Goal: Find specific page/section: Find specific page/section

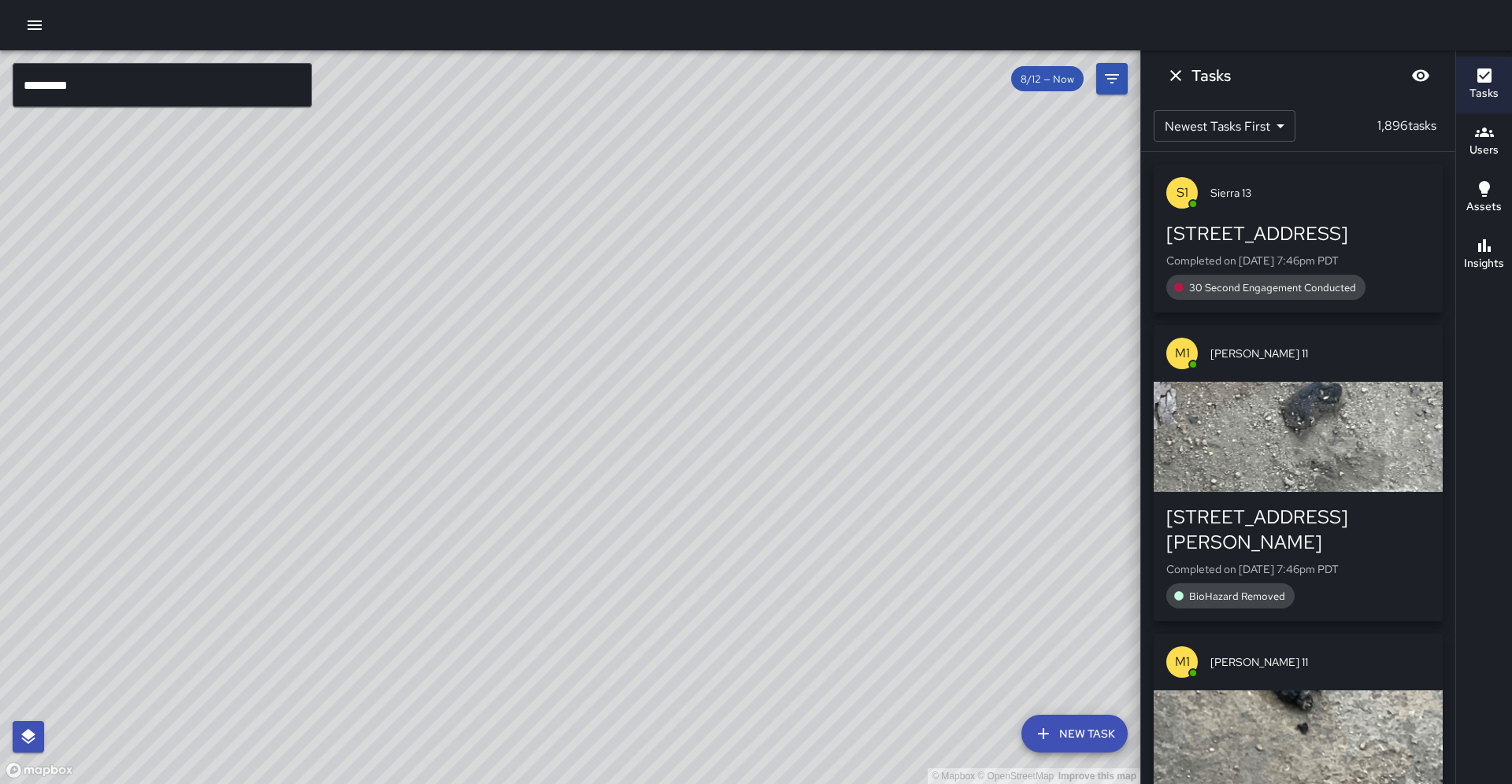
drag, startPoint x: 62, startPoint y: 61, endPoint x: 70, endPoint y: 70, distance: 12.0
click at [64, 64] on div "© Mapbox © OpenStreetMap Improve this map ********* ​ New Task 8/12 — Now Map L…" at bounding box center [570, 416] width 1141 height 734
drag, startPoint x: 74, startPoint y: 72, endPoint x: 79, endPoint y: 84, distance: 13.0
click at [74, 72] on input "*********" at bounding box center [162, 85] width 300 height 44
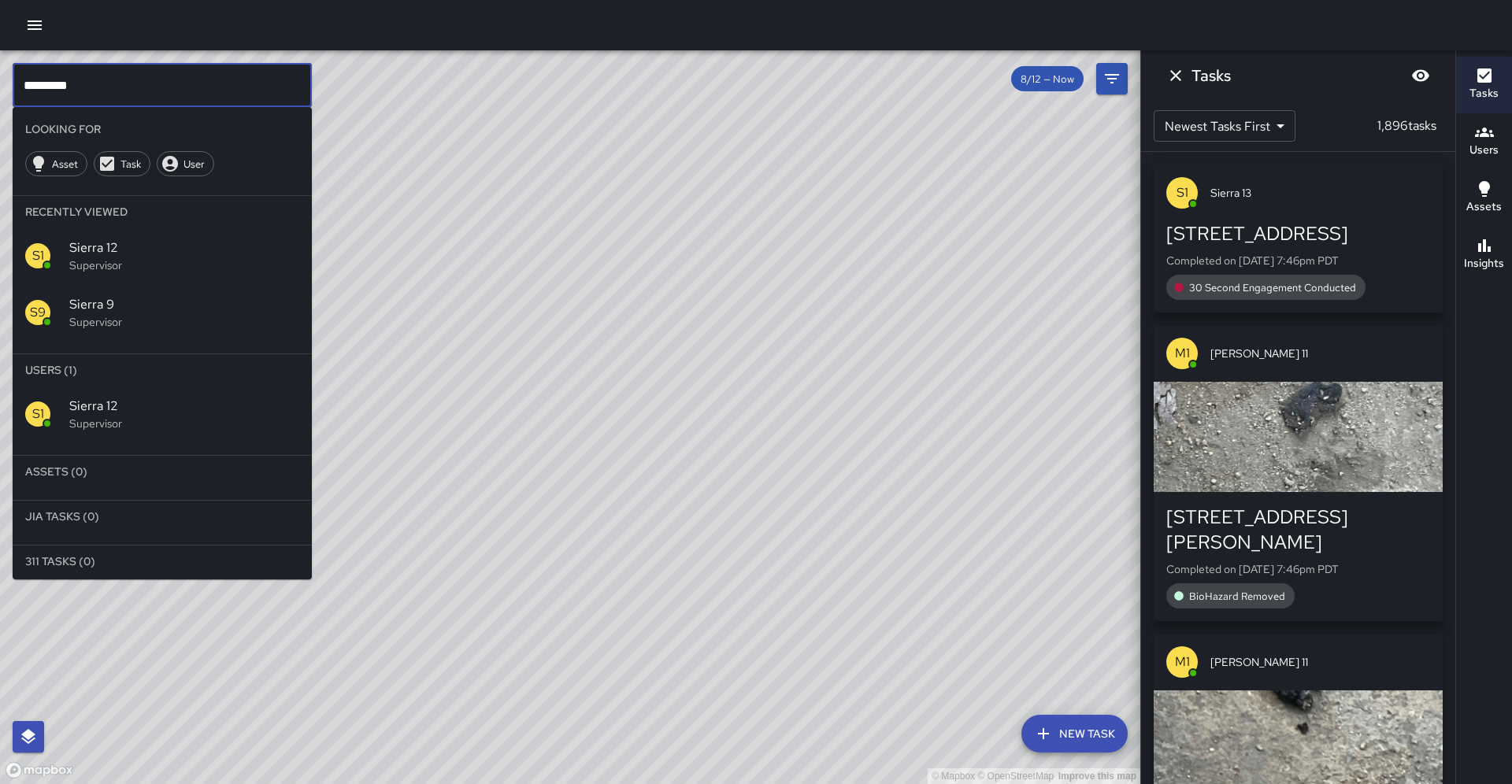
click at [81, 90] on input "*********" at bounding box center [162, 85] width 300 height 44
type input "*********"
click at [168, 397] on span "Sierra 10" at bounding box center [185, 406] width 230 height 19
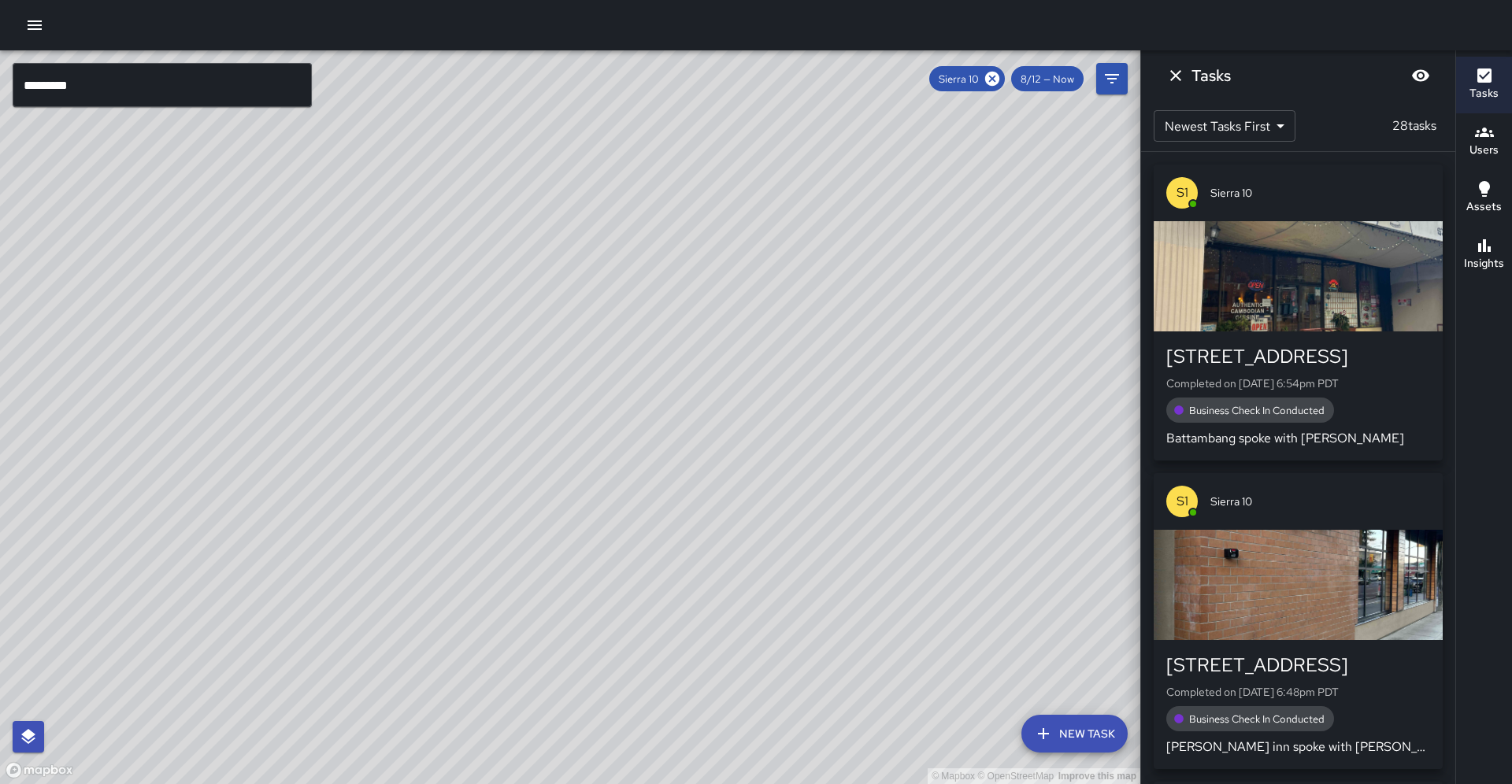
drag, startPoint x: 336, startPoint y: 366, endPoint x: 472, endPoint y: 193, distance: 220.1
click at [472, 191] on div "© Mapbox © OpenStreetMap Improve this map" at bounding box center [570, 416] width 1141 height 734
drag, startPoint x: 605, startPoint y: 381, endPoint x: 676, endPoint y: 279, distance: 124.3
click at [676, 279] on div "© Mapbox © OpenStreetMap Improve this map" at bounding box center [570, 416] width 1141 height 734
drag, startPoint x: 418, startPoint y: 467, endPoint x: 322, endPoint y: 662, distance: 217.3
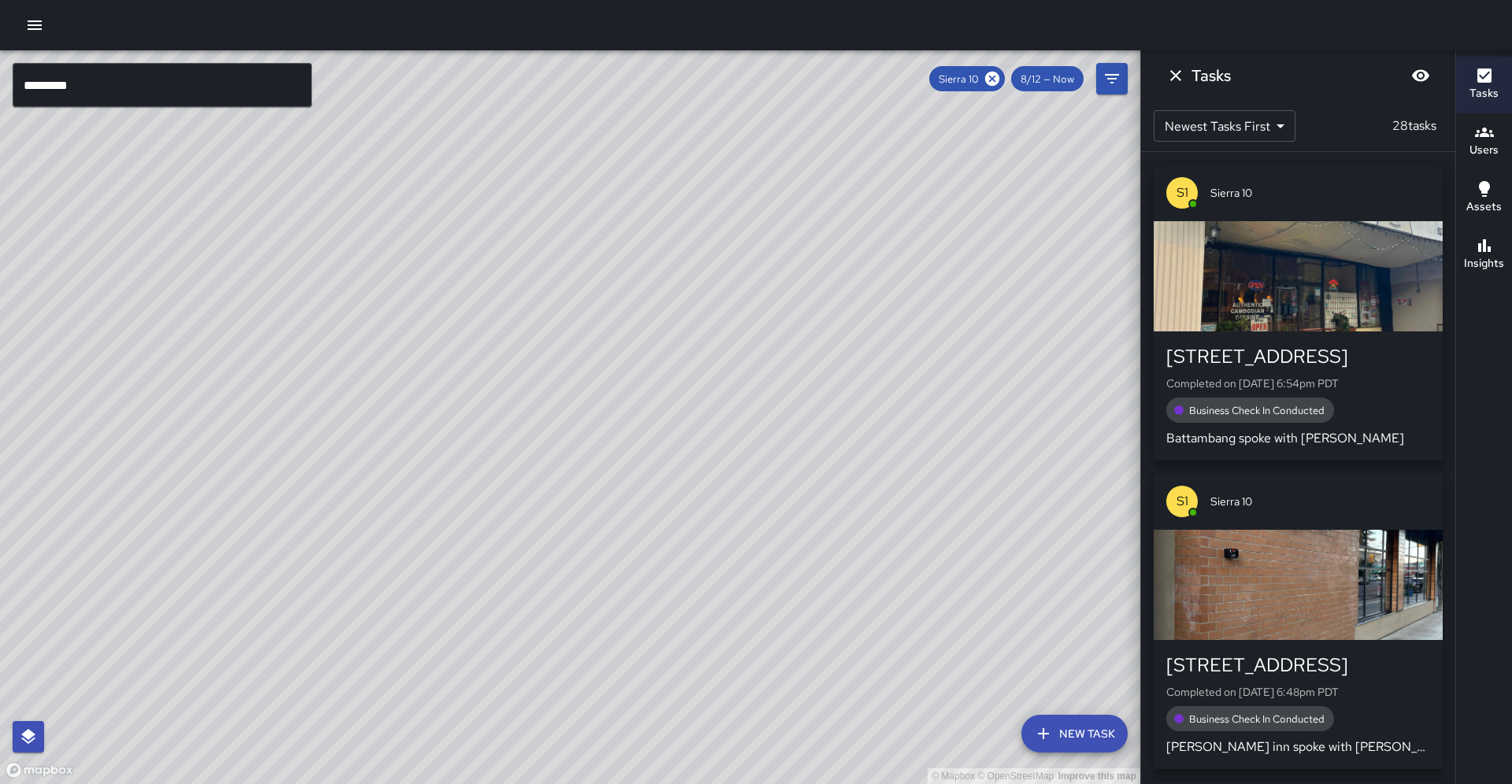
click at [322, 662] on div "© Mapbox © OpenStreetMap Improve this map" at bounding box center [570, 416] width 1141 height 734
drag, startPoint x: 470, startPoint y: 456, endPoint x: 509, endPoint y: 400, distance: 68.2
click at [509, 400] on div "© Mapbox © OpenStreetMap Improve this map" at bounding box center [570, 416] width 1141 height 734
drag, startPoint x: 485, startPoint y: 467, endPoint x: 558, endPoint y: 393, distance: 103.9
click at [558, 393] on div "© Mapbox © OpenStreetMap Improve this map" at bounding box center [570, 416] width 1141 height 734
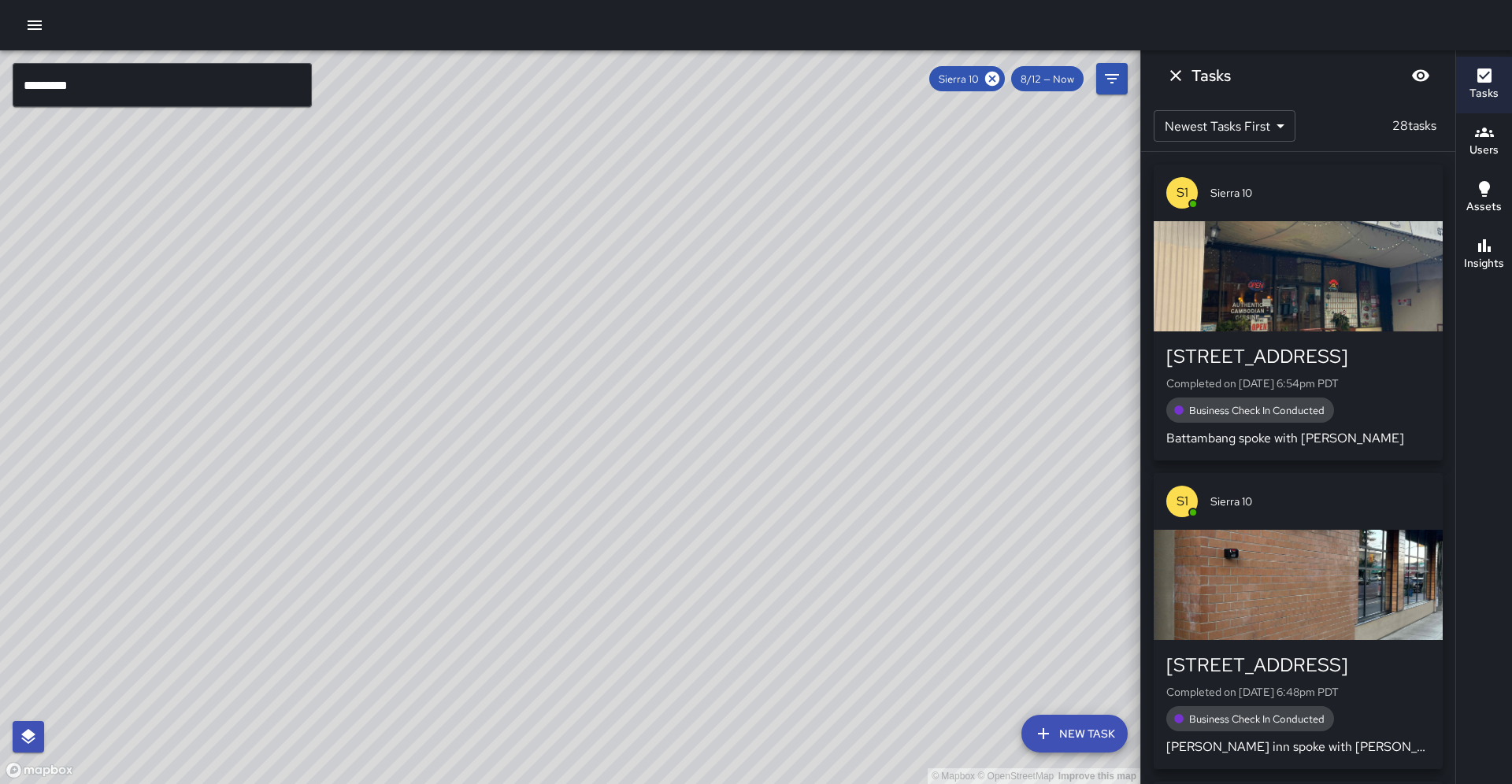
drag, startPoint x: 481, startPoint y: 494, endPoint x: 507, endPoint y: 422, distance: 76.6
click at [507, 422] on div "© Mapbox © OpenStreetMap Improve this map" at bounding box center [570, 416] width 1141 height 734
drag, startPoint x: 517, startPoint y: 353, endPoint x: 496, endPoint y: 463, distance: 112.0
click at [421, 531] on div "© Mapbox © OpenStreetMap Improve this map" at bounding box center [570, 416] width 1141 height 734
drag, startPoint x: 496, startPoint y: 463, endPoint x: 463, endPoint y: 548, distance: 91.2
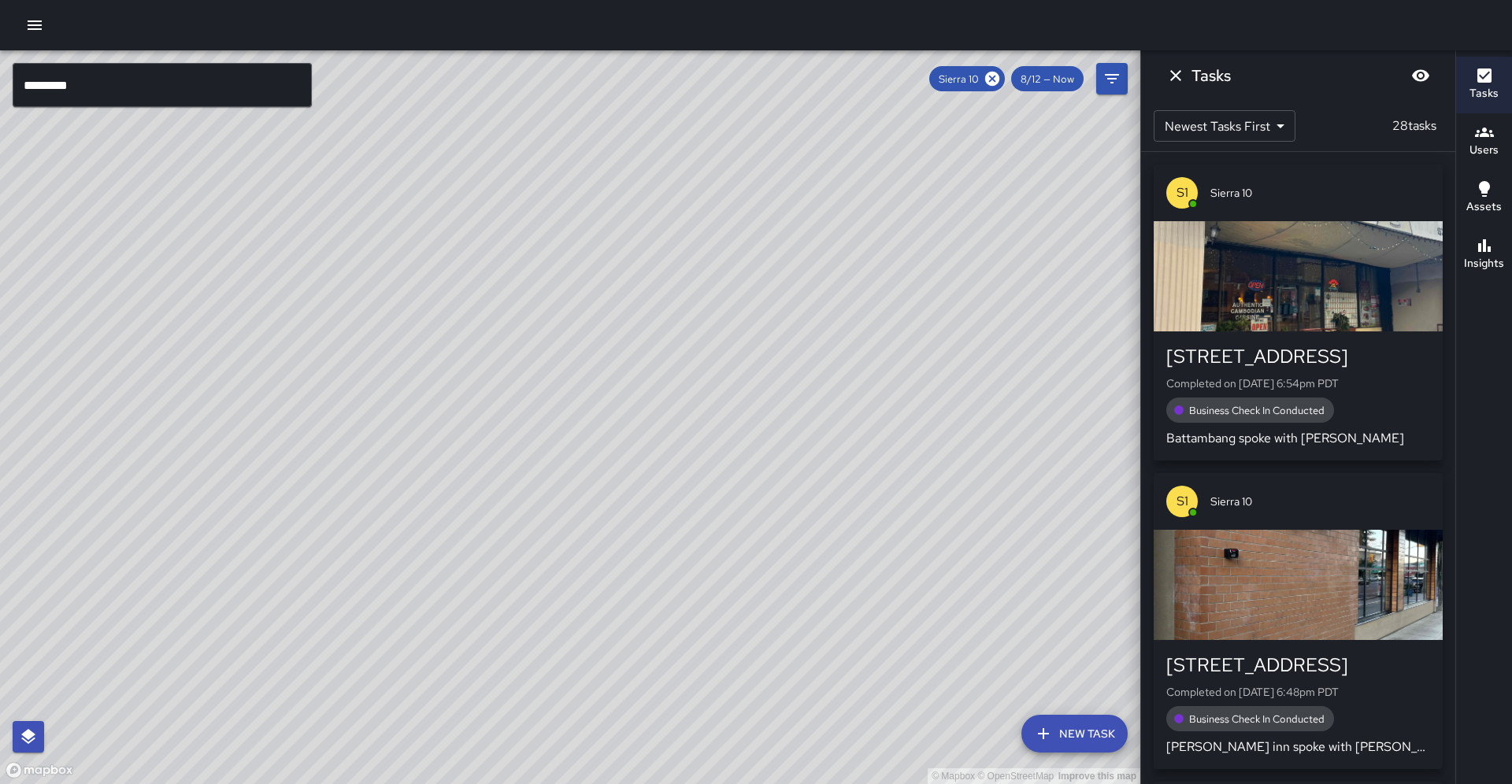
click at [463, 548] on div "© Mapbox © OpenStreetMap Improve this map S1 Sierra 10 Supervisor Tasks 28 / 28…" at bounding box center [570, 416] width 1141 height 734
drag, startPoint x: 558, startPoint y: 405, endPoint x: 500, endPoint y: 512, distance: 121.7
click at [500, 512] on div "© Mapbox © OpenStreetMap Improve this map" at bounding box center [570, 416] width 1141 height 734
drag, startPoint x: 724, startPoint y: 482, endPoint x: 794, endPoint y: 371, distance: 131.2
click at [794, 371] on div "© Mapbox © OpenStreetMap Improve this map" at bounding box center [570, 416] width 1141 height 734
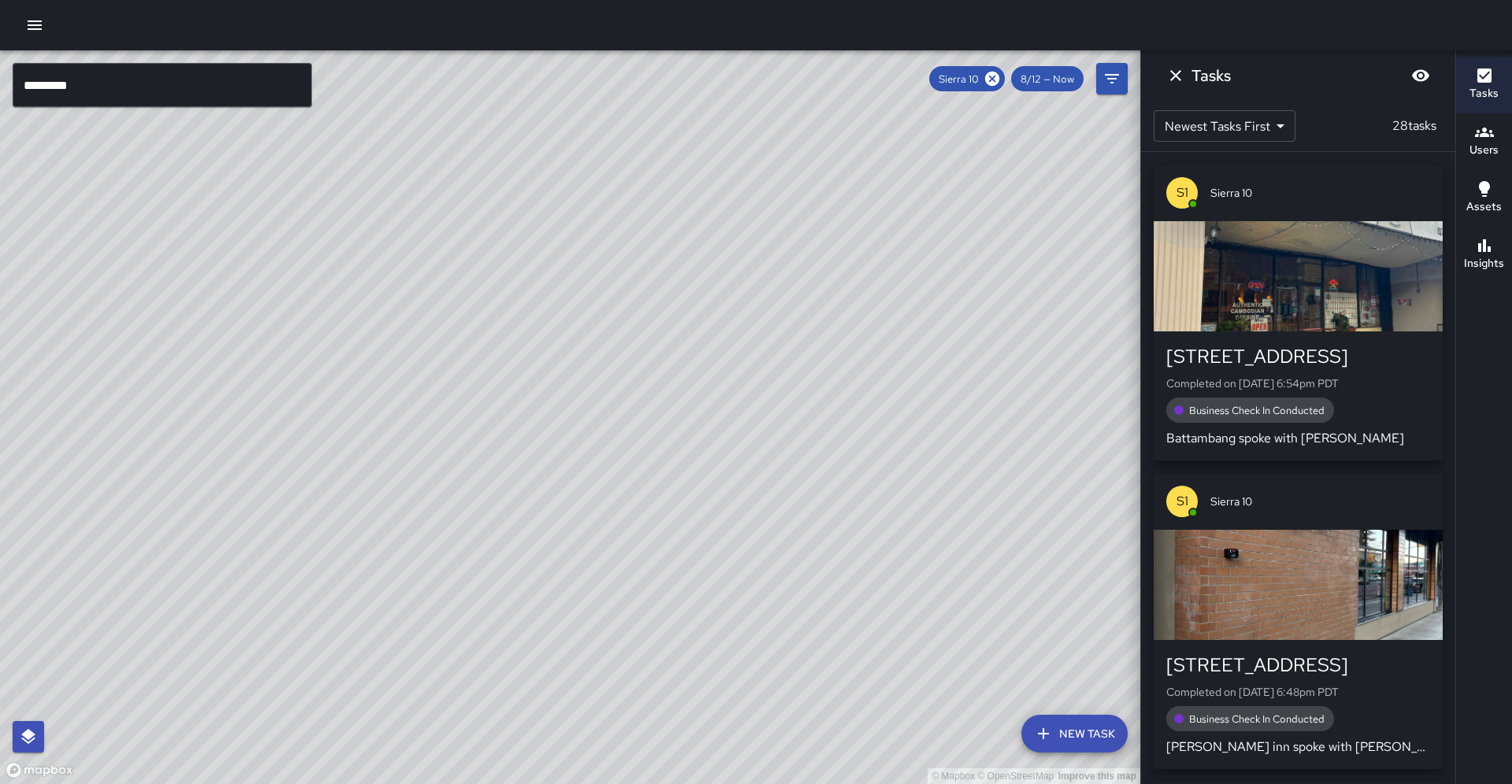
click at [1504, 247] on button "Insights" at bounding box center [1484, 255] width 56 height 57
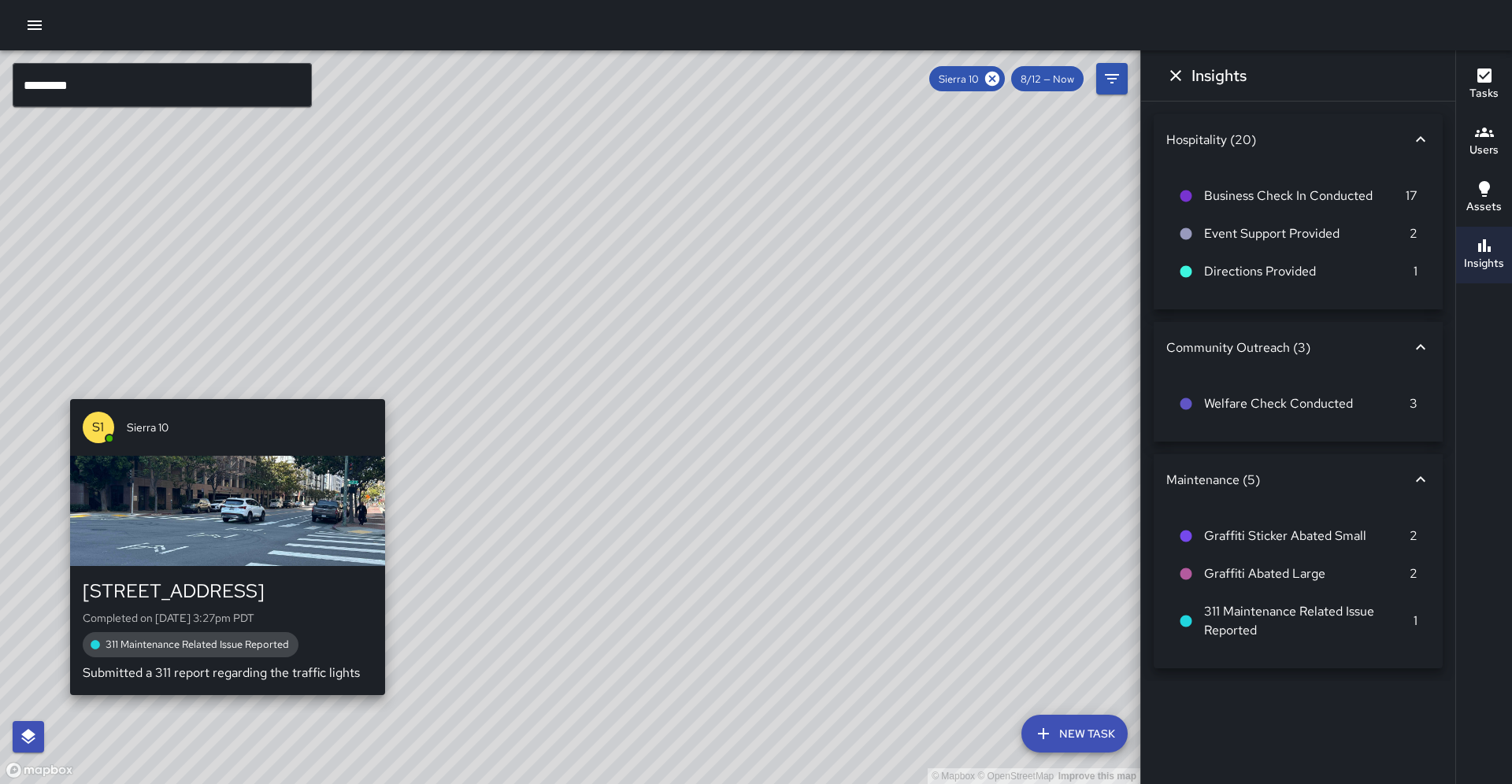
click at [222, 390] on div "© Mapbox © OpenStreetMap Improve this map S1 Sierra [GEOGRAPHIC_DATA][STREET_AD…" at bounding box center [570, 416] width 1141 height 734
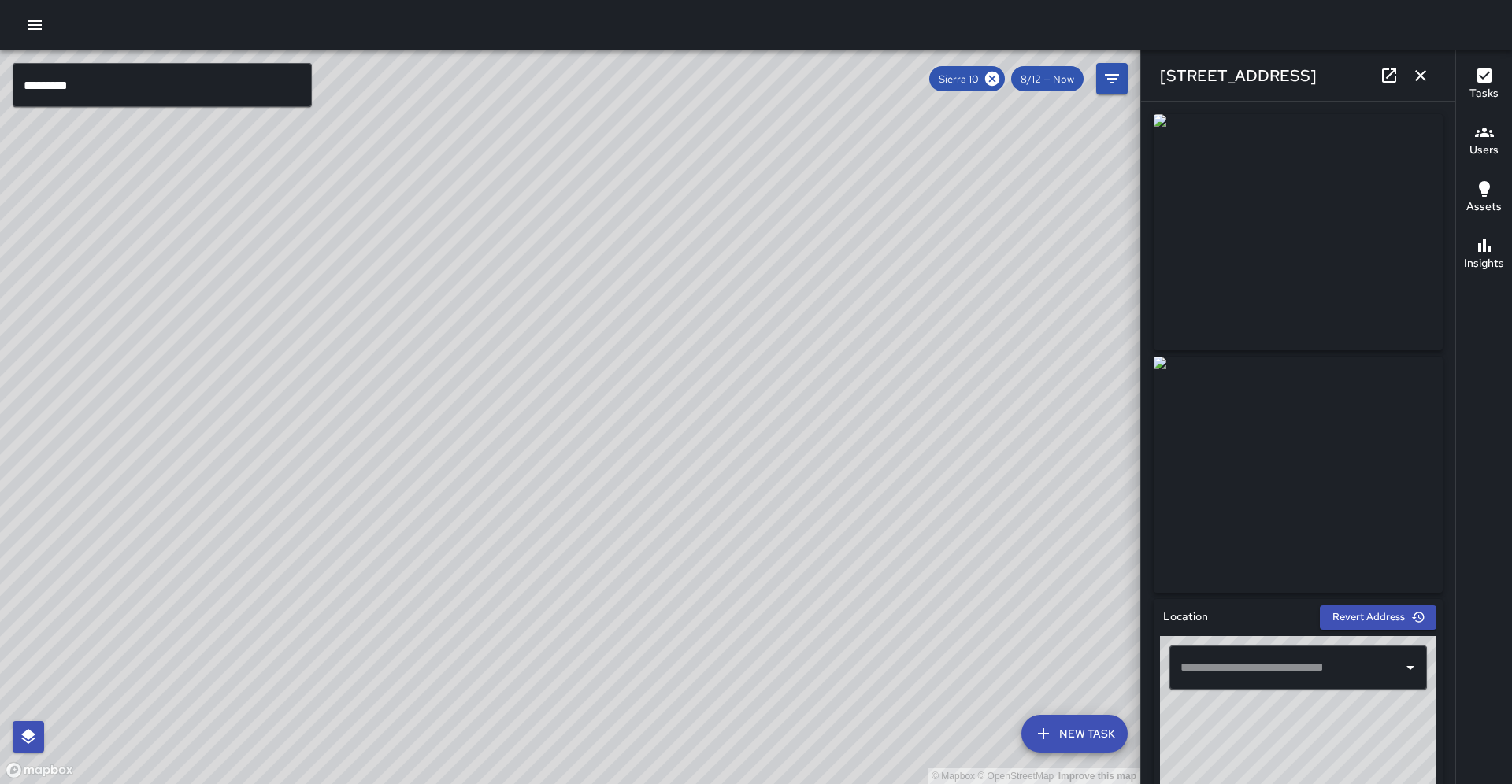
type input "**********"
click at [1424, 70] on icon "button" at bounding box center [1422, 75] width 19 height 19
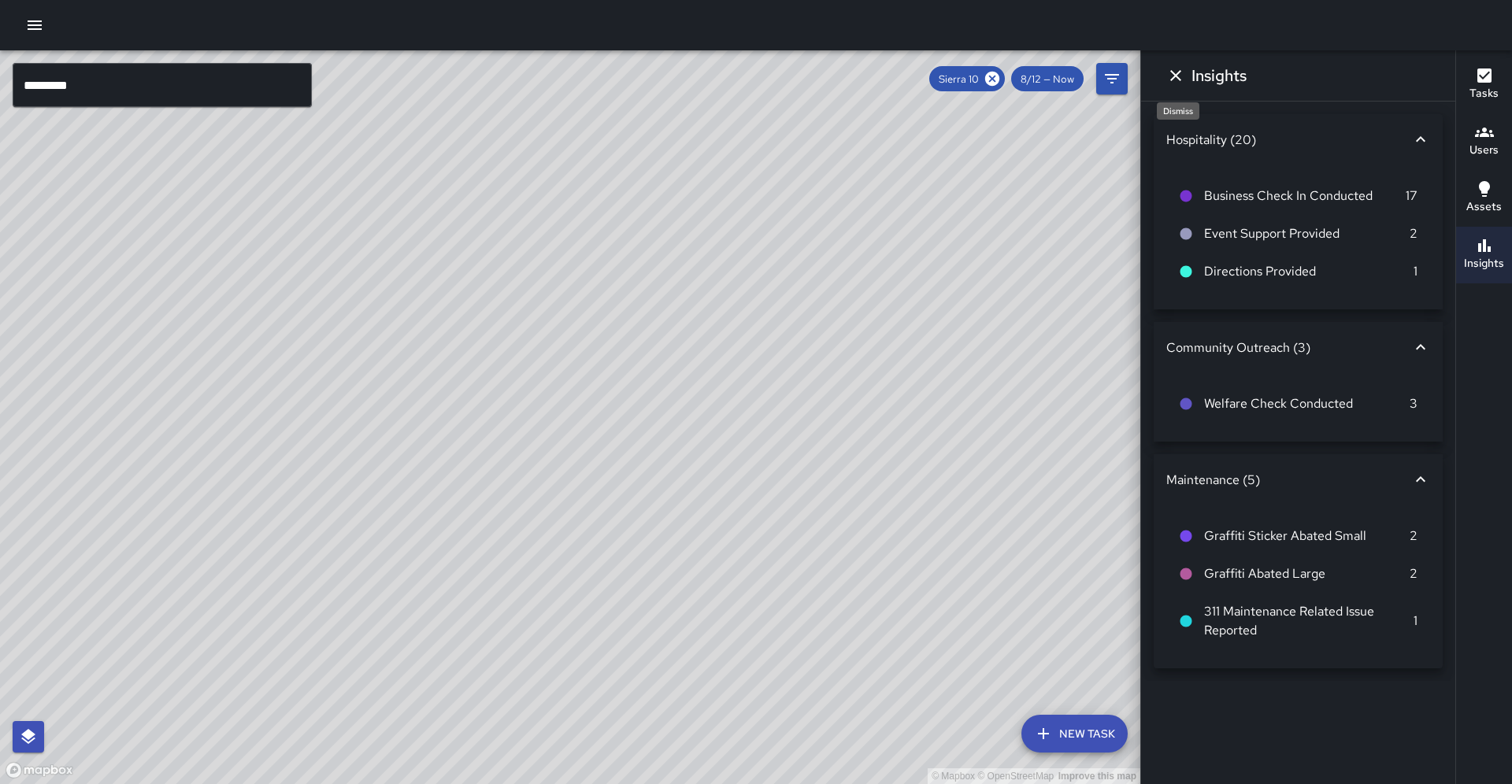
click at [1192, 77] on h6 "Insights" at bounding box center [1219, 75] width 55 height 25
click at [1181, 80] on icon "Dismiss" at bounding box center [1176, 75] width 11 height 11
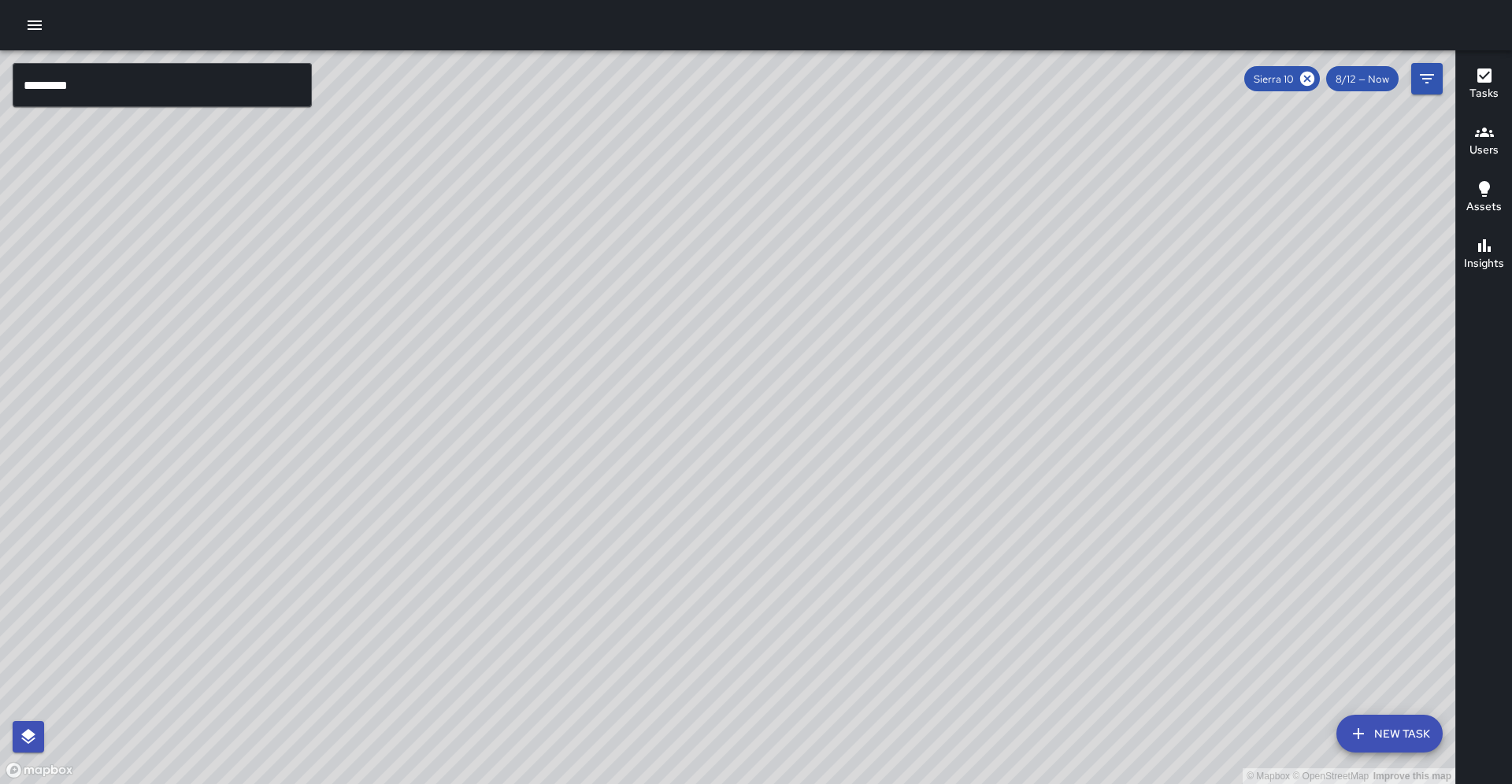
drag, startPoint x: 1120, startPoint y: 493, endPoint x: 616, endPoint y: 237, distance: 565.3
drag, startPoint x: 700, startPoint y: 499, endPoint x: 757, endPoint y: 340, distance: 168.9
click at [757, 340] on div "© Mapbox © OpenStreetMap Improve this map" at bounding box center [728, 416] width 1455 height 734
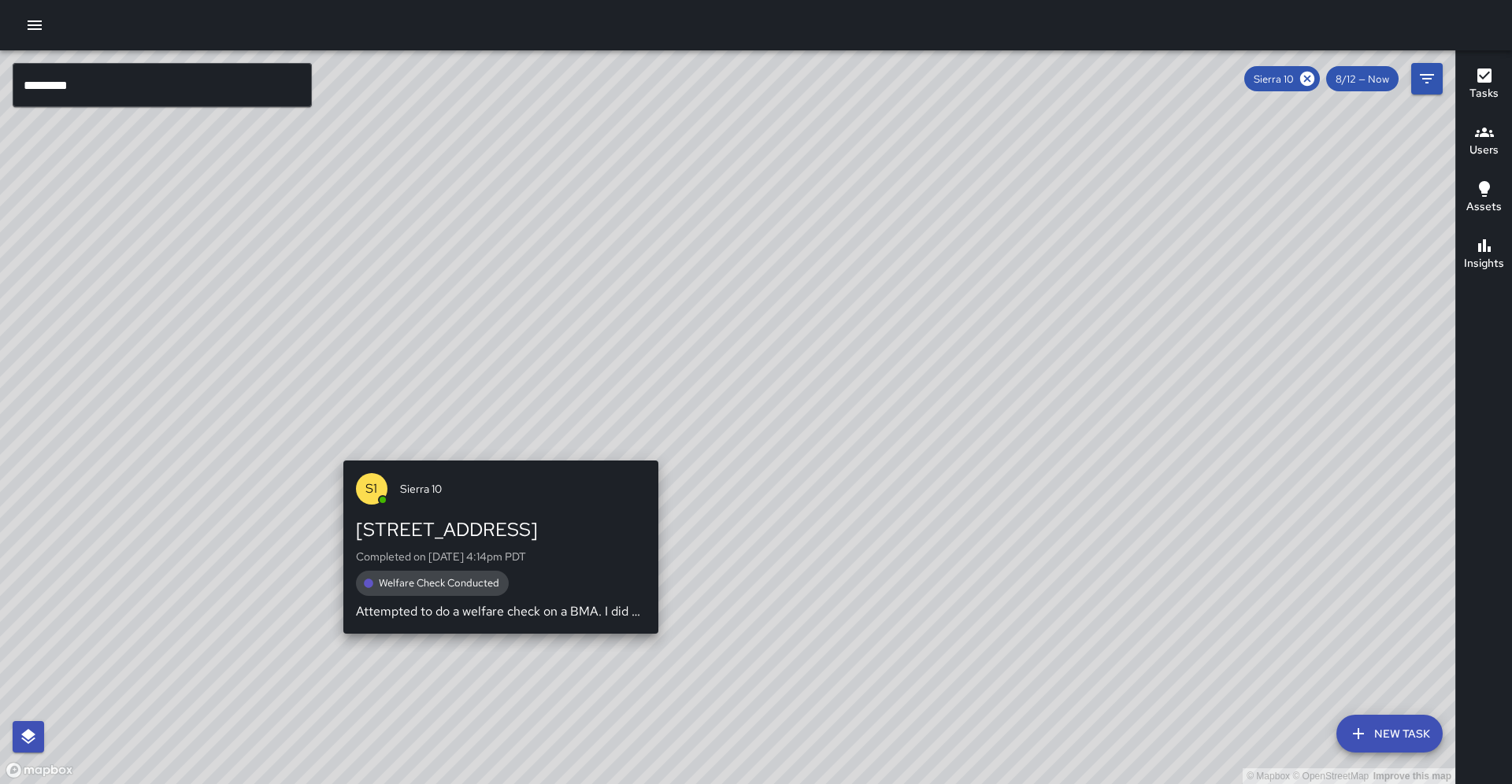
click at [494, 452] on div "© Mapbox © OpenStreetMap Improve this map S1 Sierra [GEOGRAPHIC_DATA][STREET_AD…" at bounding box center [728, 416] width 1455 height 734
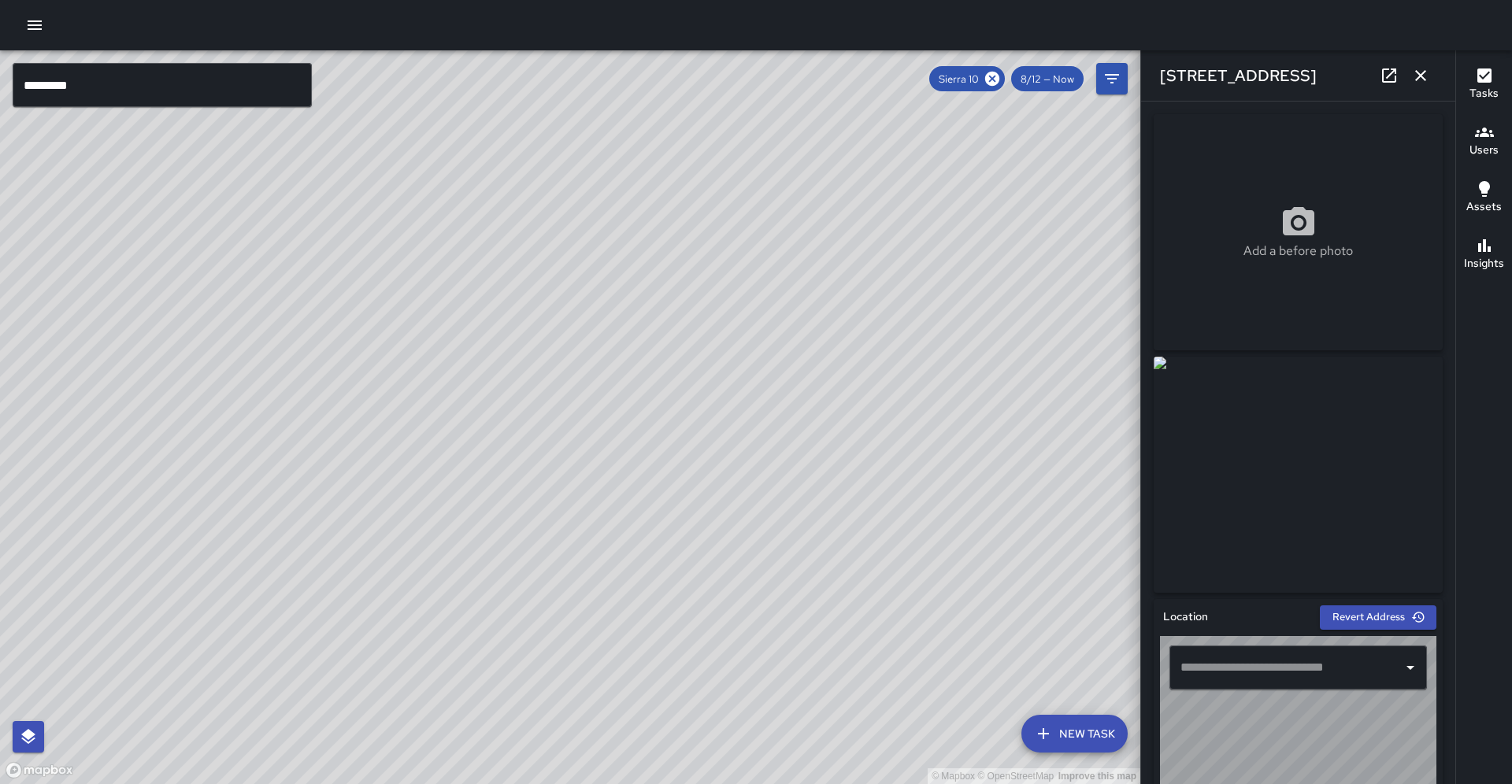
type input "**********"
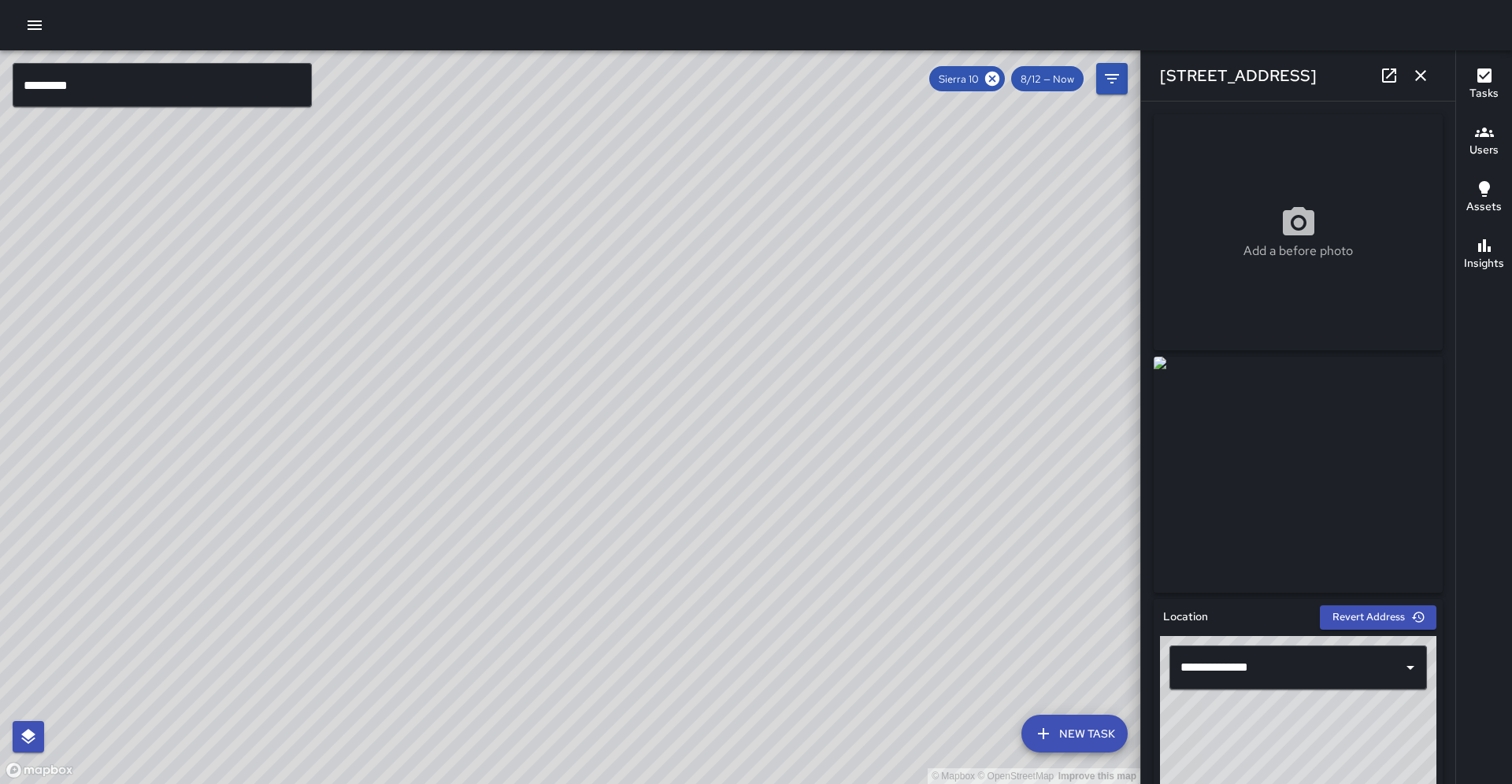
click at [1411, 74] on button "button" at bounding box center [1421, 75] width 31 height 31
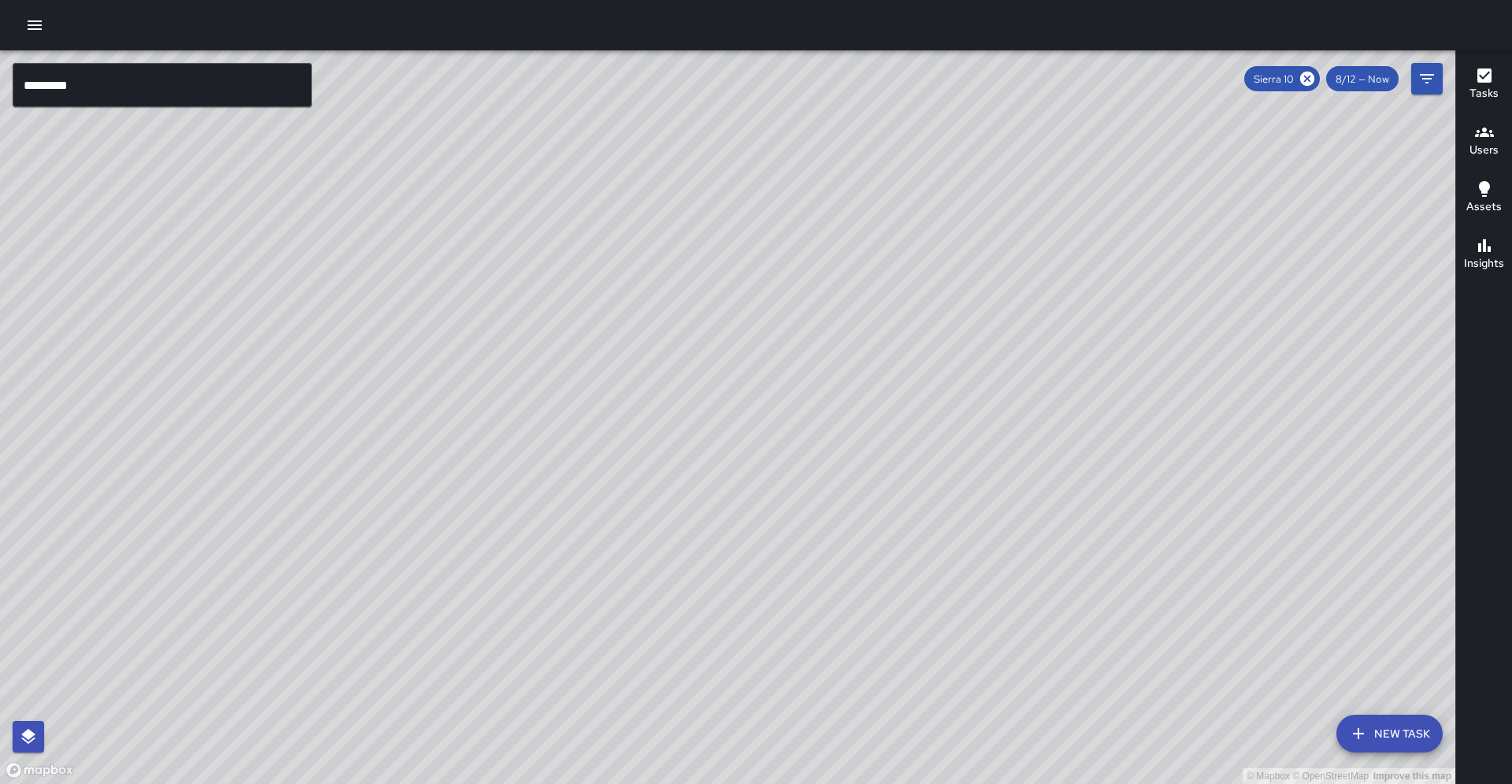
drag, startPoint x: 1156, startPoint y: 236, endPoint x: 957, endPoint y: 327, distance: 218.8
click at [940, 335] on div "© Mapbox © OpenStreetMap Improve this map" at bounding box center [728, 416] width 1455 height 734
drag, startPoint x: 1024, startPoint y: 233, endPoint x: 933, endPoint y: 302, distance: 114.2
click at [933, 302] on div "© Mapbox © OpenStreetMap Improve this map" at bounding box center [728, 416] width 1455 height 734
click at [923, 315] on div "© Mapbox © OpenStreetMap Improve this map" at bounding box center [728, 416] width 1455 height 734
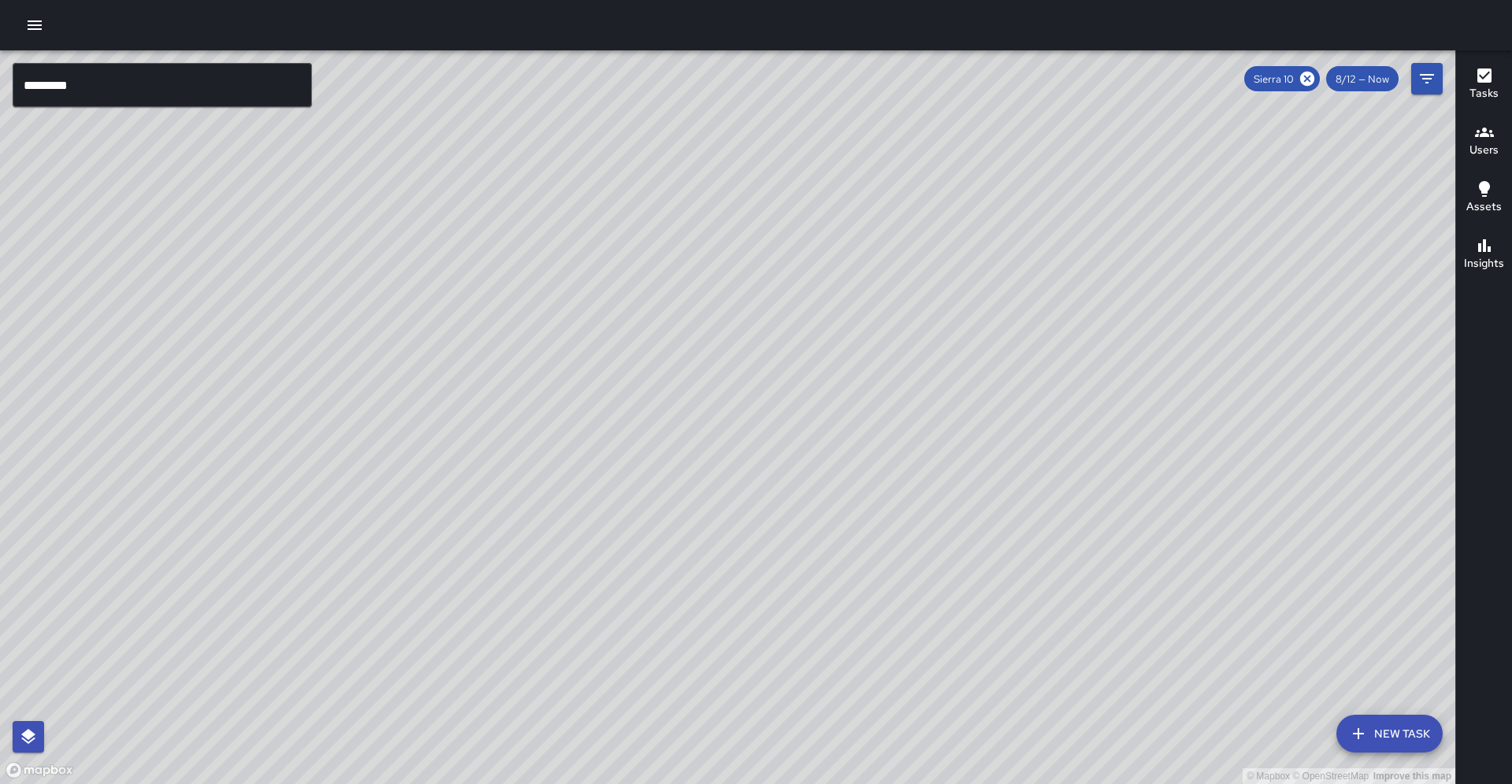
drag, startPoint x: 902, startPoint y: 308, endPoint x: 768, endPoint y: 207, distance: 167.8
click at [768, 207] on div "© Mapbox © OpenStreetMap Improve this map" at bounding box center [728, 416] width 1455 height 734
drag, startPoint x: 577, startPoint y: 433, endPoint x: 364, endPoint y: 663, distance: 313.5
click at [362, 666] on div "© Mapbox © OpenStreetMap Improve this map" at bounding box center [728, 416] width 1455 height 734
drag, startPoint x: 312, startPoint y: 683, endPoint x: 377, endPoint y: 512, distance: 182.9
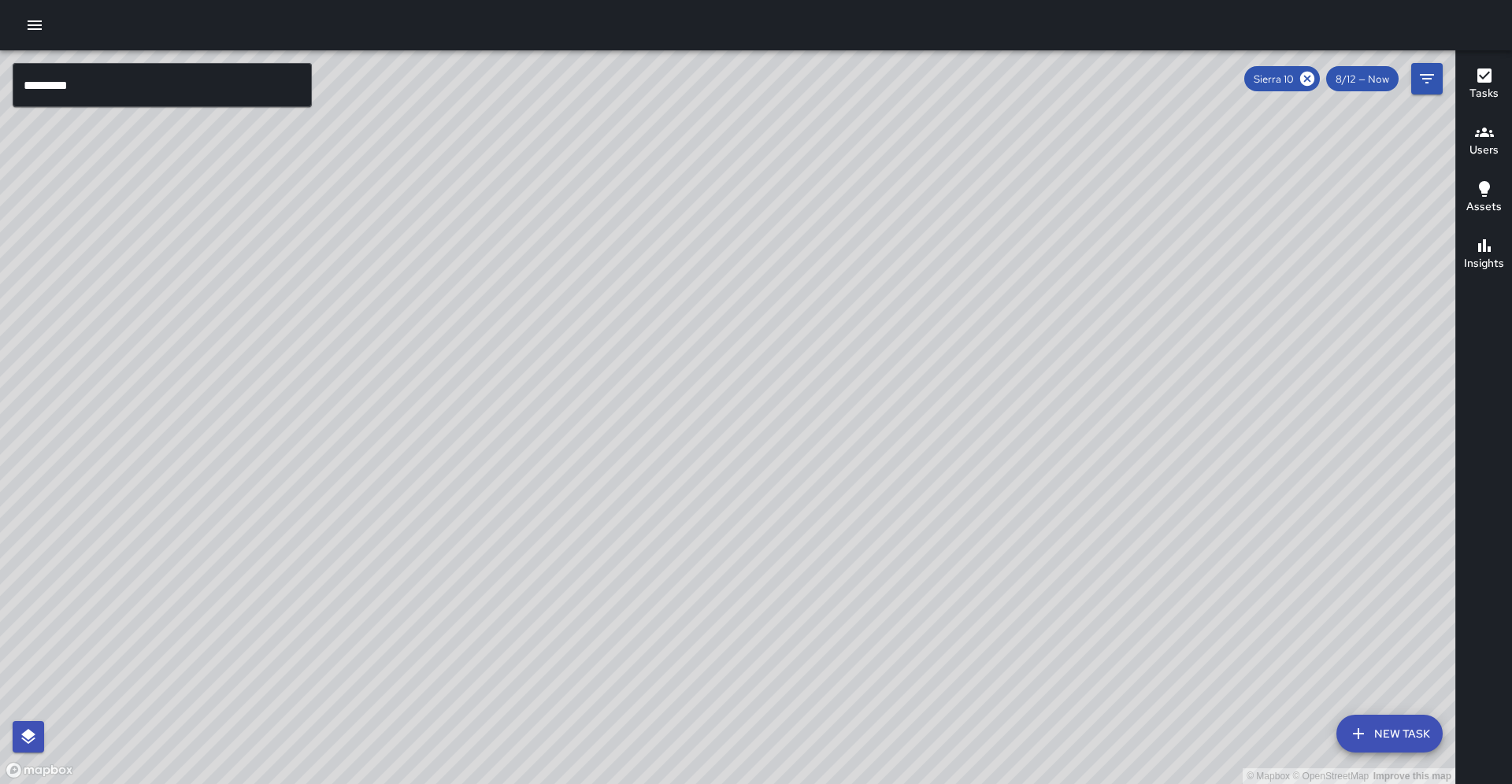
click at [377, 511] on div "© Mapbox © OpenStreetMap Improve this map" at bounding box center [728, 416] width 1455 height 734
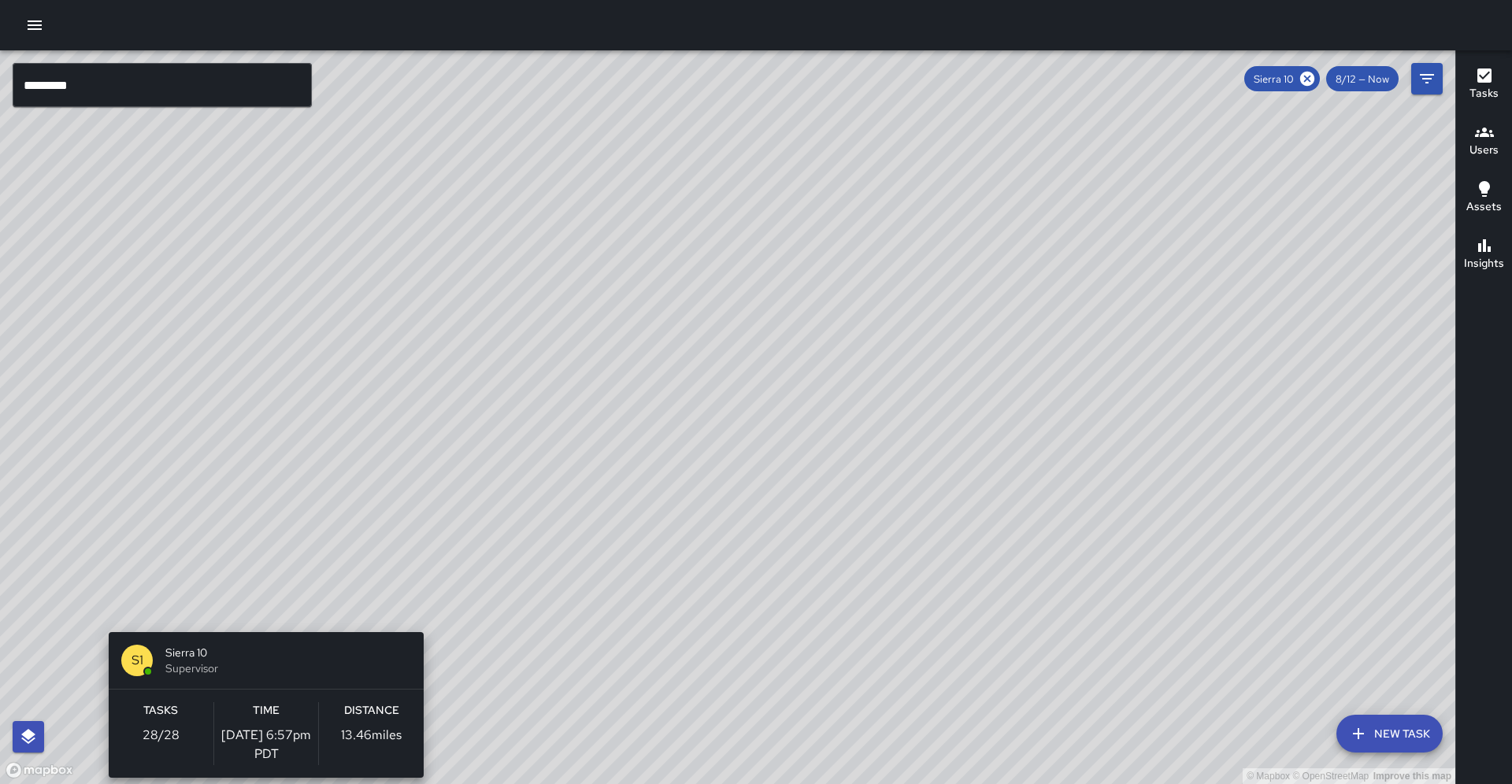
drag, startPoint x: 250, startPoint y: 356, endPoint x: 100, endPoint y: 629, distance: 311.5
click at [100, 629] on div "© Mapbox © OpenStreetMap Improve this map S1 Sierra 10 Supervisor Tasks 28 / 28…" at bounding box center [728, 416] width 1455 height 734
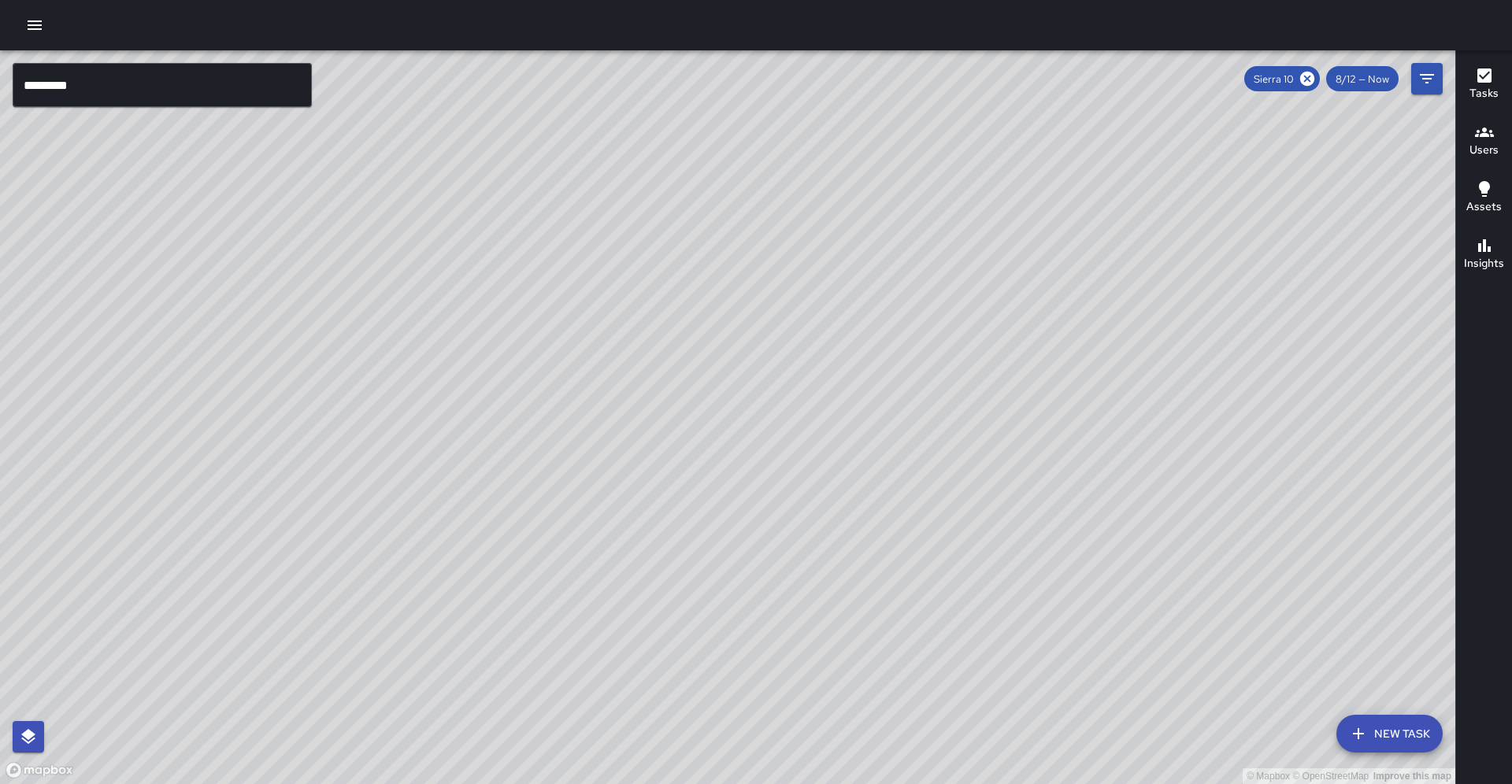
drag, startPoint x: 220, startPoint y: 518, endPoint x: 320, endPoint y: 530, distance: 100.7
click at [312, 556] on div "© Mapbox © OpenStreetMap Improve this map" at bounding box center [728, 416] width 1455 height 734
drag, startPoint x: 353, startPoint y: 449, endPoint x: 429, endPoint y: 704, distance: 266.1
click at [429, 704] on div "© Mapbox © OpenStreetMap Improve this map" at bounding box center [728, 416] width 1455 height 734
drag, startPoint x: 417, startPoint y: 467, endPoint x: 285, endPoint y: 645, distance: 221.6
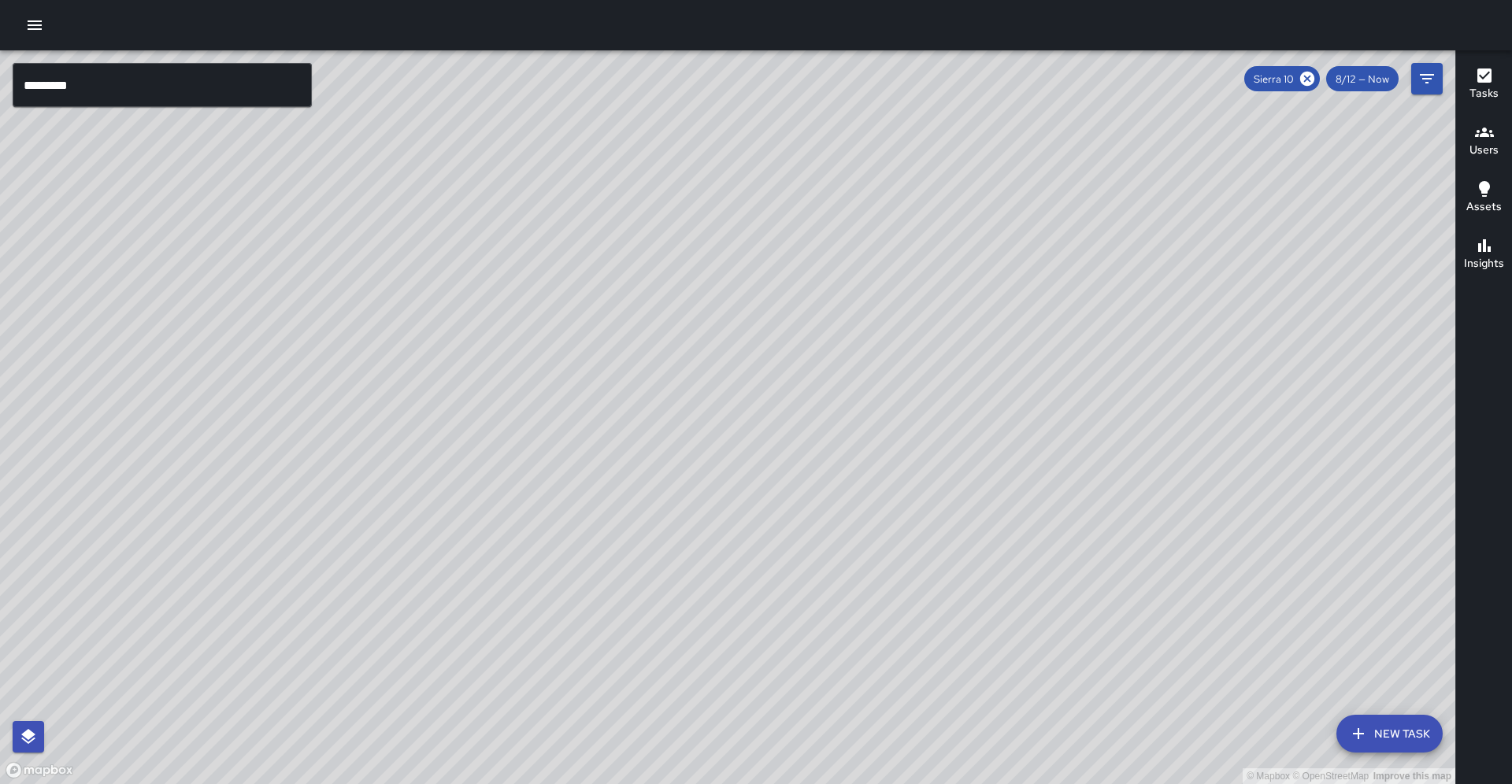
click at [285, 645] on div "© Mapbox © OpenStreetMap Improve this map" at bounding box center [728, 416] width 1455 height 734
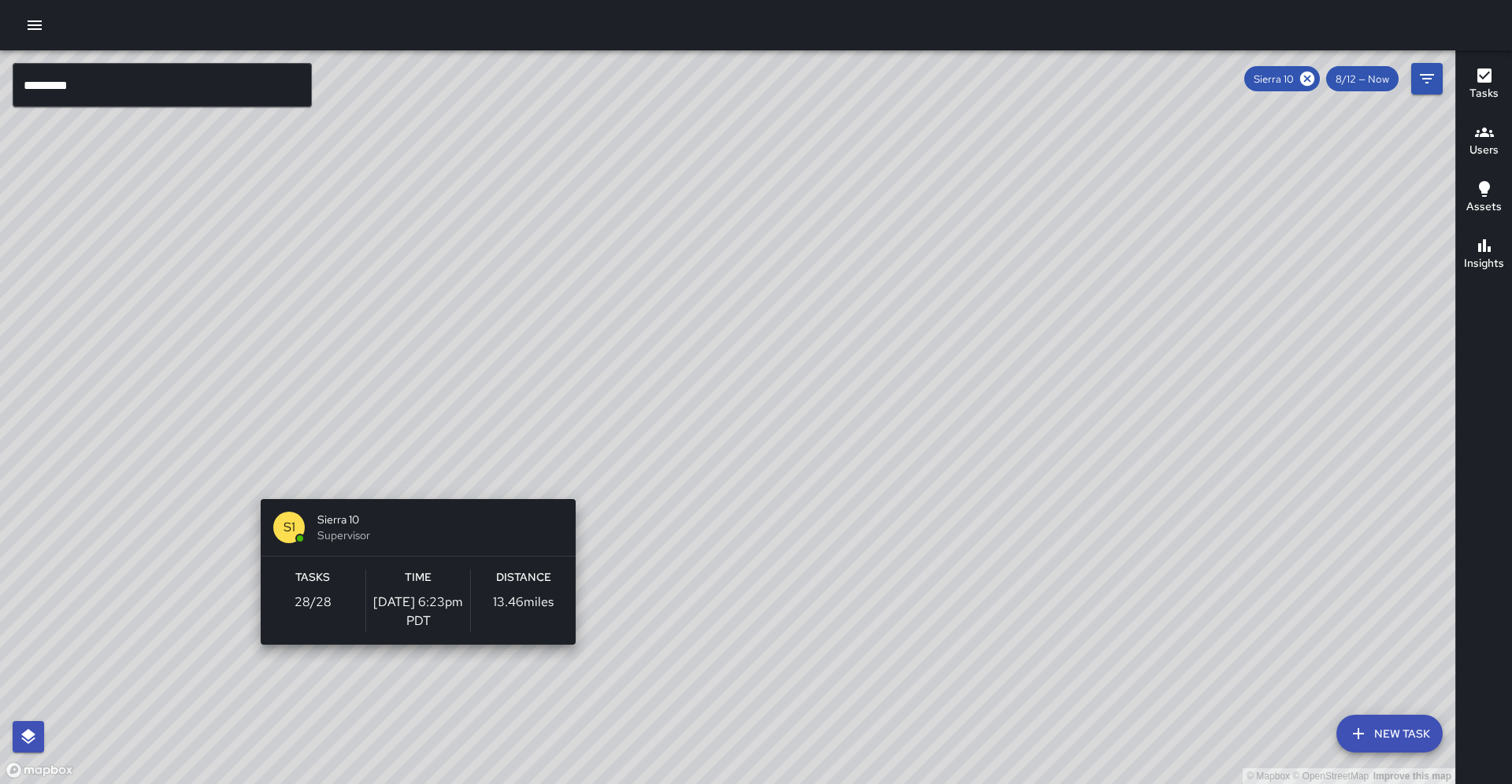
drag, startPoint x: 550, startPoint y: 618, endPoint x: 401, endPoint y: 478, distance: 204.5
click at [401, 478] on div "© Mapbox © OpenStreetMap Improve this map S1 Sierra 10 Supervisor Tasks 28 / 28…" at bounding box center [728, 416] width 1455 height 734
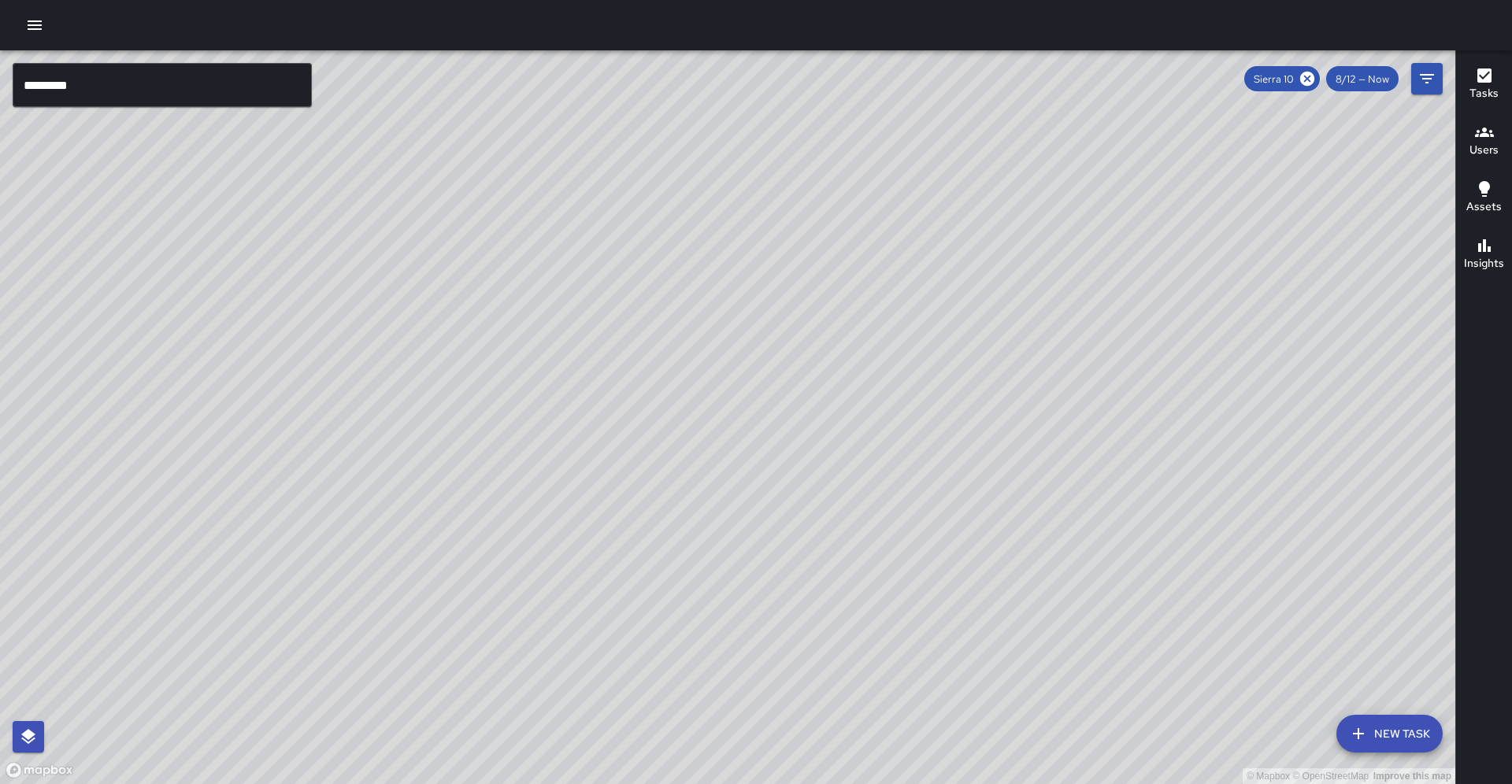
drag, startPoint x: 566, startPoint y: 529, endPoint x: 535, endPoint y: 467, distance: 69.3
click at [535, 467] on div "© Mapbox © OpenStreetMap Improve this map" at bounding box center [728, 416] width 1455 height 734
drag, startPoint x: 472, startPoint y: 496, endPoint x: 389, endPoint y: 525, distance: 87.9
click at [389, 525] on div "© Mapbox © OpenStreetMap Improve this map" at bounding box center [728, 416] width 1455 height 734
drag, startPoint x: 473, startPoint y: 539, endPoint x: 482, endPoint y: 490, distance: 49.8
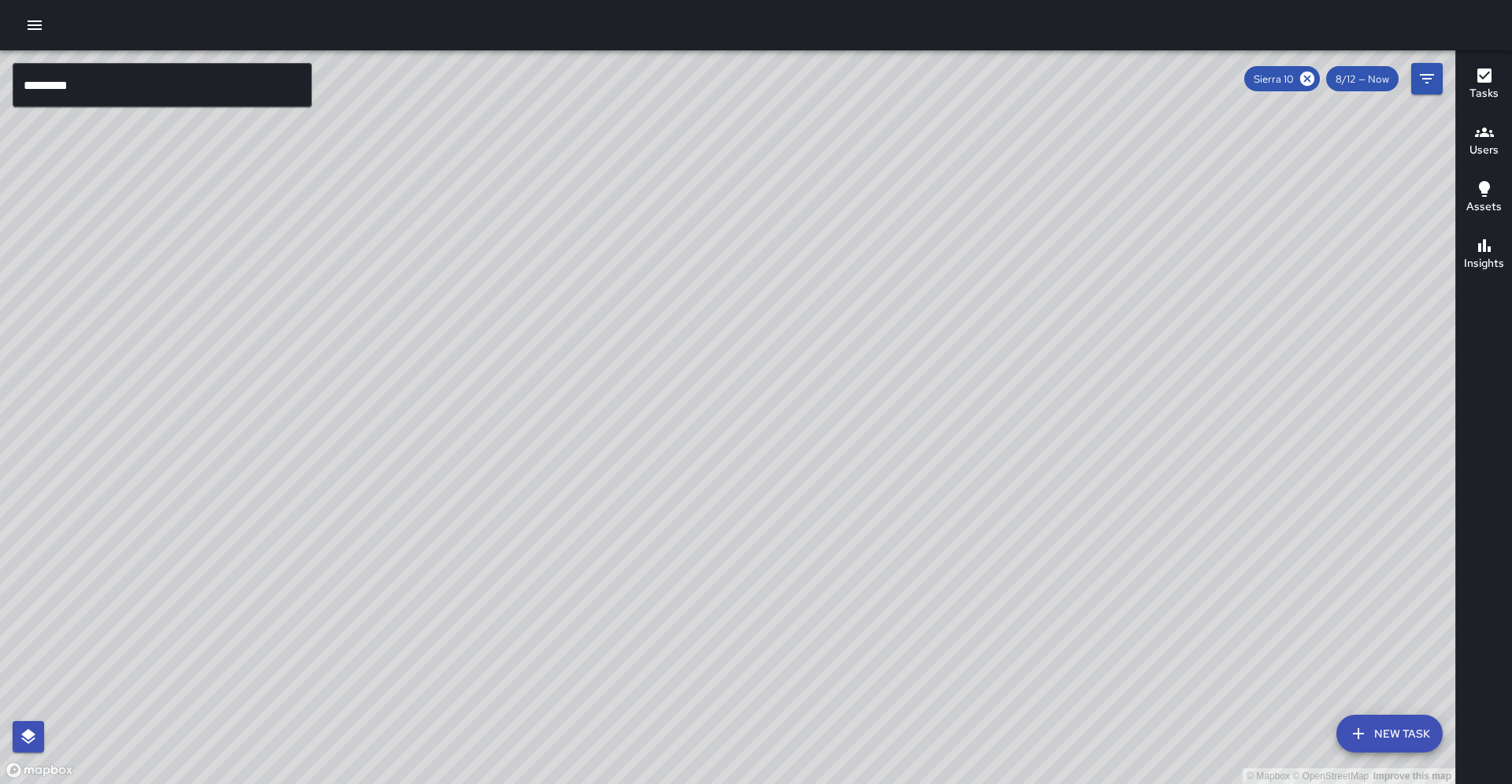
click at [482, 490] on div "© Mapbox © OpenStreetMap Improve this map S1 Sierra 10 Supervisor Tasks 28 / 28…" at bounding box center [728, 416] width 1455 height 734
drag, startPoint x: 446, startPoint y: 438, endPoint x: 460, endPoint y: 435, distance: 14.3
click at [460, 435] on div "© Mapbox © OpenStreetMap Improve this map" at bounding box center [728, 416] width 1455 height 734
drag, startPoint x: 403, startPoint y: 433, endPoint x: 550, endPoint y: 394, distance: 152.1
click at [550, 394] on div "© Mapbox © OpenStreetMap Improve this map" at bounding box center [728, 416] width 1455 height 734
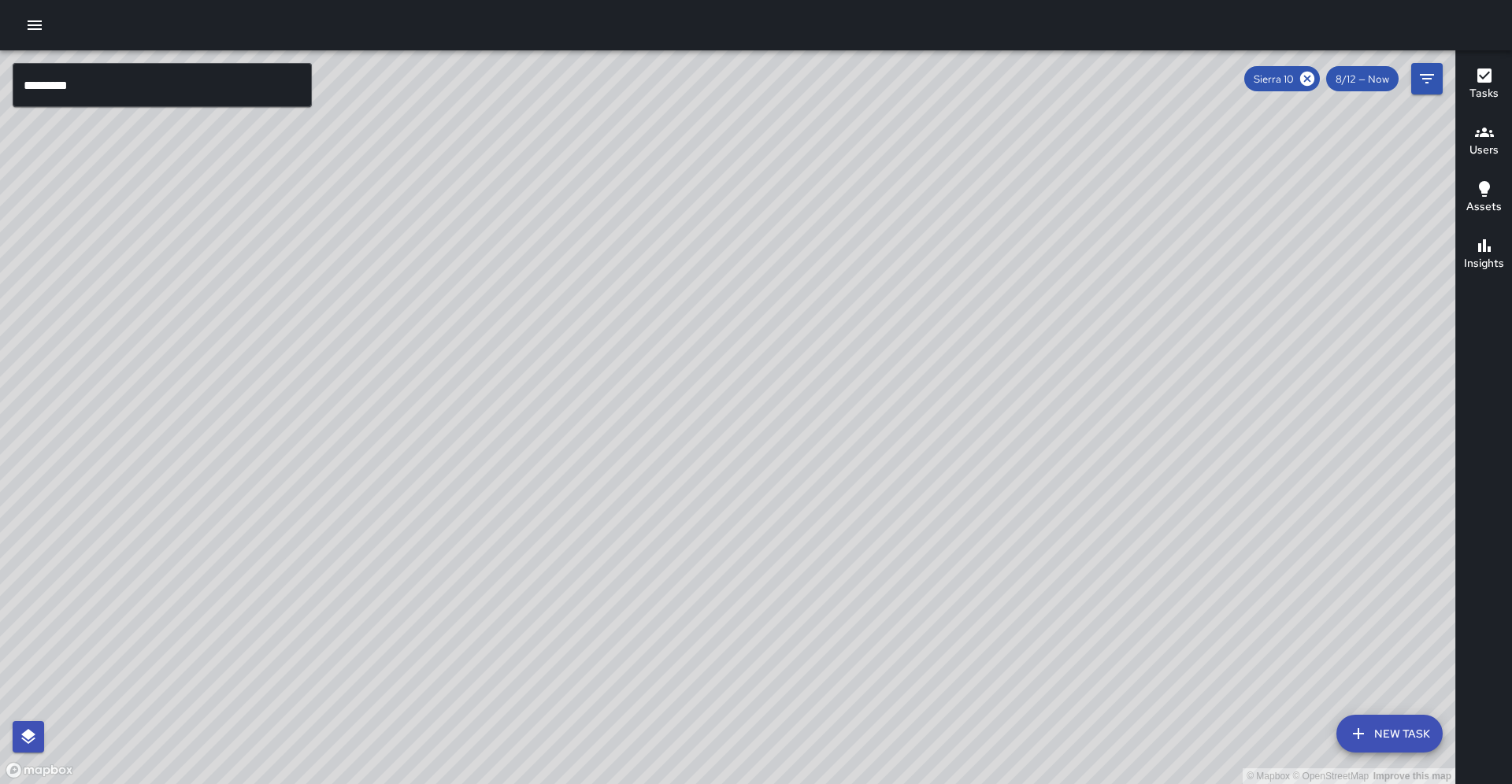
click at [160, 90] on input "*********" at bounding box center [162, 85] width 300 height 44
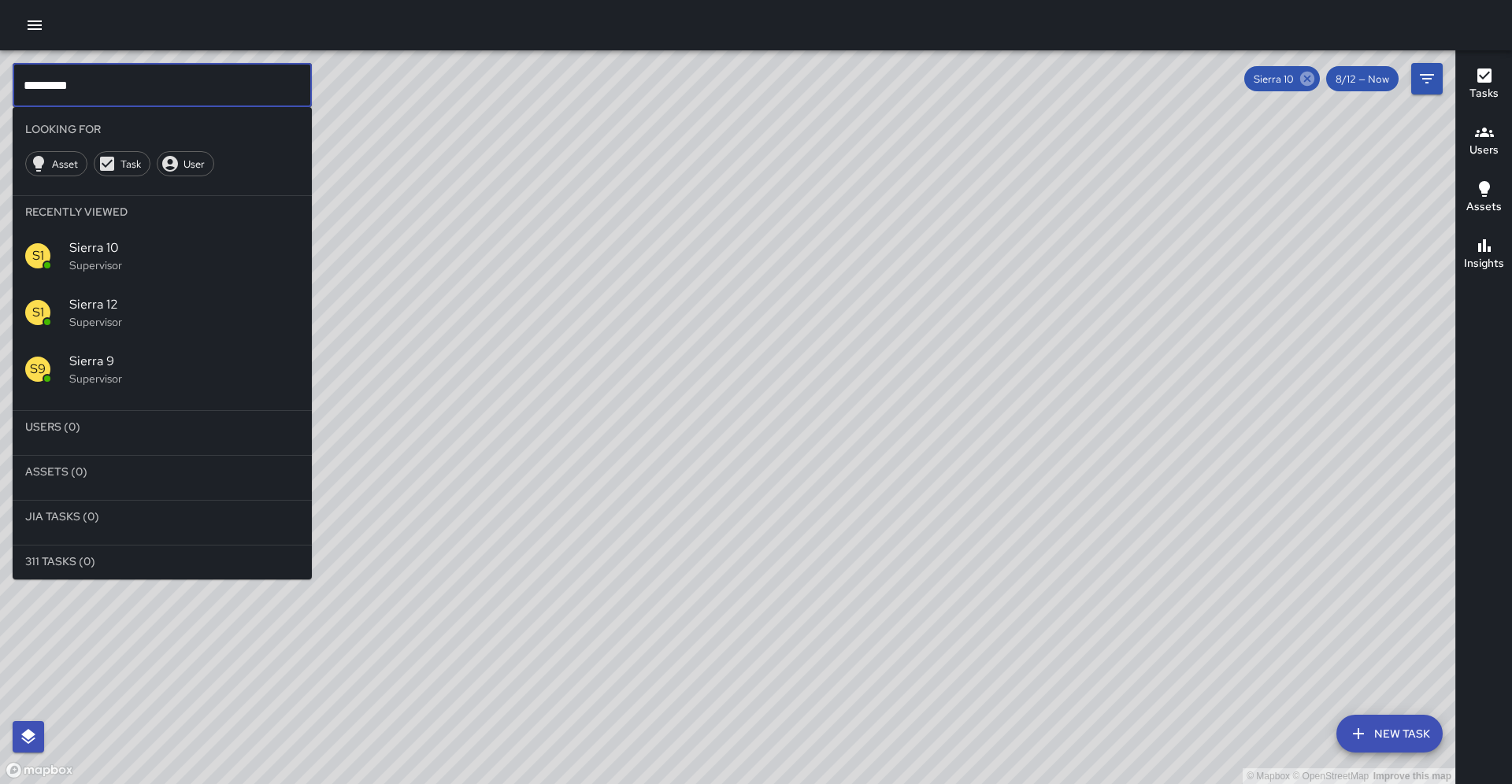
click at [1315, 80] on icon at bounding box center [1307, 78] width 14 height 14
click at [128, 472] on p "Supervisor" at bounding box center [185, 480] width 230 height 16
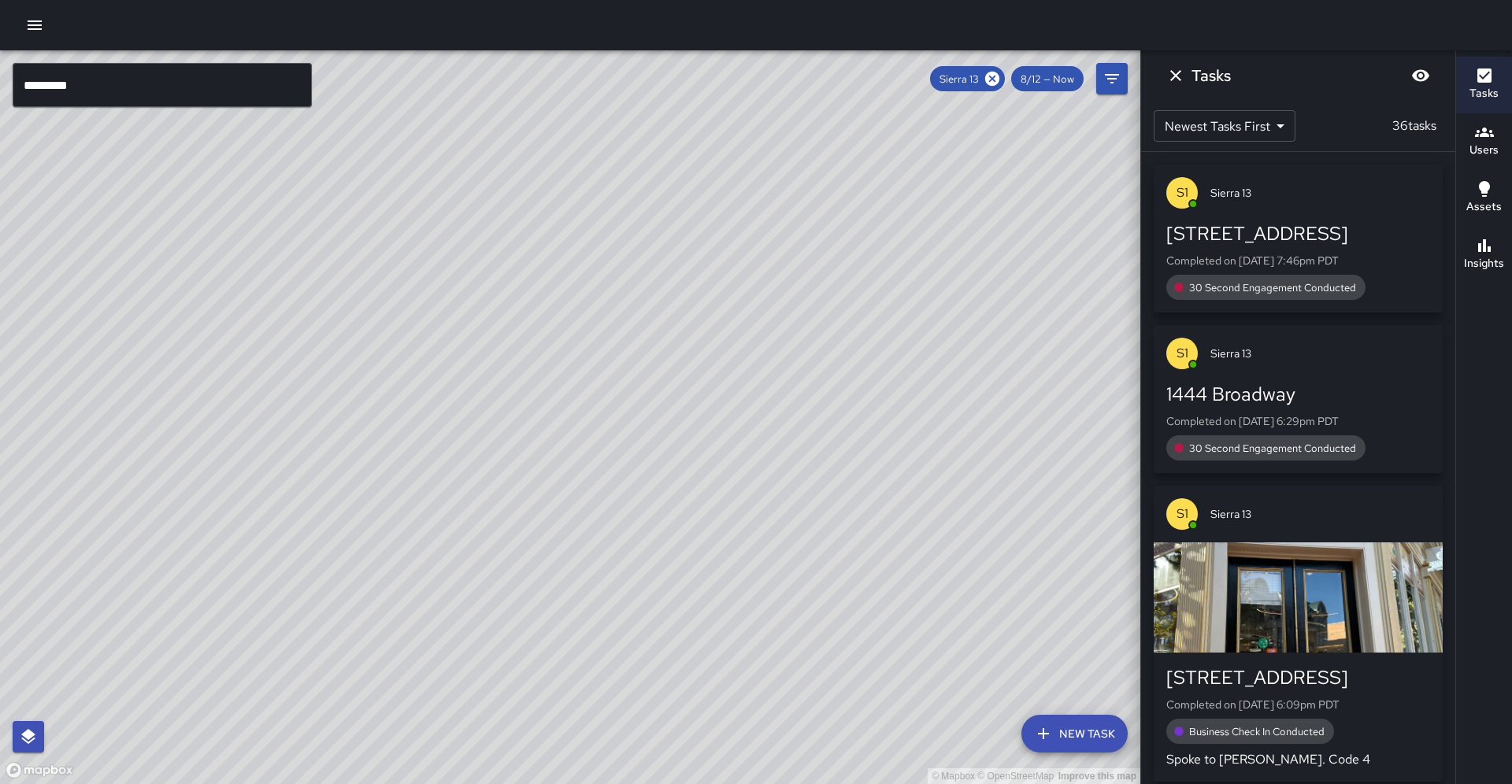
drag, startPoint x: 533, startPoint y: 456, endPoint x: 628, endPoint y: 415, distance: 103.5
click at [628, 415] on div "© Mapbox © OpenStreetMap Improve this map" at bounding box center [570, 416] width 1141 height 734
drag, startPoint x: 339, startPoint y: 427, endPoint x: 370, endPoint y: 371, distance: 64.0
click at [370, 371] on div "© Mapbox © OpenStreetMap Improve this map" at bounding box center [570, 416] width 1141 height 734
drag, startPoint x: 585, startPoint y: 346, endPoint x: 372, endPoint y: 662, distance: 381.1
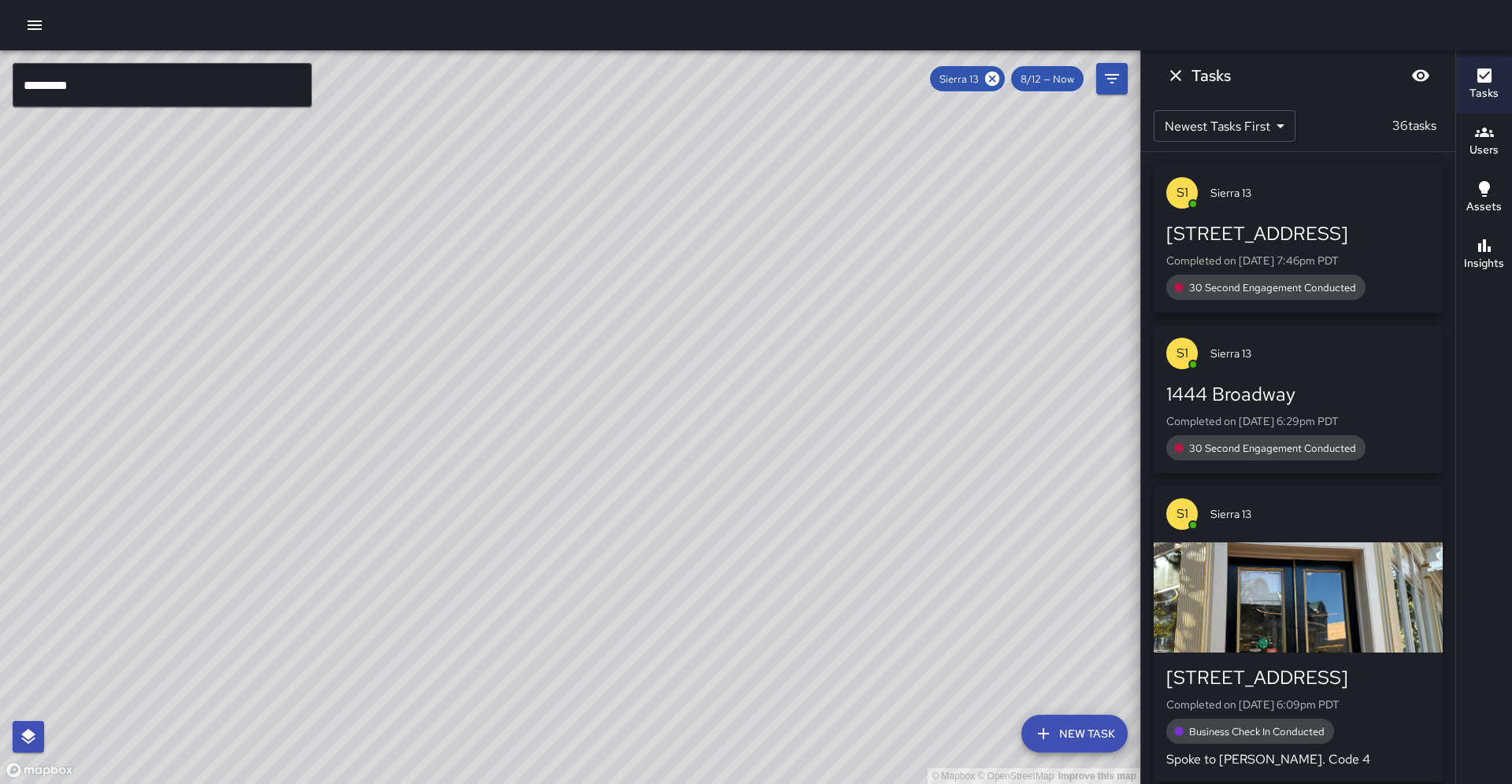
click at [372, 662] on div "© Mapbox © OpenStreetMap Improve this map" at bounding box center [570, 416] width 1141 height 734
drag, startPoint x: 433, startPoint y: 449, endPoint x: 379, endPoint y: 598, distance: 158.5
click at [379, 598] on div "© Mapbox © OpenStreetMap Improve this map" at bounding box center [570, 416] width 1141 height 734
drag, startPoint x: 389, startPoint y: 578, endPoint x: 405, endPoint y: 548, distance: 34.0
click at [405, 548] on div "© Mapbox © OpenStreetMap Improve this map" at bounding box center [570, 416] width 1141 height 734
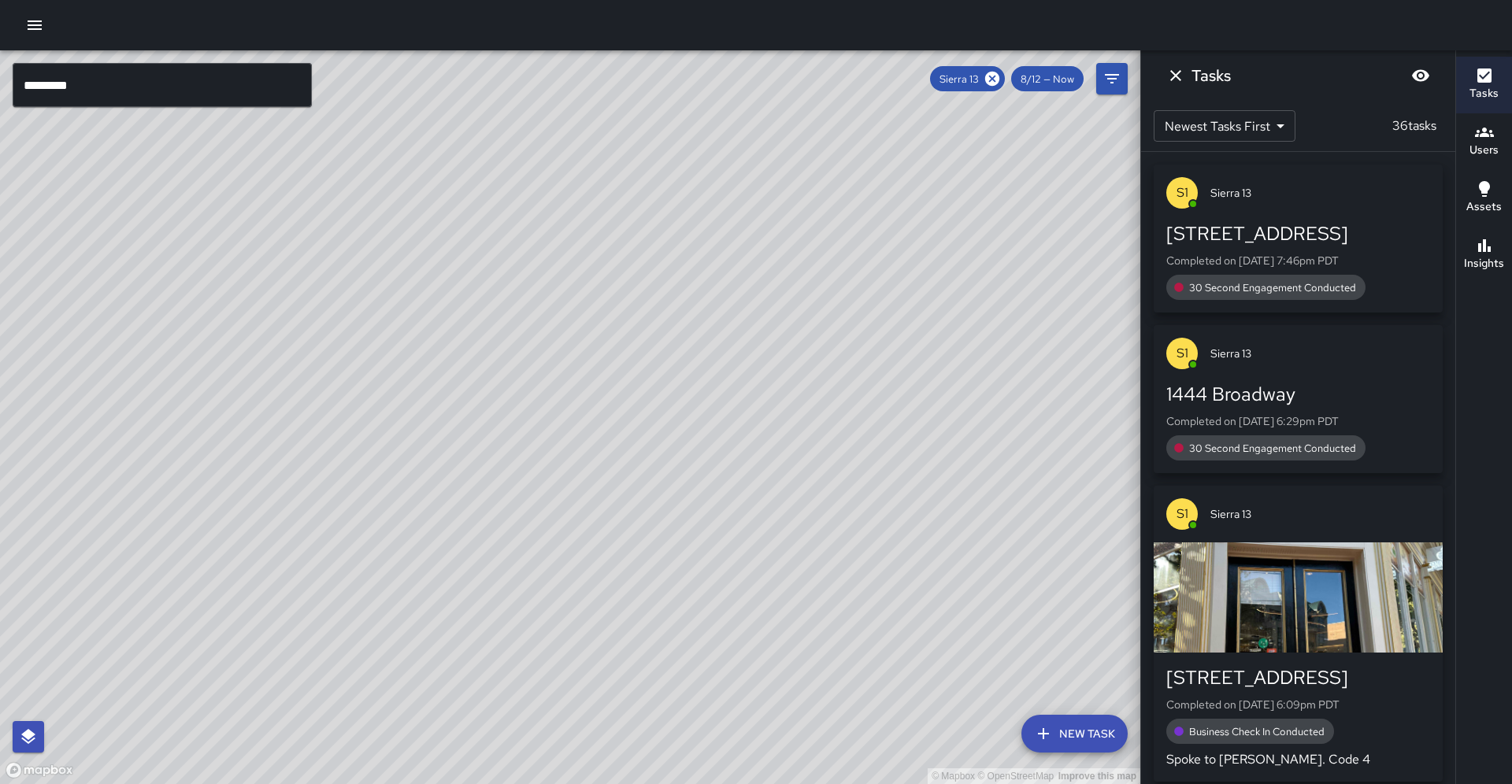
drag, startPoint x: 516, startPoint y: 434, endPoint x: 413, endPoint y: 591, distance: 187.8
click at [413, 591] on div "© Mapbox © OpenStreetMap Improve this map" at bounding box center [570, 416] width 1141 height 734
drag, startPoint x: 165, startPoint y: 514, endPoint x: 423, endPoint y: 335, distance: 314.0
click at [423, 335] on div "© Mapbox © OpenStreetMap Improve this map" at bounding box center [570, 416] width 1141 height 734
drag, startPoint x: 377, startPoint y: 490, endPoint x: 420, endPoint y: 362, distance: 135.0
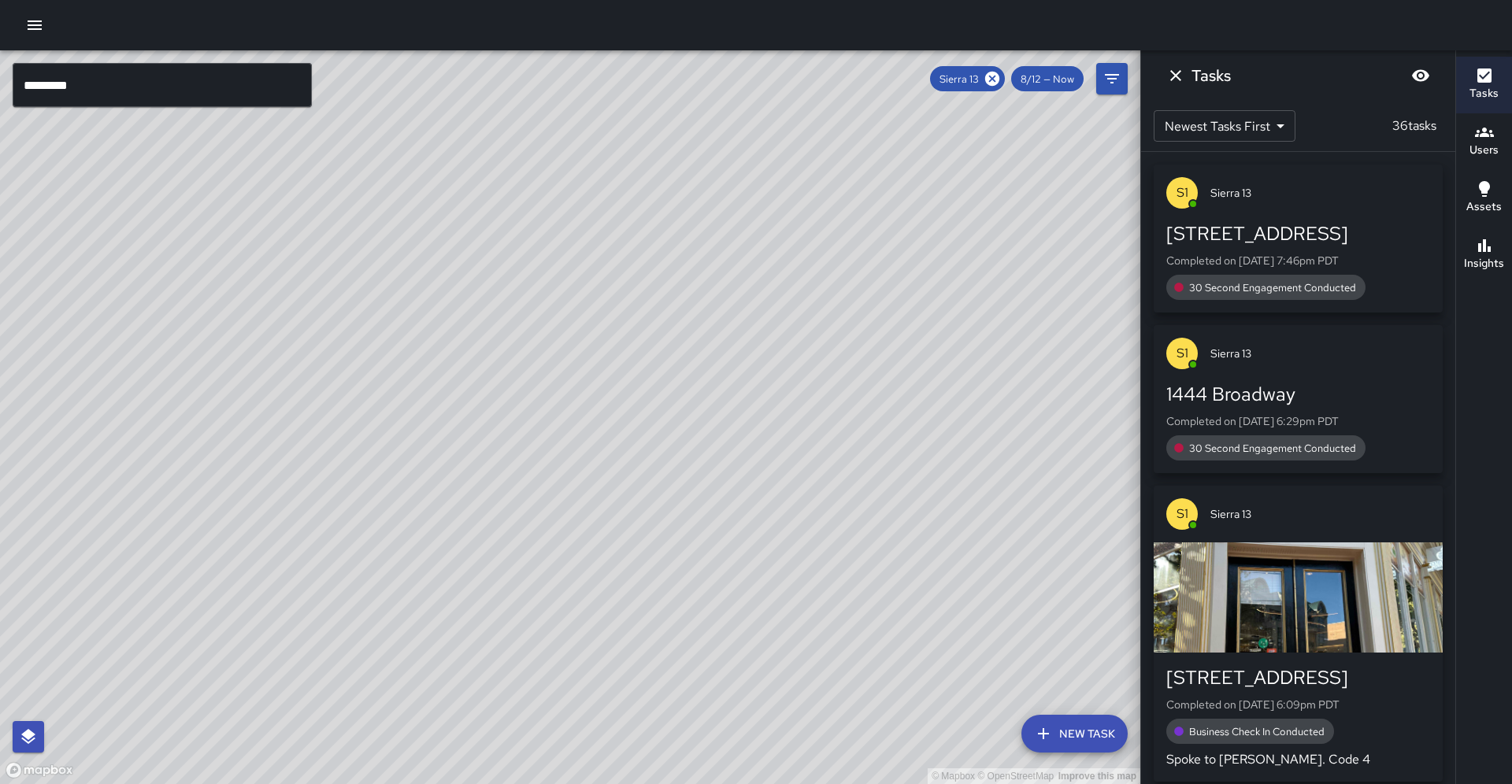
click at [420, 362] on div "© Mapbox © OpenStreetMap Improve this map" at bounding box center [570, 416] width 1141 height 734
drag, startPoint x: 366, startPoint y: 440, endPoint x: 406, endPoint y: 381, distance: 71.3
click at [406, 381] on div "© Mapbox © OpenStreetMap Improve this map" at bounding box center [570, 416] width 1141 height 734
drag, startPoint x: 419, startPoint y: 470, endPoint x: 368, endPoint y: 534, distance: 81.8
click at [368, 534] on div "© Mapbox © OpenStreetMap Improve this map" at bounding box center [570, 416] width 1141 height 734
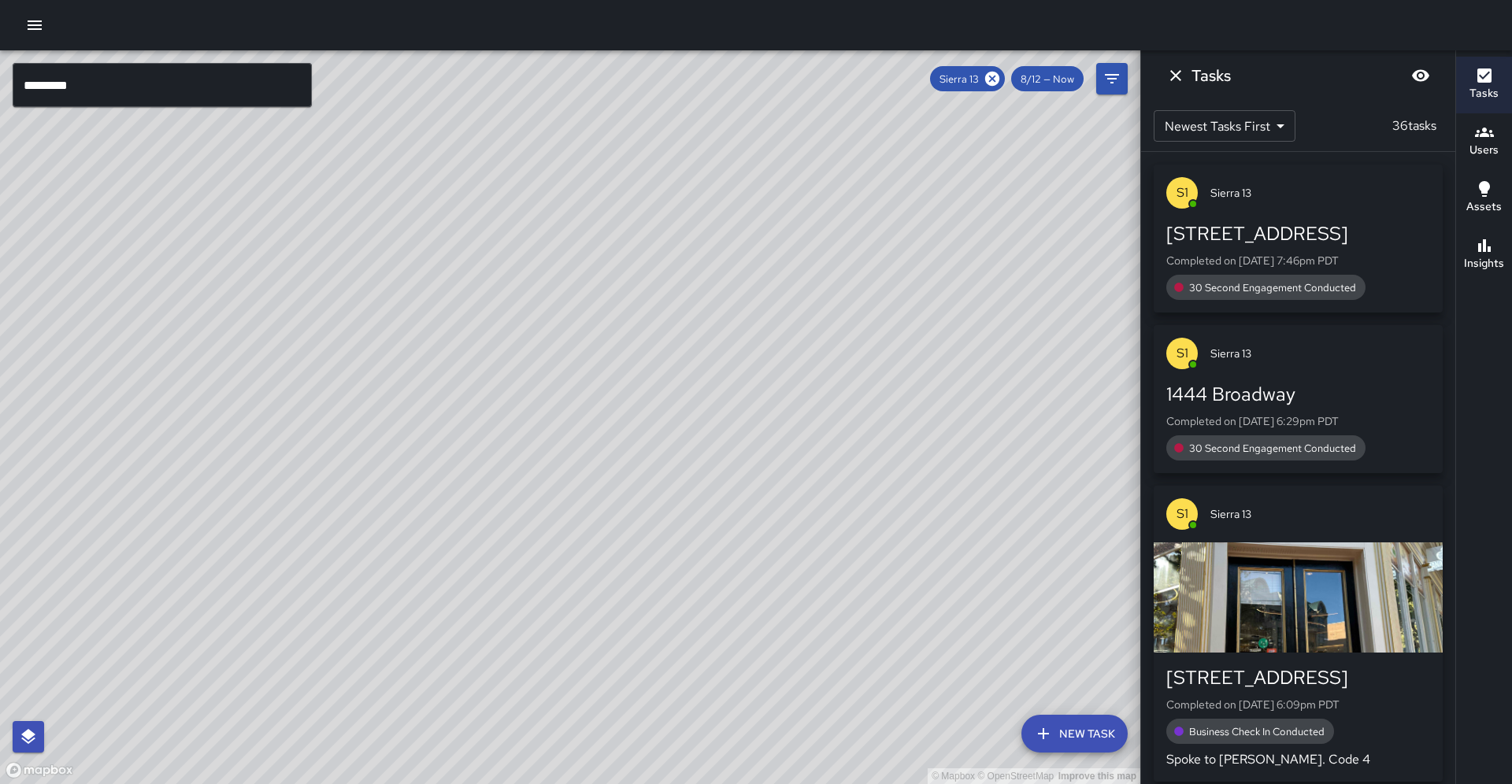
drag, startPoint x: 362, startPoint y: 508, endPoint x: 381, endPoint y: 472, distance: 40.7
click at [381, 472] on div "© Mapbox © OpenStreetMap Improve this map" at bounding box center [570, 416] width 1141 height 734
drag, startPoint x: 270, startPoint y: 466, endPoint x: 401, endPoint y: 395, distance: 149.0
click at [401, 395] on div "© Mapbox © OpenStreetMap Improve this map" at bounding box center [570, 416] width 1141 height 734
drag, startPoint x: 684, startPoint y: 346, endPoint x: 692, endPoint y: 269, distance: 77.4
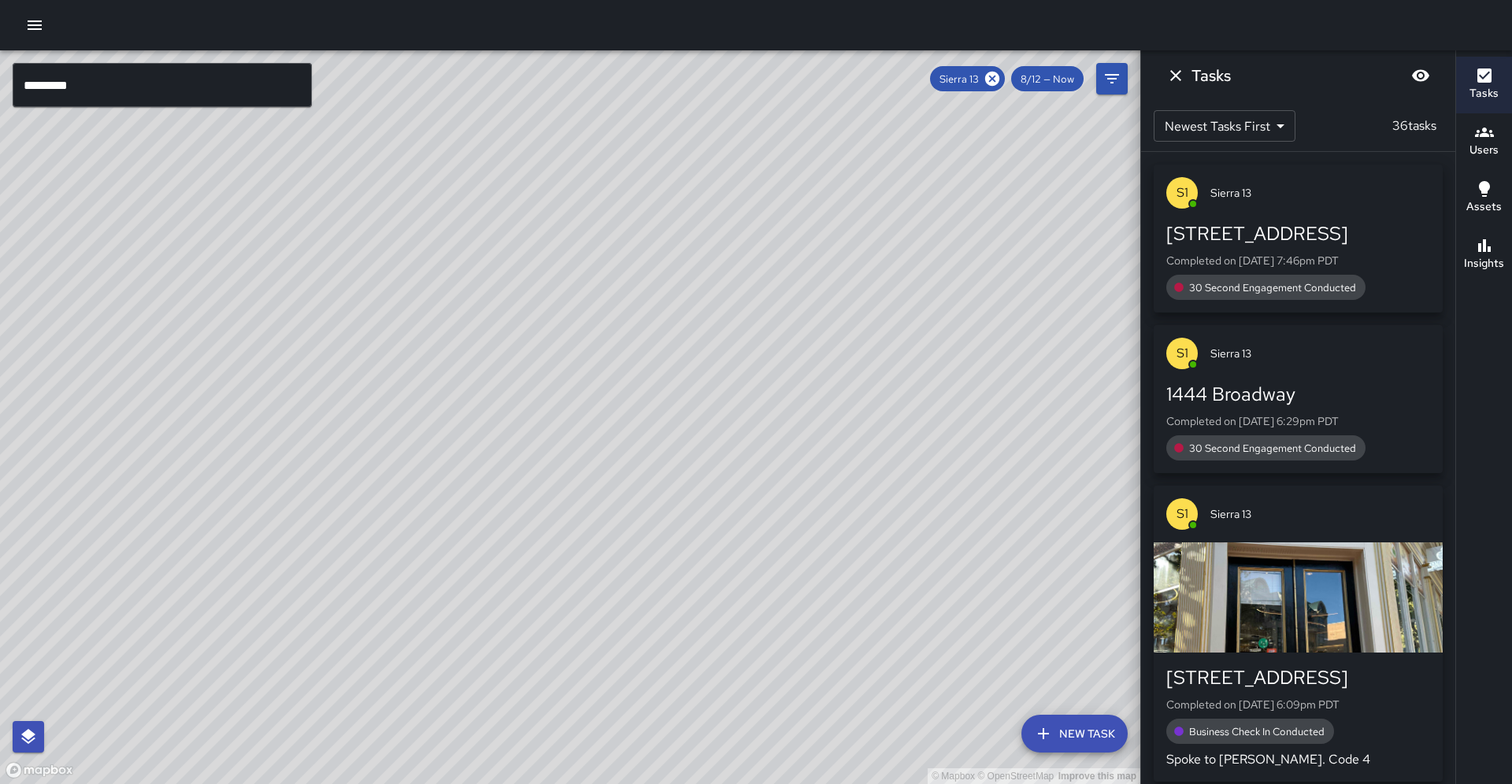
click at [692, 269] on div "© Mapbox © OpenStreetMap Improve this map" at bounding box center [570, 416] width 1141 height 734
drag, startPoint x: 304, startPoint y: 497, endPoint x: 346, endPoint y: 571, distance: 85.1
click at [345, 571] on div "© Mapbox © OpenStreetMap Improve this map" at bounding box center [570, 416] width 1141 height 734
drag, startPoint x: 505, startPoint y: 479, endPoint x: 473, endPoint y: 596, distance: 121.3
click at [473, 596] on div "© Mapbox © OpenStreetMap Improve this map" at bounding box center [570, 416] width 1141 height 734
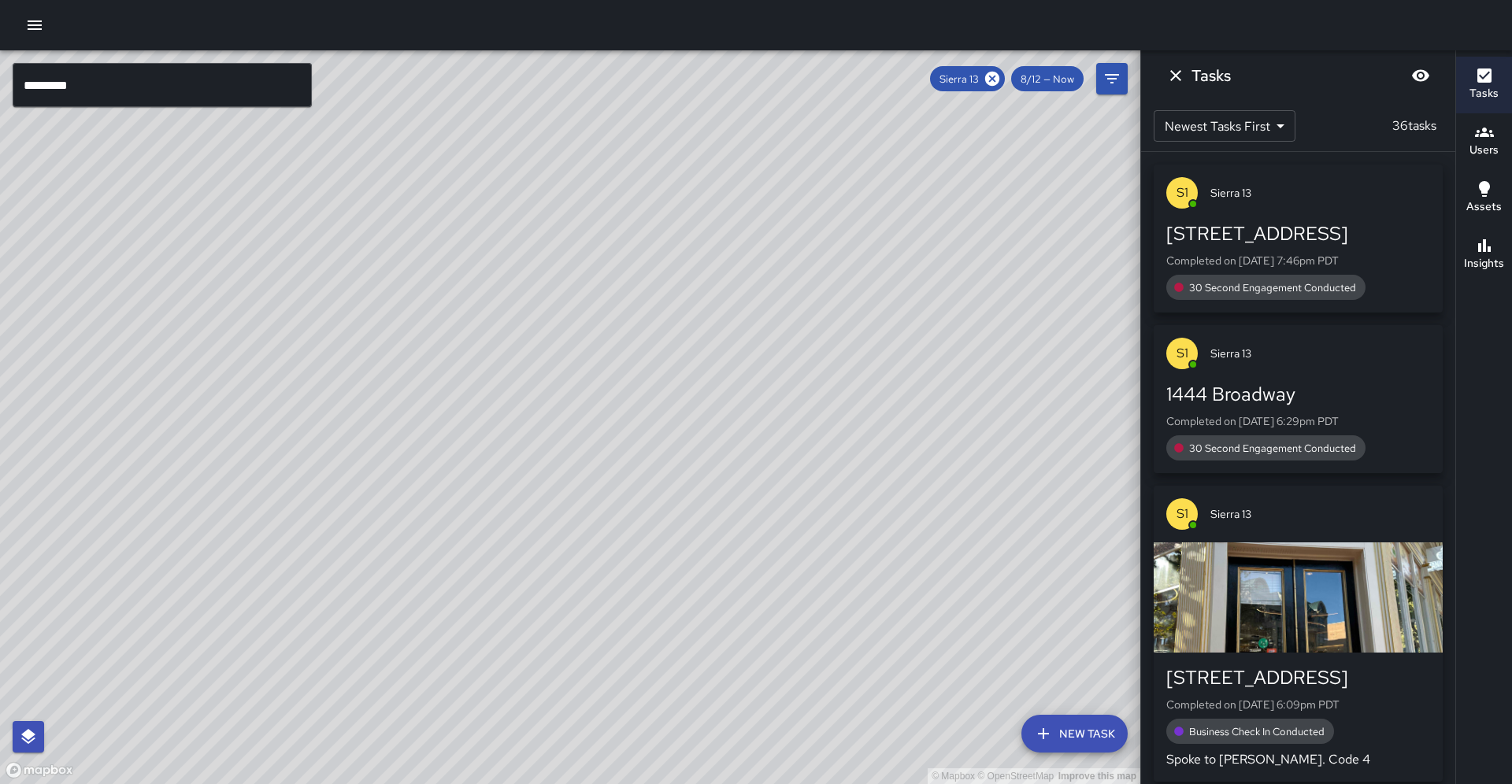
drag, startPoint x: 534, startPoint y: 421, endPoint x: 473, endPoint y: 524, distance: 119.7
click at [473, 524] on div "© Mapbox © OpenStreetMap Improve this map" at bounding box center [570, 416] width 1141 height 734
drag, startPoint x: 482, startPoint y: 504, endPoint x: 435, endPoint y: 567, distance: 78.6
click at [435, 567] on div "© Mapbox © OpenStreetMap Improve this map" at bounding box center [570, 416] width 1141 height 734
drag, startPoint x: 442, startPoint y: 560, endPoint x: 443, endPoint y: 528, distance: 32.0
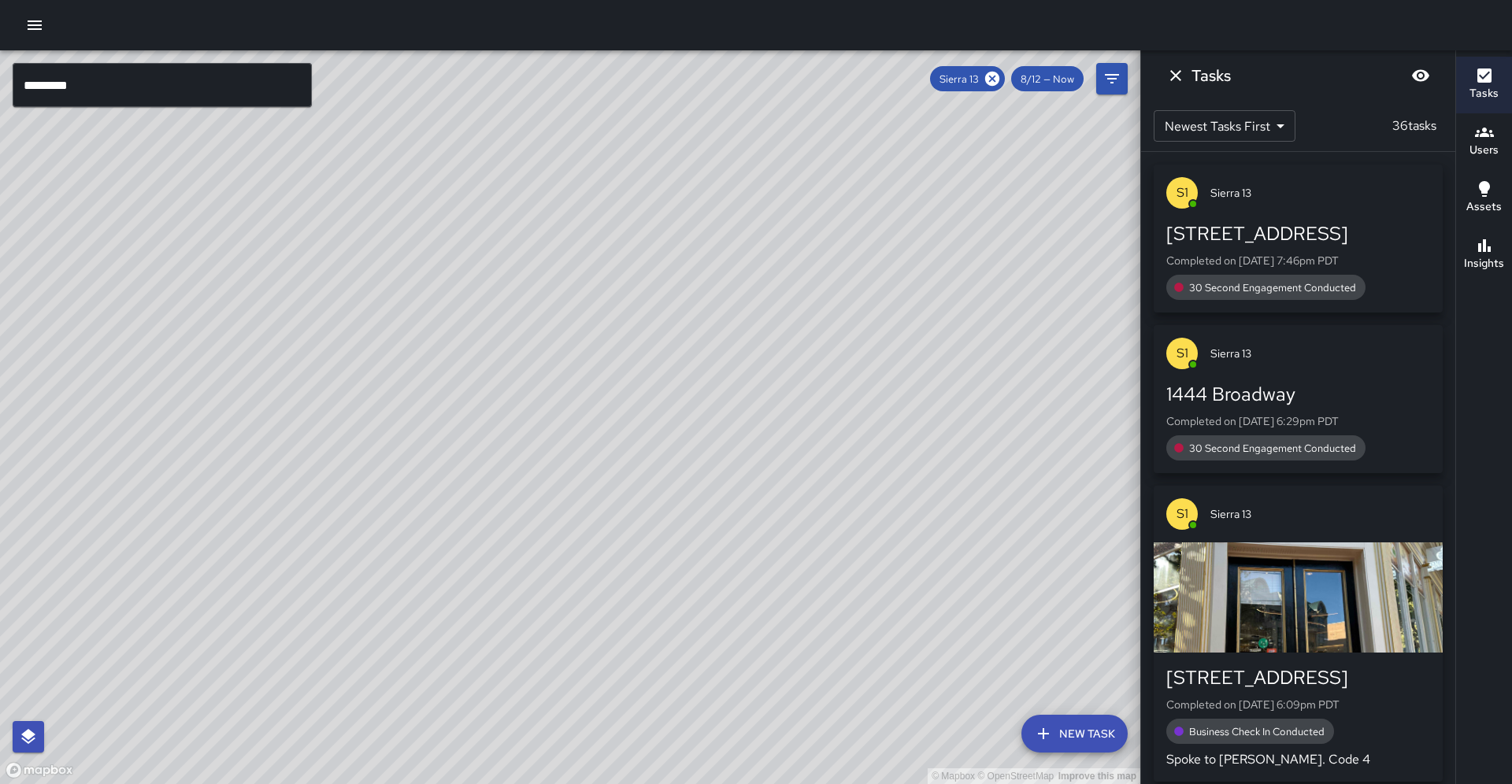
click at [453, 518] on div "© Mapbox © OpenStreetMap Improve this map" at bounding box center [570, 416] width 1141 height 734
click at [1488, 251] on icon "button" at bounding box center [1485, 245] width 12 height 12
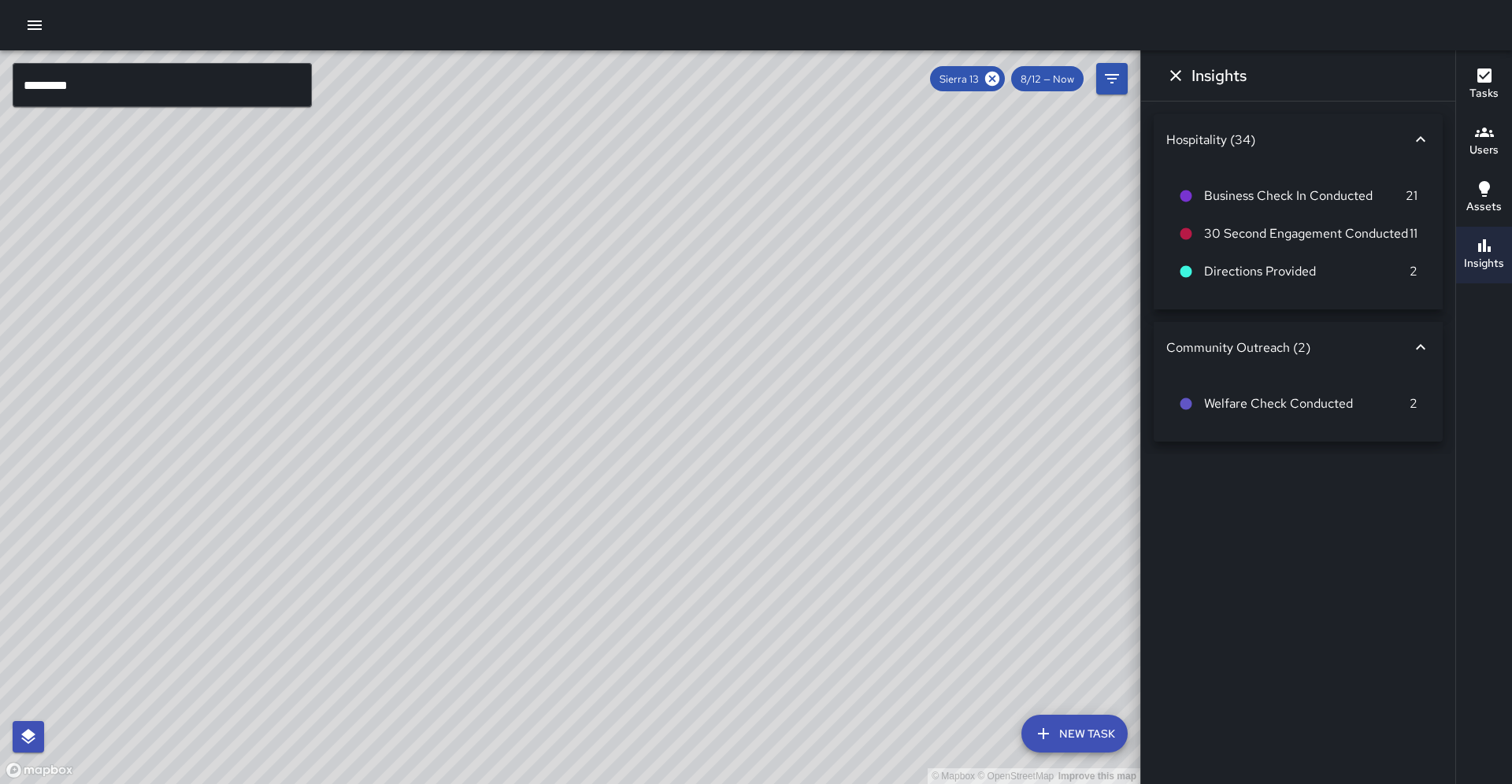
drag, startPoint x: 511, startPoint y: 435, endPoint x: 583, endPoint y: 318, distance: 137.4
click at [583, 318] on div "© Mapbox © OpenStreetMap Improve this map" at bounding box center [570, 416] width 1141 height 734
drag, startPoint x: 265, startPoint y: 382, endPoint x: 370, endPoint y: 365, distance: 106.4
click at [370, 365] on div "© Mapbox © OpenStreetMap Improve this map" at bounding box center [570, 416] width 1141 height 734
drag, startPoint x: 632, startPoint y: 547, endPoint x: 463, endPoint y: 535, distance: 169.4
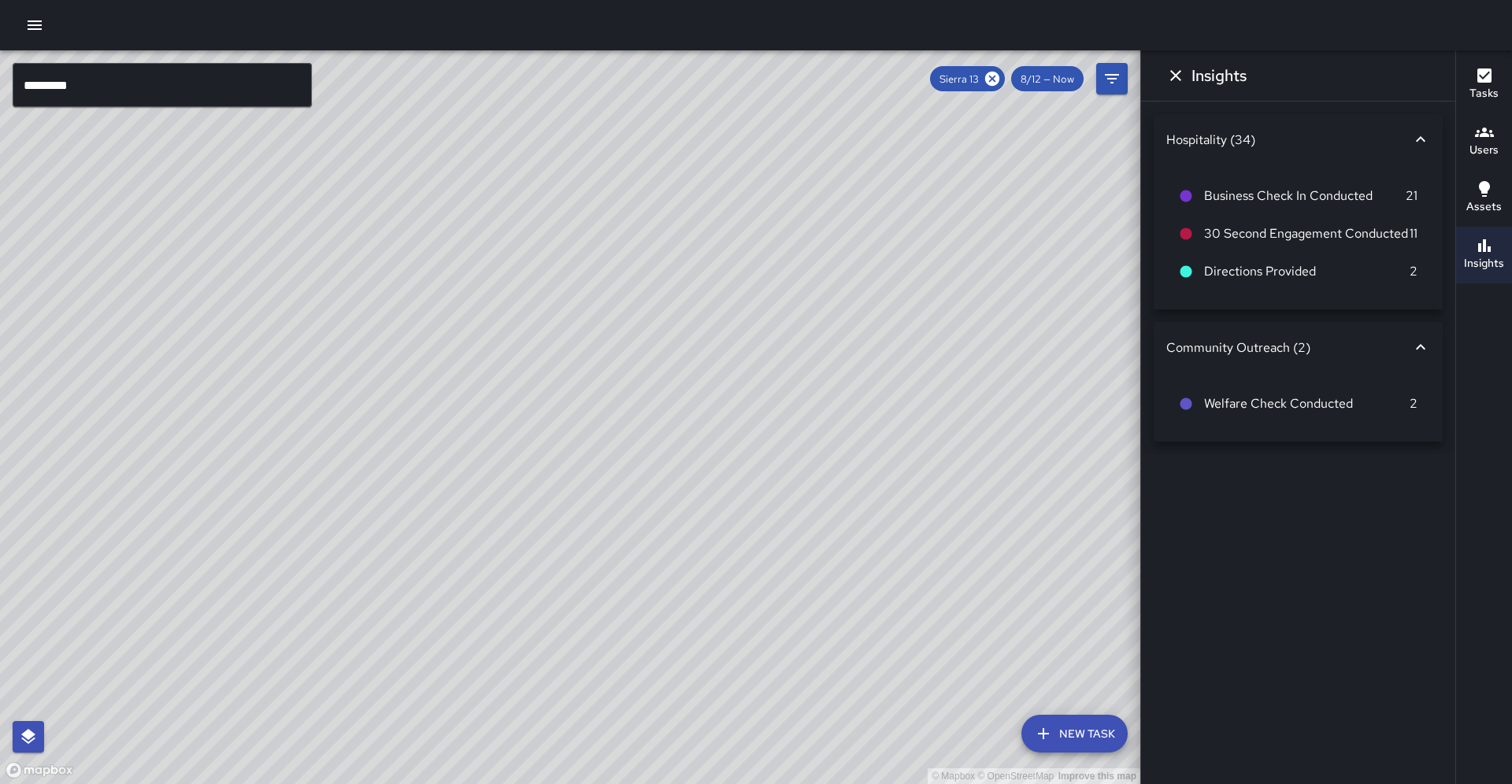
click at [649, 509] on div "© Mapbox © OpenStreetMap Improve this map" at bounding box center [570, 416] width 1141 height 734
drag, startPoint x: 619, startPoint y: 613, endPoint x: 489, endPoint y: 449, distance: 209.3
click at [491, 448] on div "© Mapbox © OpenStreetMap Improve this map" at bounding box center [570, 416] width 1141 height 734
drag, startPoint x: 606, startPoint y: 564, endPoint x: 442, endPoint y: 475, distance: 186.6
click at [449, 470] on div "© Mapbox © OpenStreetMap Improve this map" at bounding box center [570, 416] width 1141 height 734
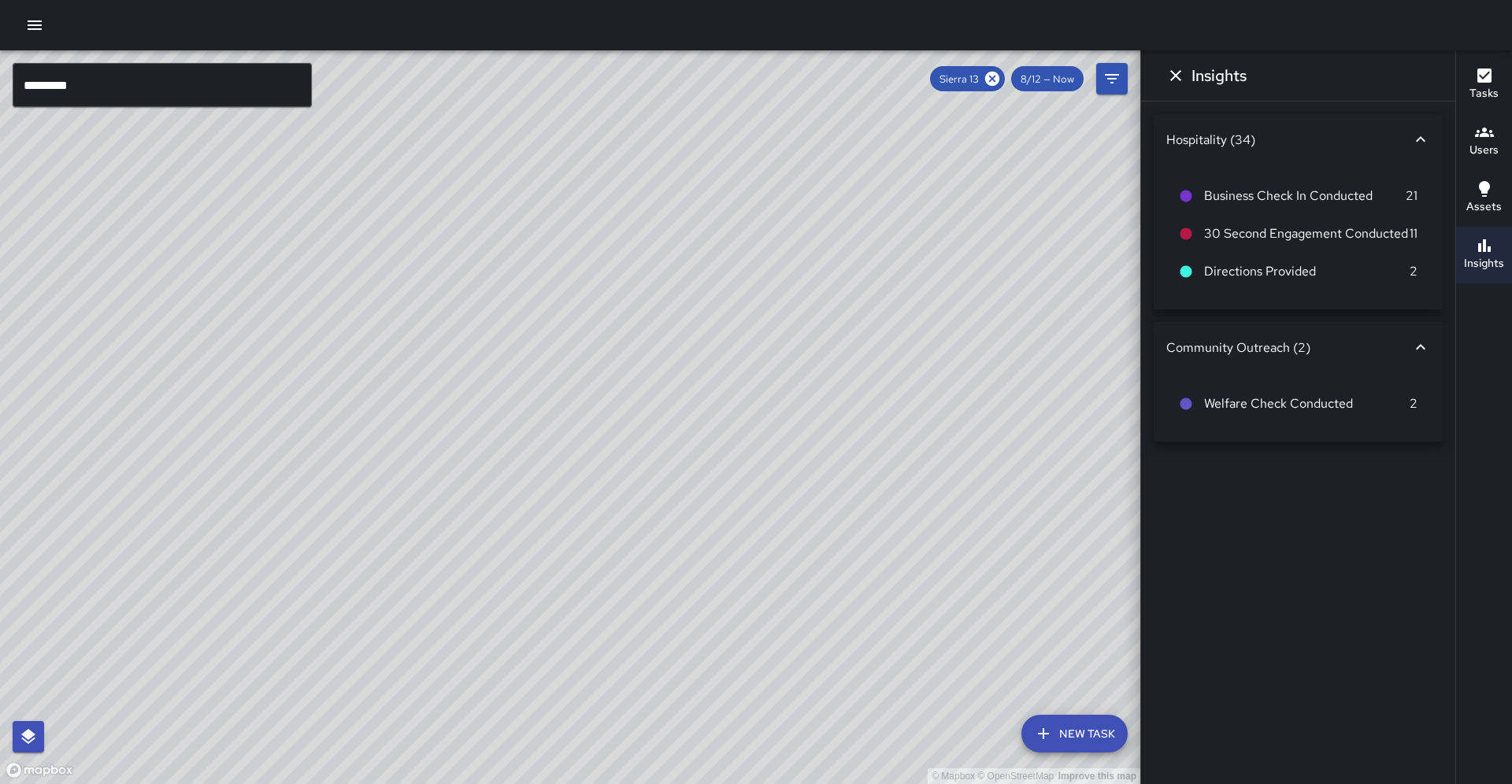
drag, startPoint x: 603, startPoint y: 527, endPoint x: 486, endPoint y: 615, distance: 146.4
click at [486, 615] on div "© Mapbox © OpenStreetMap Improve this map" at bounding box center [570, 416] width 1141 height 734
click at [1001, 79] on icon at bounding box center [993, 78] width 17 height 17
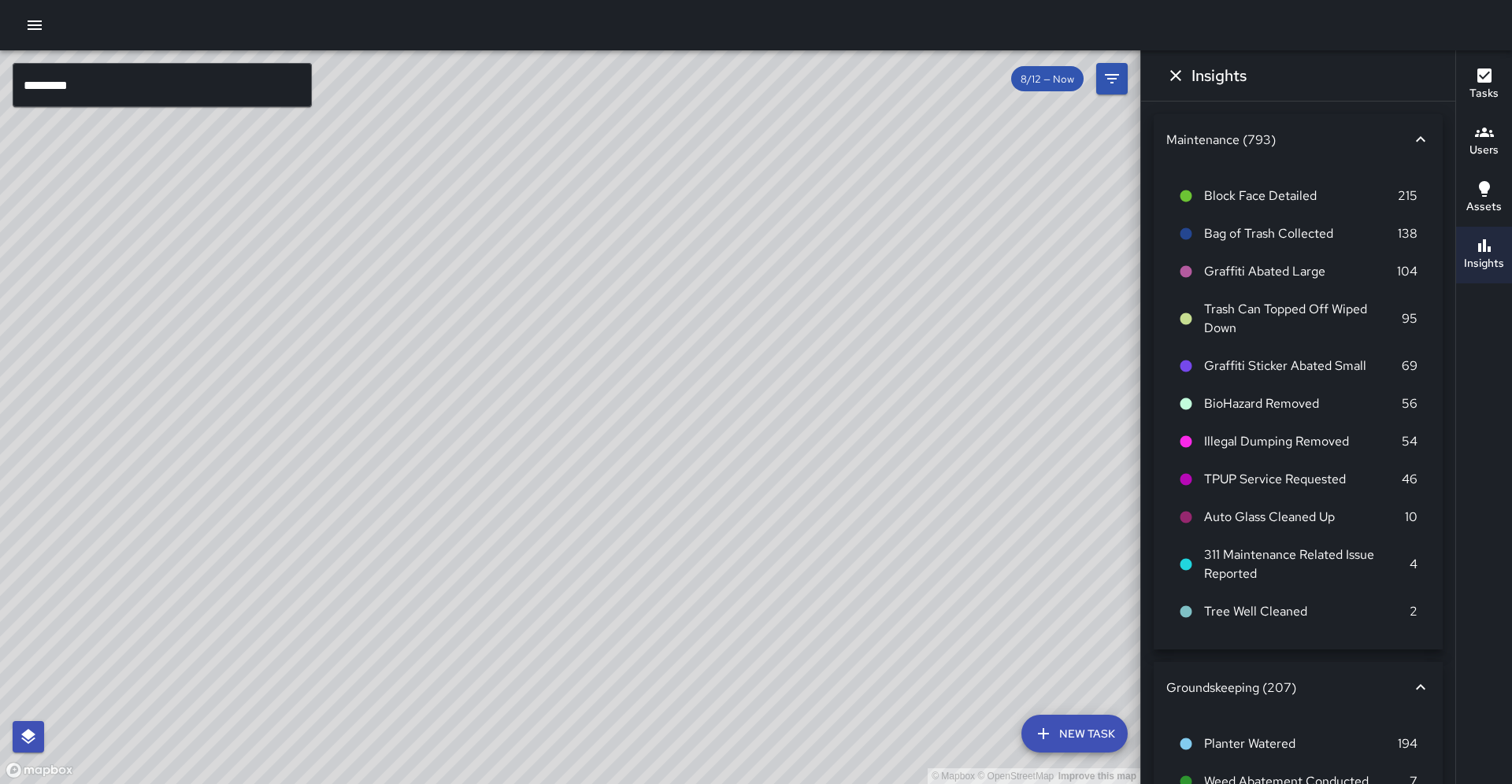
click at [250, 79] on input "*********" at bounding box center [162, 85] width 300 height 44
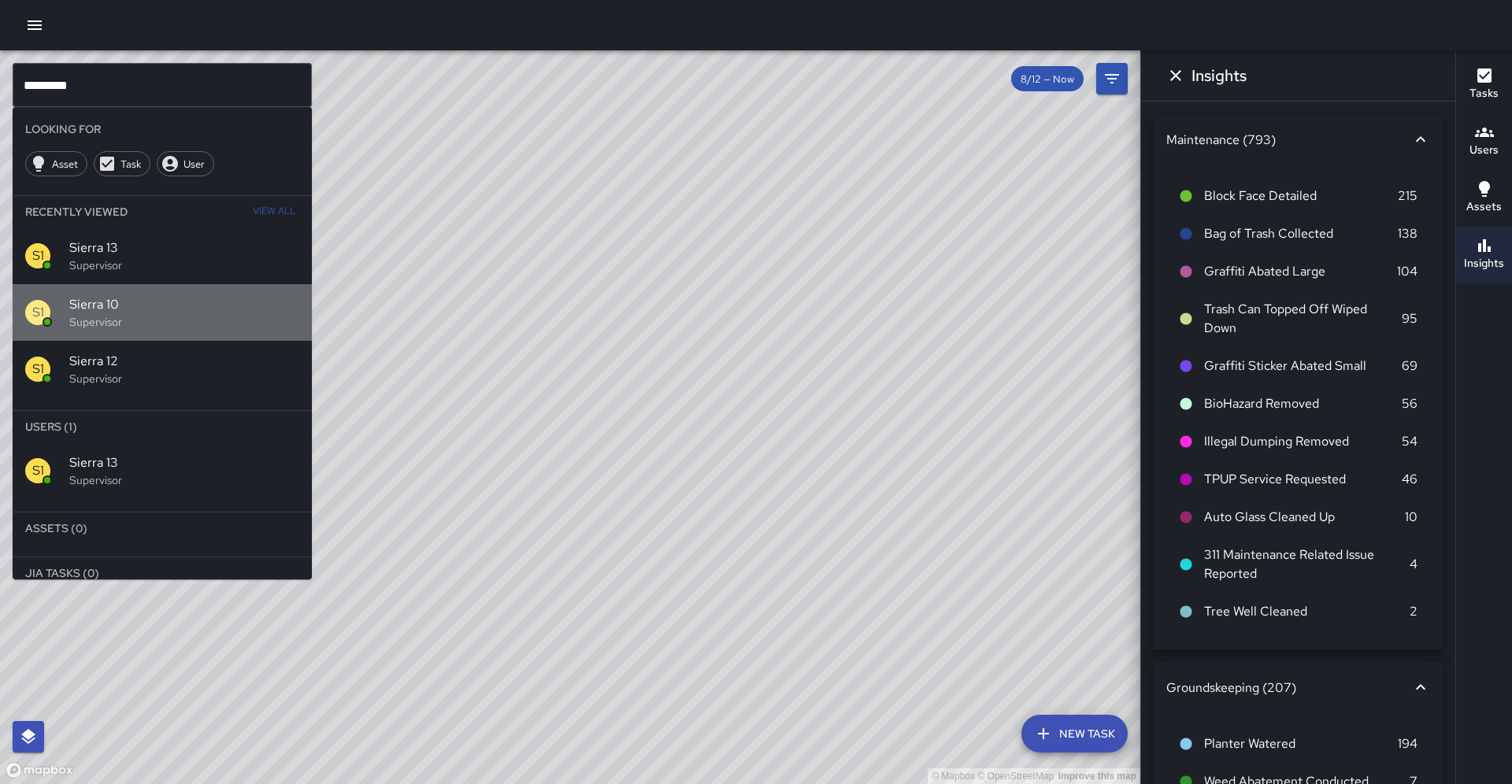
click at [123, 314] on p "Supervisor" at bounding box center [185, 321] width 230 height 16
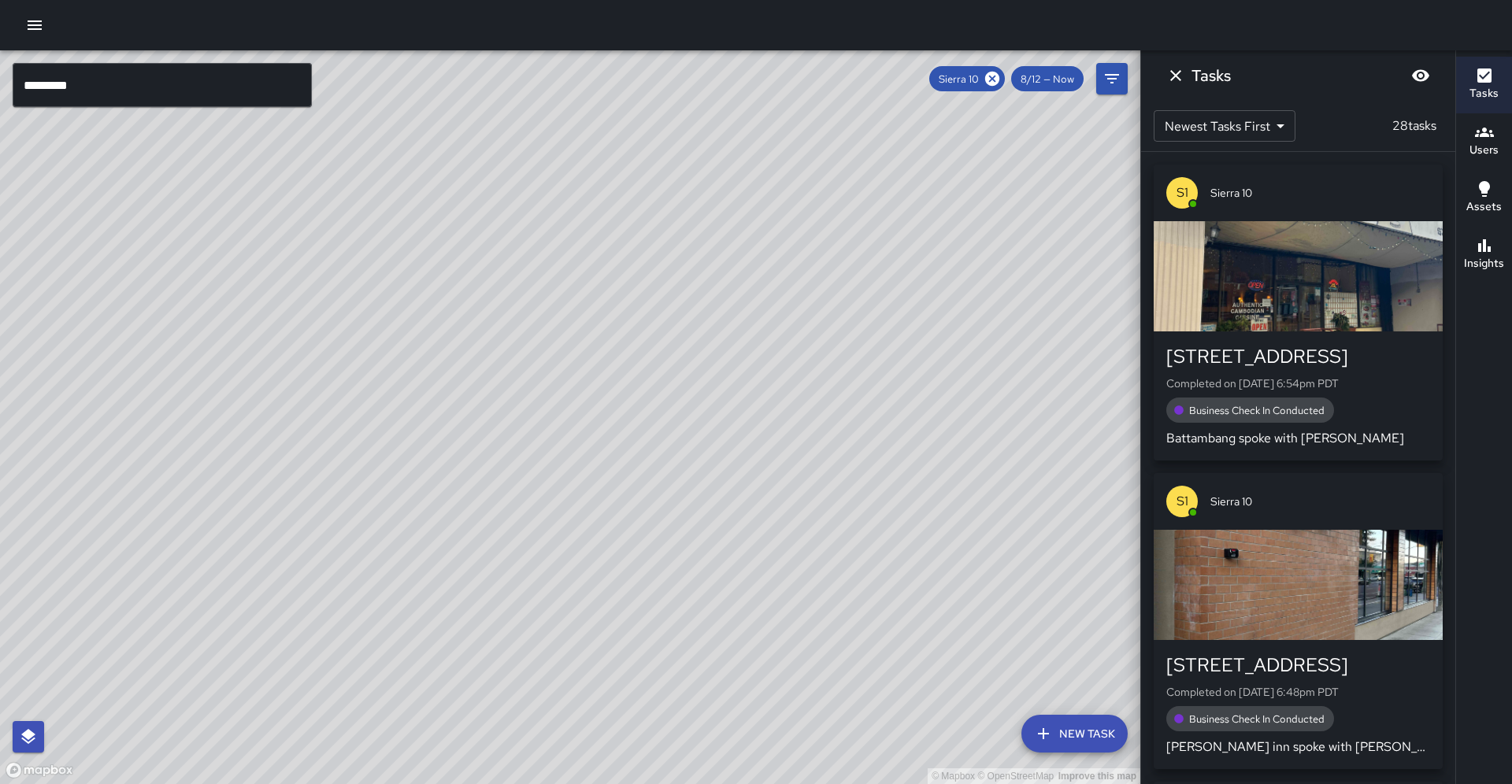
drag, startPoint x: 390, startPoint y: 486, endPoint x: 443, endPoint y: 402, distance: 99.3
click at [443, 402] on div "© Mapbox © OpenStreetMap Improve this map" at bounding box center [570, 416] width 1141 height 734
click at [1493, 279] on button "Insights" at bounding box center [1484, 255] width 56 height 57
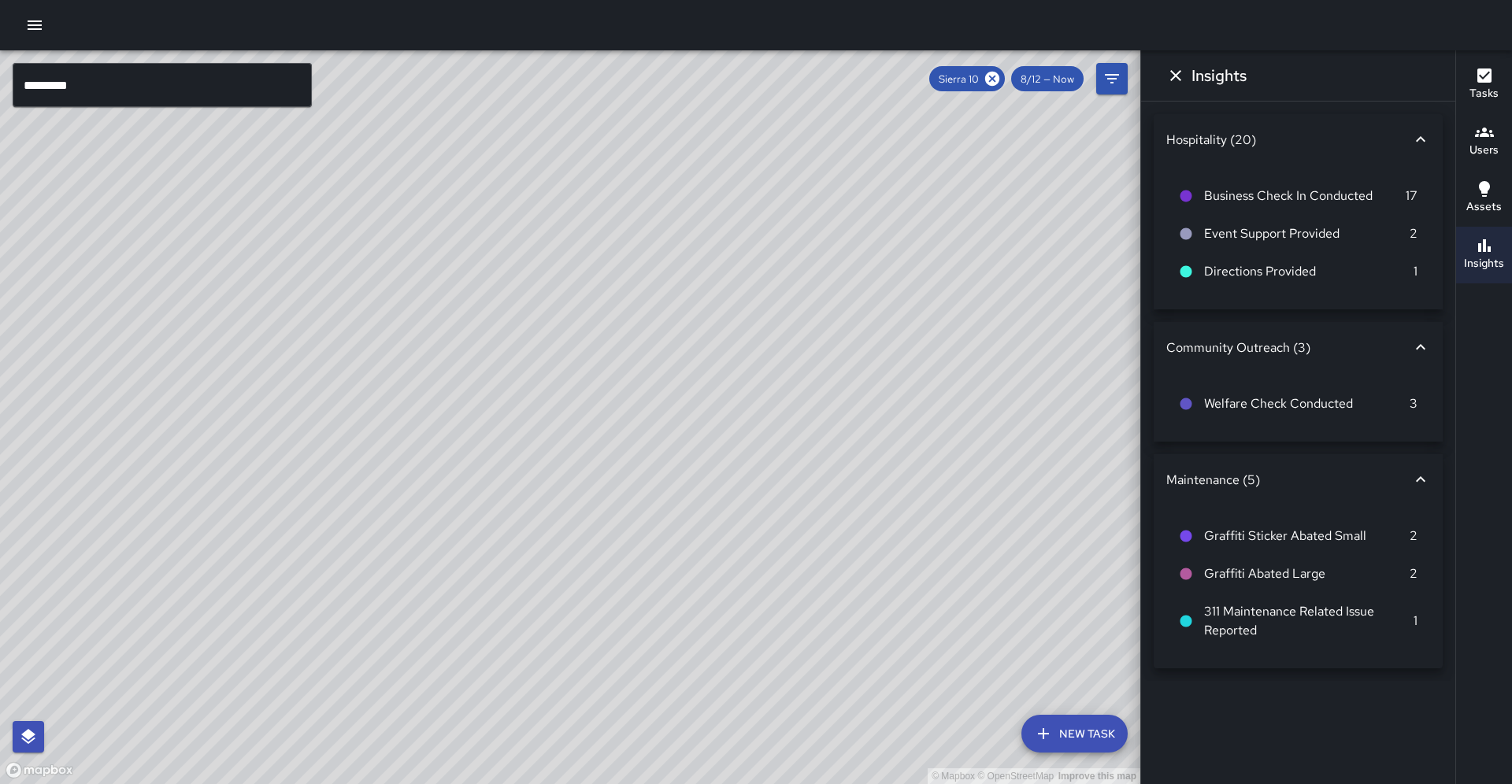
drag, startPoint x: 379, startPoint y: 576, endPoint x: 0, endPoint y: 706, distance: 400.7
click at [0, 707] on div "© Mapbox © OpenStreetMap Improve this map" at bounding box center [570, 416] width 1141 height 734
drag, startPoint x: 203, startPoint y: 616, endPoint x: 304, endPoint y: 554, distance: 118.5
click at [313, 548] on div "© Mapbox © OpenStreetMap Improve this map" at bounding box center [570, 416] width 1141 height 734
drag, startPoint x: 337, startPoint y: 568, endPoint x: 352, endPoint y: 550, distance: 23.4
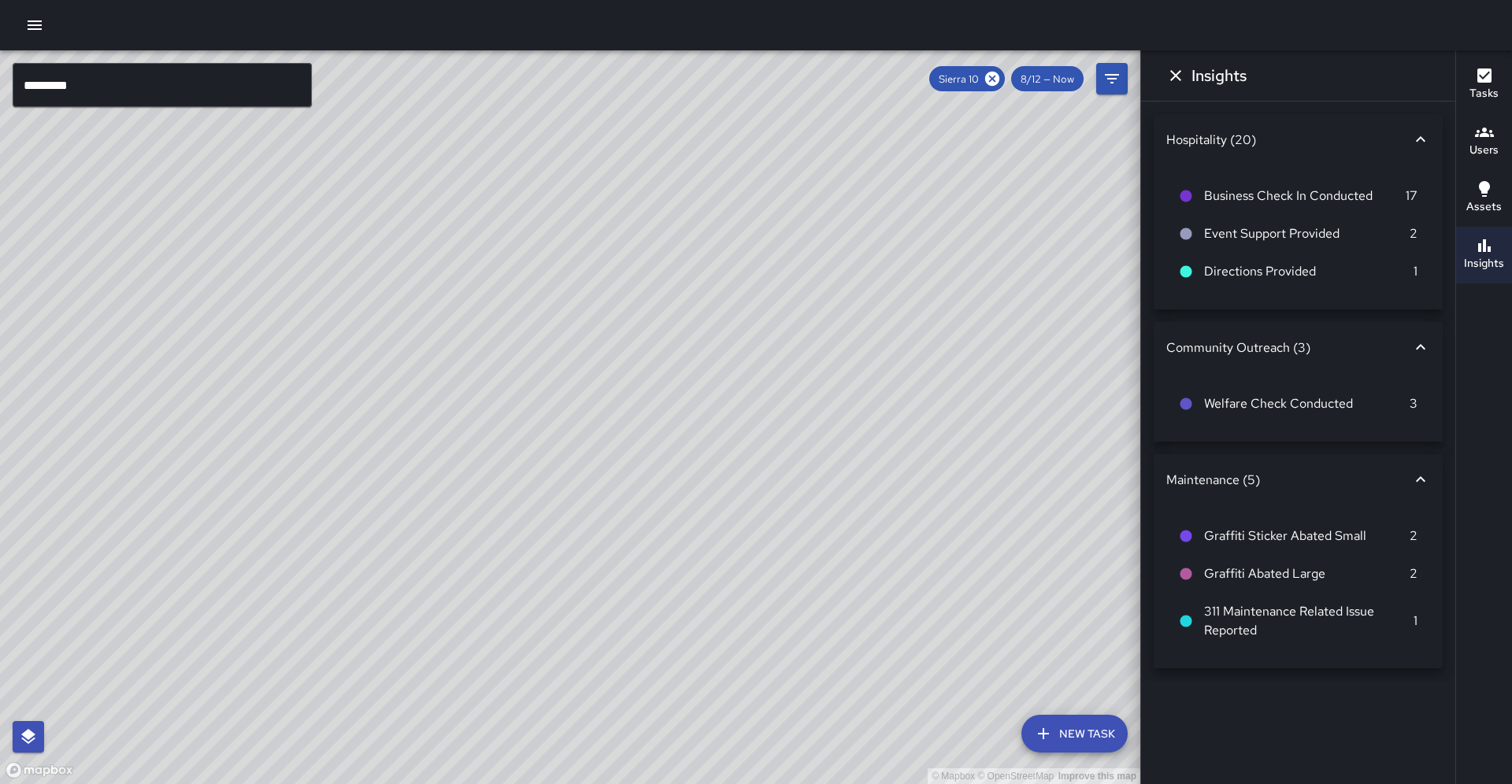
click at [352, 550] on div "© Mapbox © OpenStreetMap Improve this map" at bounding box center [570, 416] width 1141 height 734
drag, startPoint x: 410, startPoint y: 626, endPoint x: 333, endPoint y: 601, distance: 81.0
click at [333, 601] on div "© Mapbox © OpenStreetMap Improve this map" at bounding box center [570, 416] width 1141 height 734
drag, startPoint x: 354, startPoint y: 601, endPoint x: 287, endPoint y: 660, distance: 89.3
click at [288, 659] on div "© Mapbox © OpenStreetMap Improve this map" at bounding box center [570, 416] width 1141 height 734
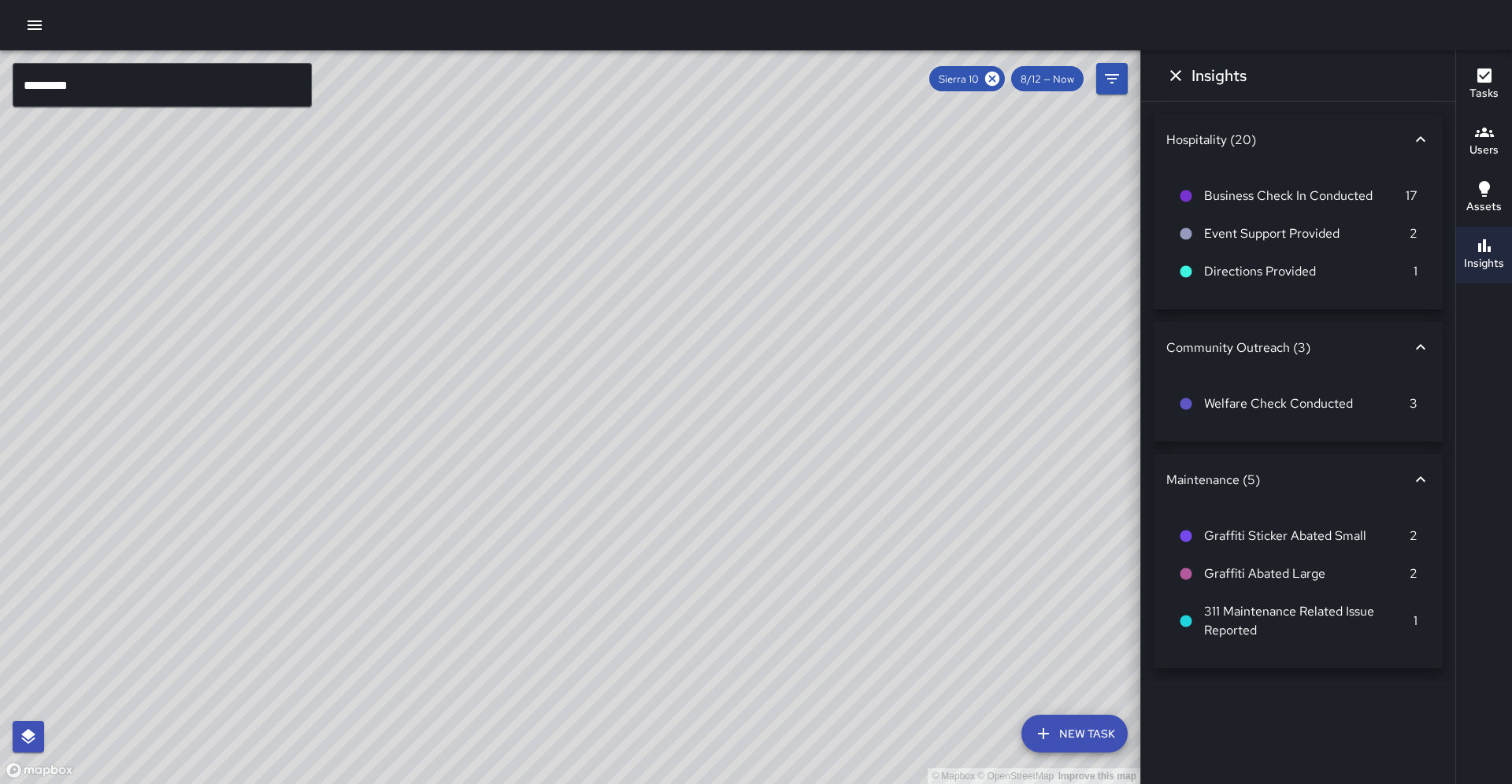
drag, startPoint x: 337, startPoint y: 560, endPoint x: 264, endPoint y: 695, distance: 153.5
click at [264, 695] on div "© Mapbox © OpenStreetMap Improve this map" at bounding box center [570, 416] width 1141 height 734
drag, startPoint x: 266, startPoint y: 686, endPoint x: 180, endPoint y: 778, distance: 125.9
click at [180, 778] on div "© Mapbox © OpenStreetMap Improve this map" at bounding box center [570, 416] width 1141 height 734
drag, startPoint x: 251, startPoint y: 699, endPoint x: 213, endPoint y: 783, distance: 92.2
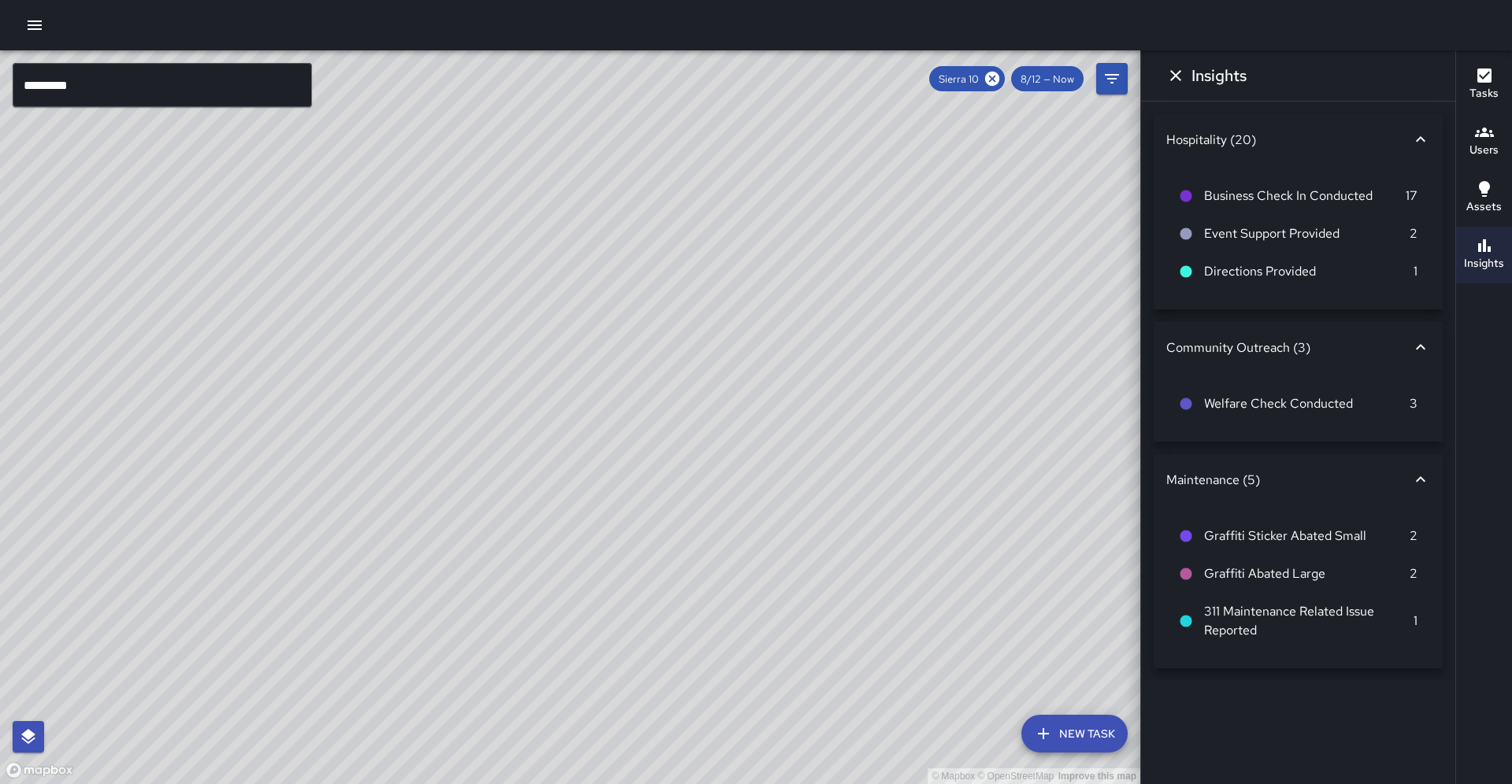
click at [213, 783] on div "© Mapbox © OpenStreetMap Improve this map" at bounding box center [570, 416] width 1141 height 734
drag, startPoint x: 330, startPoint y: 545, endPoint x: 242, endPoint y: 709, distance: 186.1
click at [242, 710] on div "© Mapbox © OpenStreetMap Improve this map" at bounding box center [570, 416] width 1141 height 734
drag, startPoint x: 283, startPoint y: 475, endPoint x: 318, endPoint y: 445, distance: 46.1
click at [319, 444] on div "© Mapbox © OpenStreetMap Improve this map" at bounding box center [570, 416] width 1141 height 734
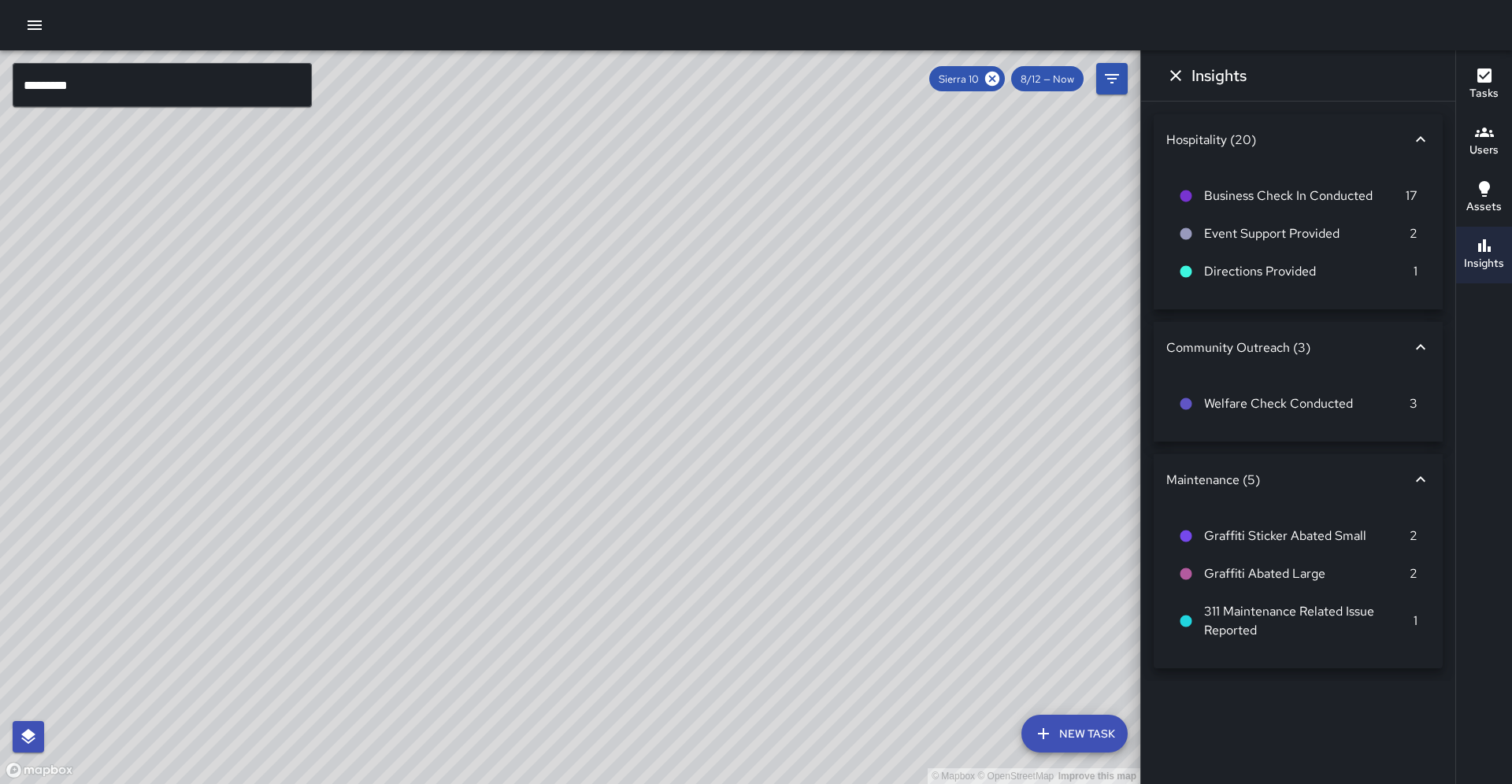
drag, startPoint x: 481, startPoint y: 429, endPoint x: 468, endPoint y: 405, distance: 27.3
click at [468, 405] on div "© Mapbox © OpenStreetMap Improve this map" at bounding box center [570, 416] width 1141 height 734
drag, startPoint x: 341, startPoint y: 582, endPoint x: 419, endPoint y: 585, distance: 78.1
click at [419, 585] on div "© Mapbox © OpenStreetMap Improve this map" at bounding box center [570, 416] width 1141 height 734
drag, startPoint x: 266, startPoint y: 561, endPoint x: 353, endPoint y: 523, distance: 94.9
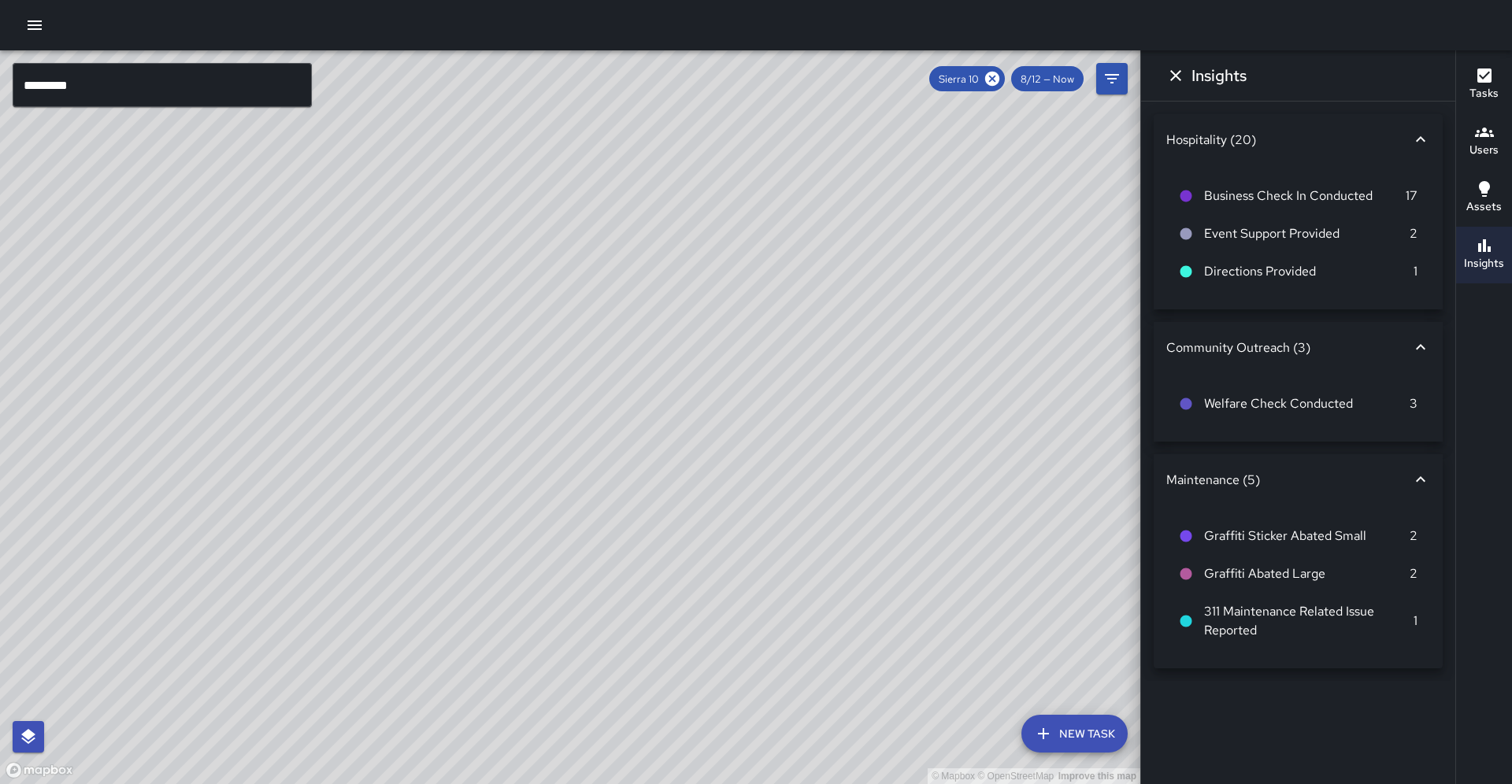
click at [353, 523] on div "© Mapbox © OpenStreetMap Improve this map" at bounding box center [570, 416] width 1141 height 734
drag, startPoint x: 348, startPoint y: 548, endPoint x: 318, endPoint y: 462, distance: 91.1
click at [318, 462] on div "© Mapbox © OpenStreetMap Improve this map S1 Sierra 10 Supervisor Tasks 28 / 28…" at bounding box center [570, 416] width 1141 height 734
drag, startPoint x: 602, startPoint y: 493, endPoint x: 475, endPoint y: 650, distance: 201.9
click at [475, 650] on div "© Mapbox © OpenStreetMap Improve this map" at bounding box center [570, 416] width 1141 height 734
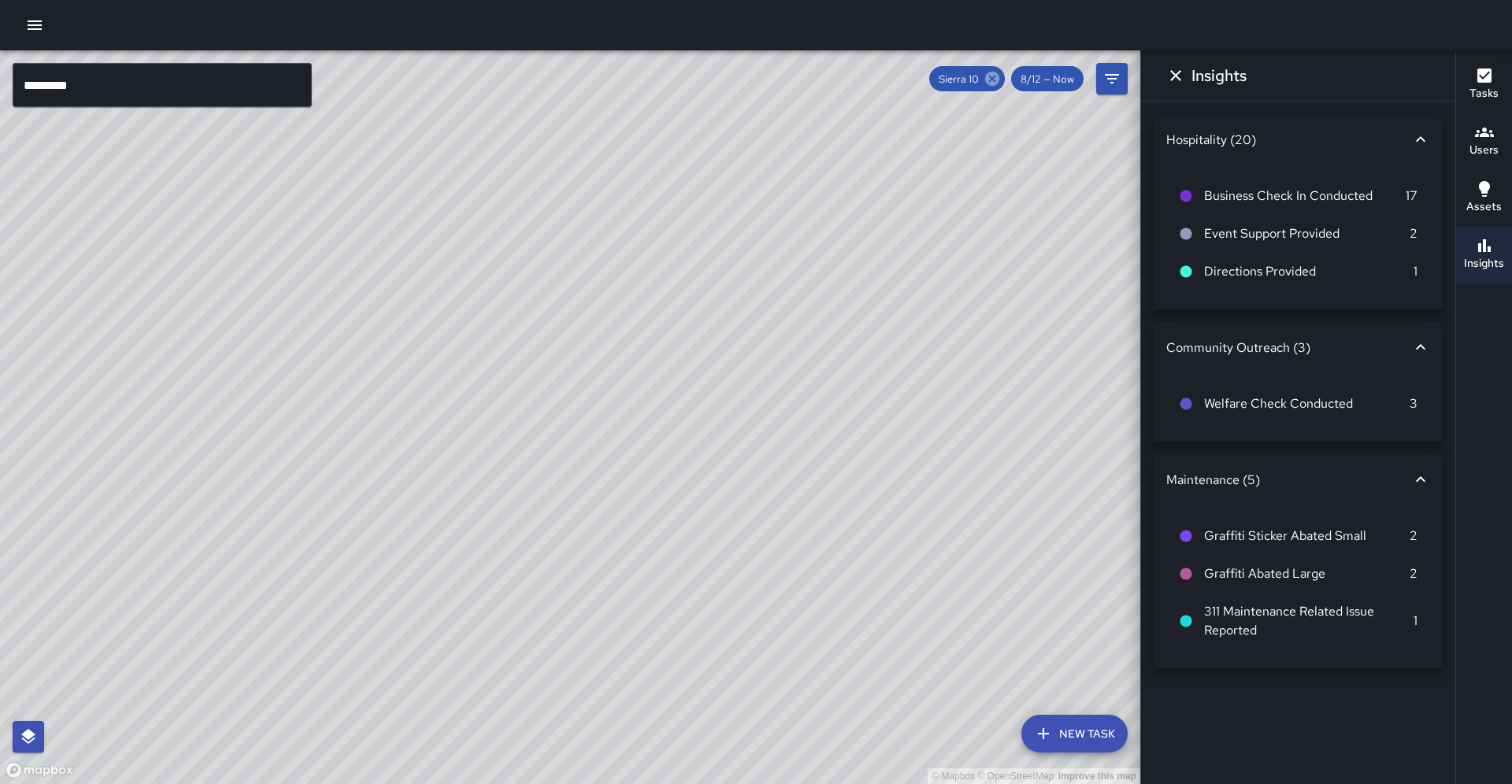
click at [999, 80] on icon at bounding box center [993, 78] width 17 height 17
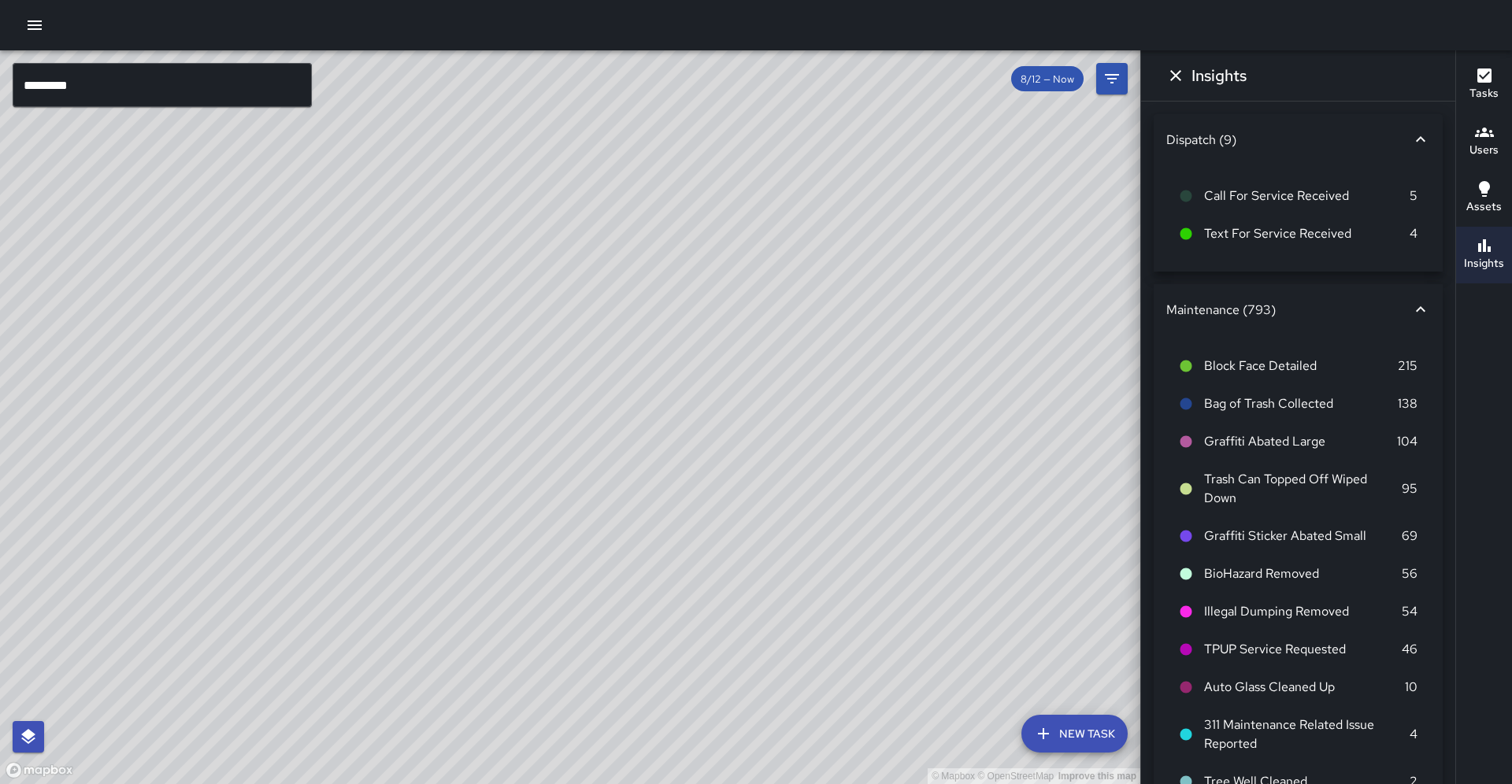
click at [124, 81] on input "*********" at bounding box center [162, 85] width 300 height 44
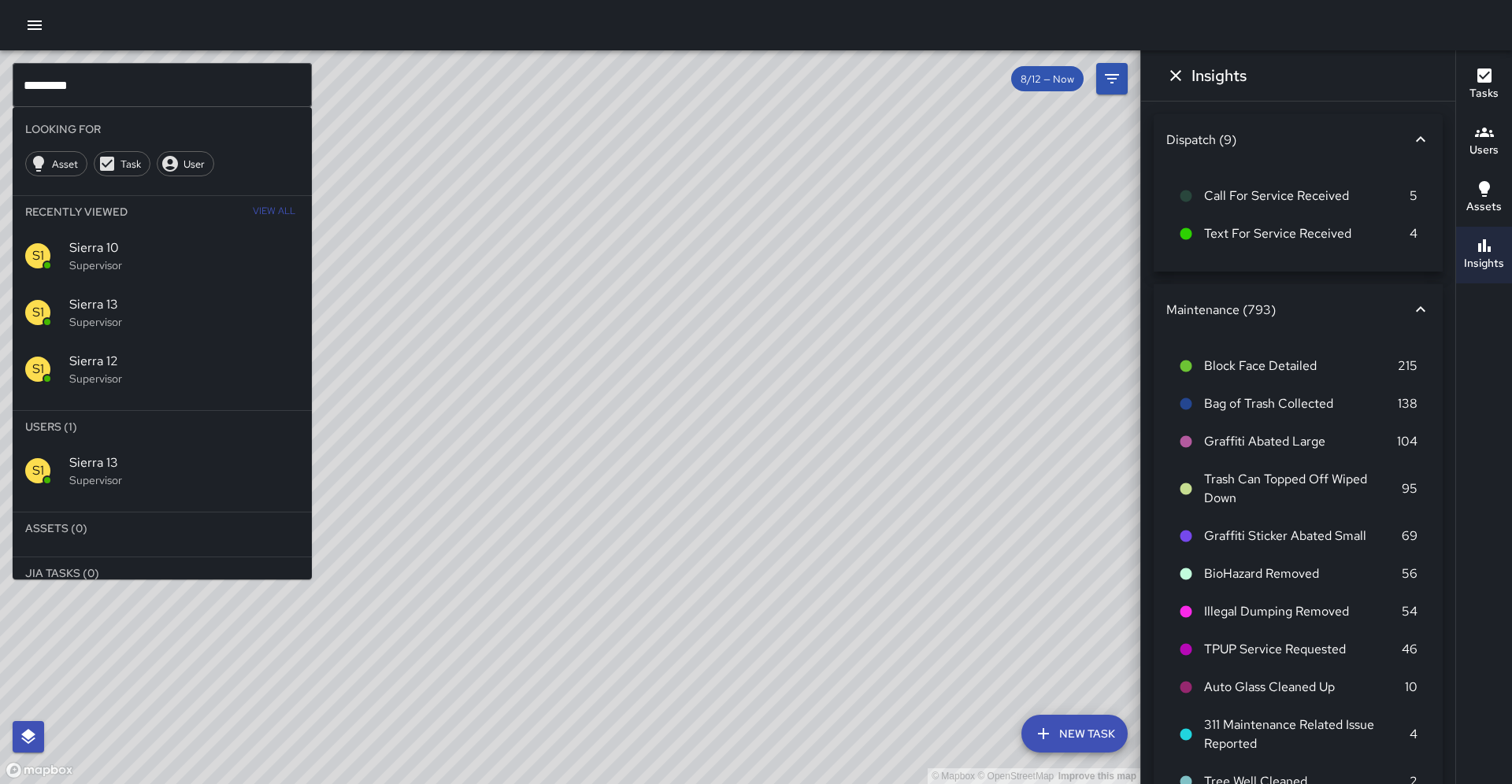
click at [725, 289] on div "© Mapbox © OpenStreetMap Improve this map" at bounding box center [570, 416] width 1141 height 734
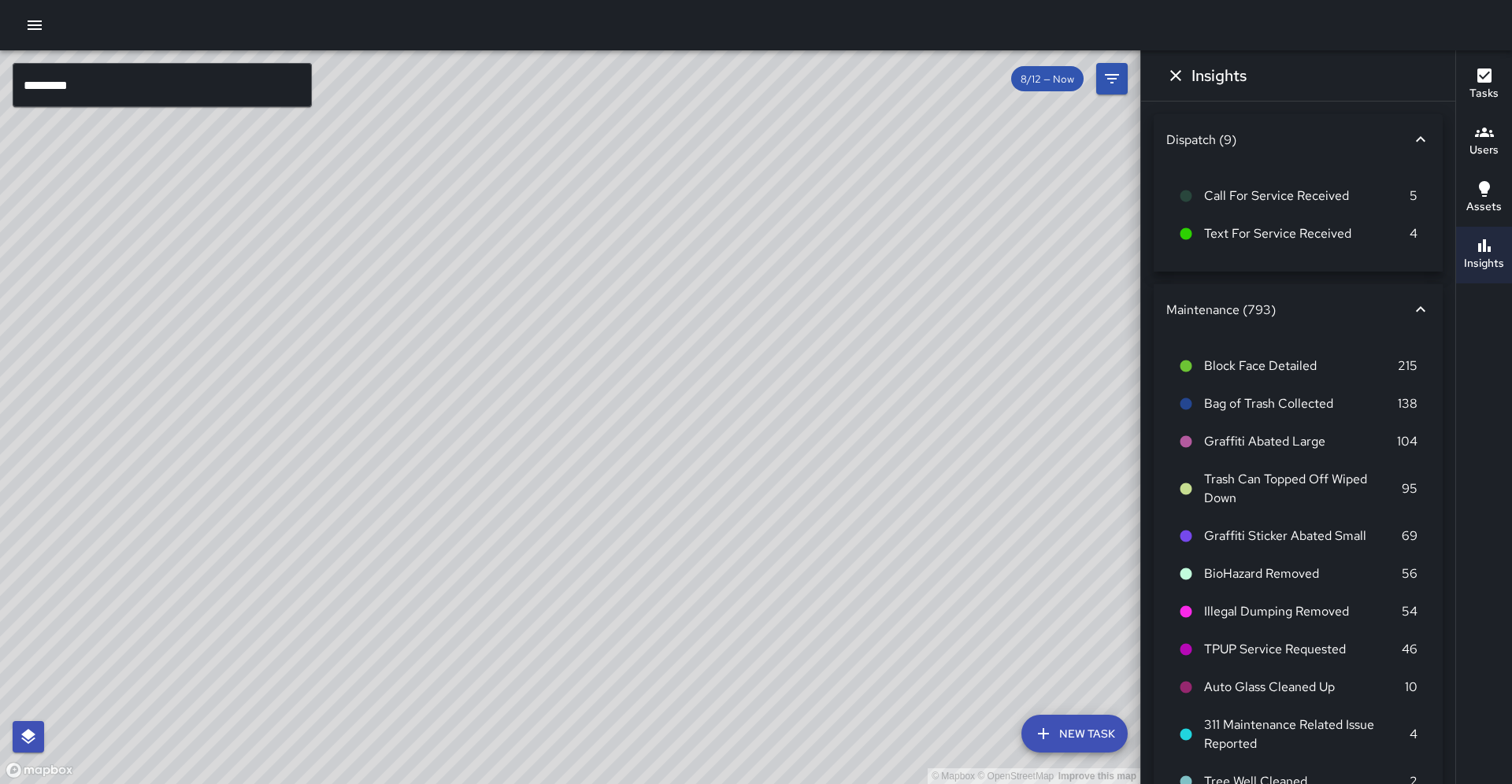
click at [731, 337] on div "© Mapbox © OpenStreetMap Improve this map C6 Cobra 6 Supervisor Tasks 20 / 20 T…" at bounding box center [570, 416] width 1141 height 734
click at [742, 354] on div "© Mapbox © OpenStreetMap Improve this map" at bounding box center [570, 416] width 1141 height 734
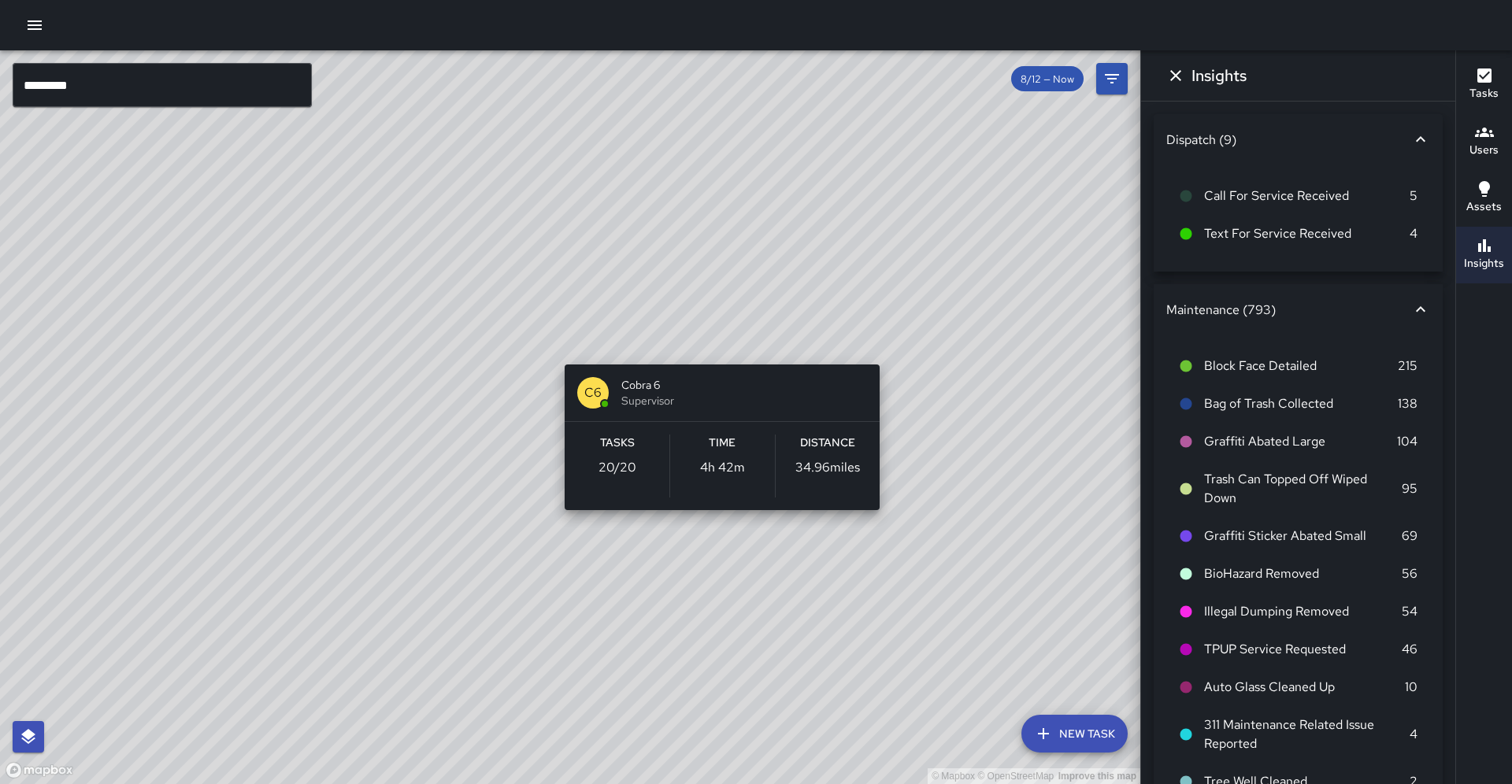
click at [719, 343] on div "© Mapbox © OpenStreetMap Improve this map C6 Cobra 6 Supervisor Tasks 20 / 20 T…" at bounding box center [570, 416] width 1141 height 734
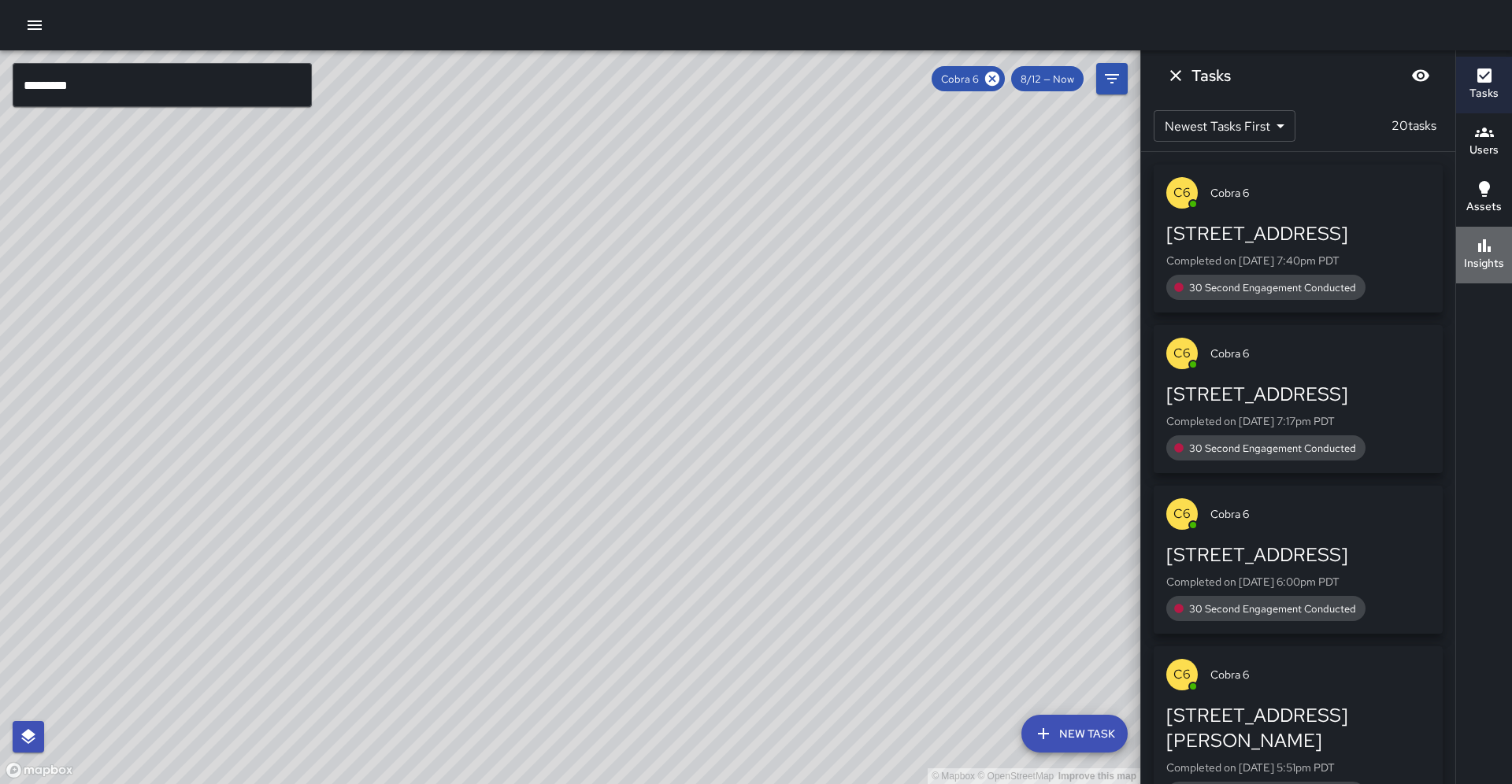
click at [1485, 242] on icon "button" at bounding box center [1485, 245] width 12 height 12
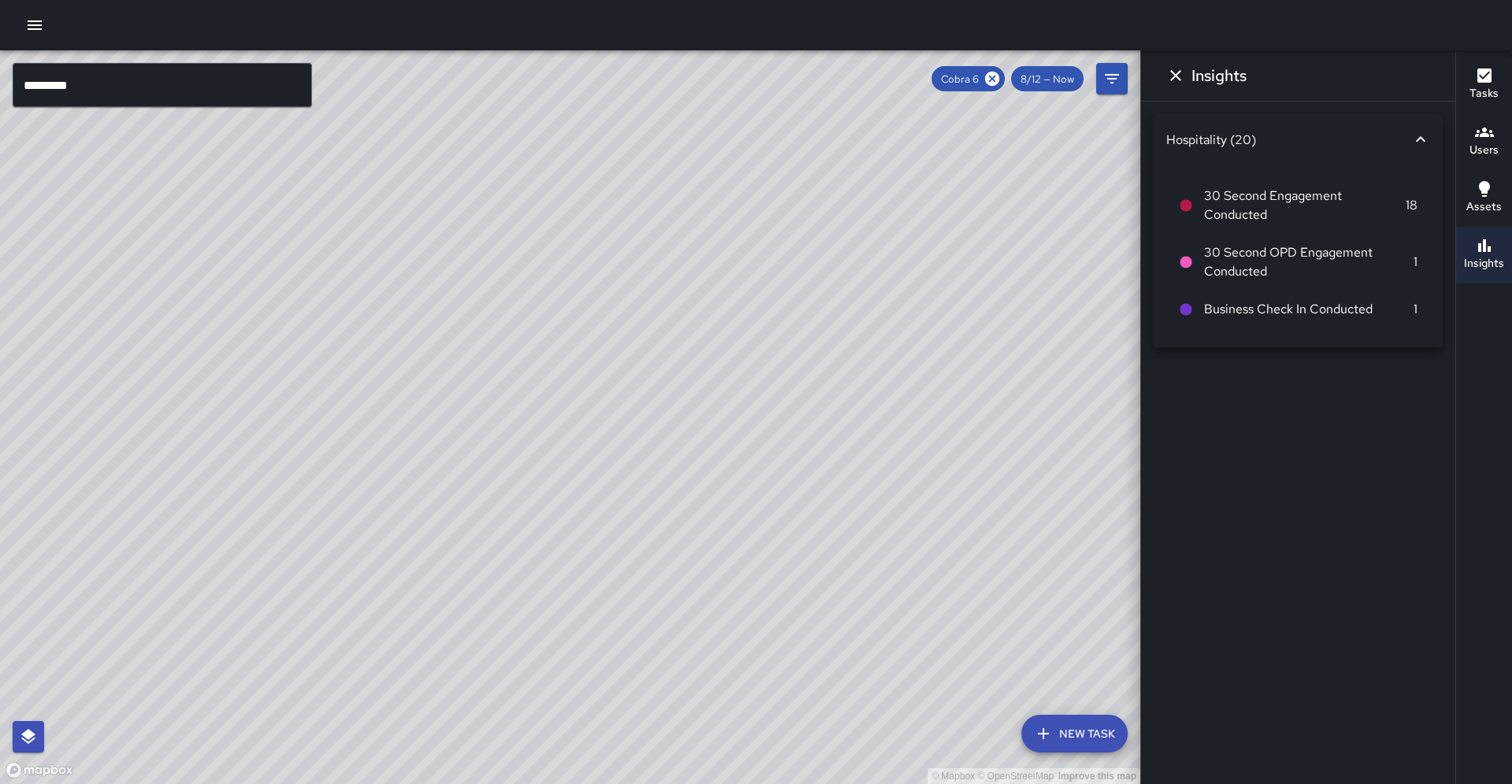
drag, startPoint x: 308, startPoint y: 417, endPoint x: 431, endPoint y: 351, distance: 139.6
click at [431, 351] on div "© Mapbox © OpenStreetMap Improve this map" at bounding box center [570, 416] width 1141 height 734
drag, startPoint x: 396, startPoint y: 449, endPoint x: 506, endPoint y: 311, distance: 176.5
click at [506, 311] on div "© Mapbox © OpenStreetMap Improve this map" at bounding box center [570, 416] width 1141 height 734
click at [1162, 74] on button "Dismiss" at bounding box center [1175, 75] width 31 height 31
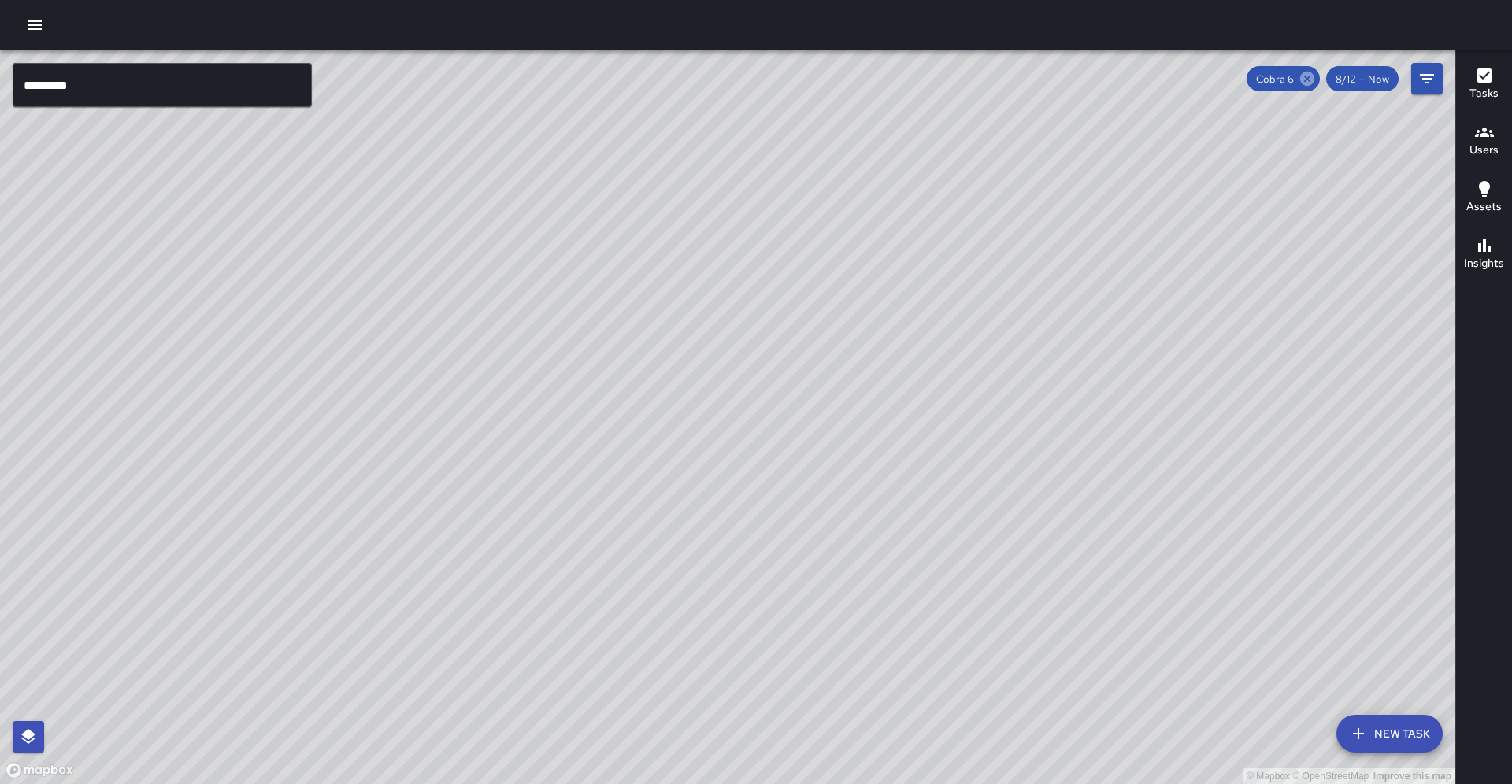
click at [1316, 80] on icon at bounding box center [1307, 78] width 17 height 17
drag, startPoint x: 1073, startPoint y: 153, endPoint x: 812, endPoint y: 367, distance: 337.5
click at [812, 367] on div "© Mapbox © OpenStreetMap Improve this map" at bounding box center [728, 416] width 1455 height 734
drag, startPoint x: 664, startPoint y: 327, endPoint x: 676, endPoint y: 343, distance: 20.0
click at [682, 342] on div "© Mapbox © OpenStreetMap Improve this map" at bounding box center [728, 416] width 1455 height 734
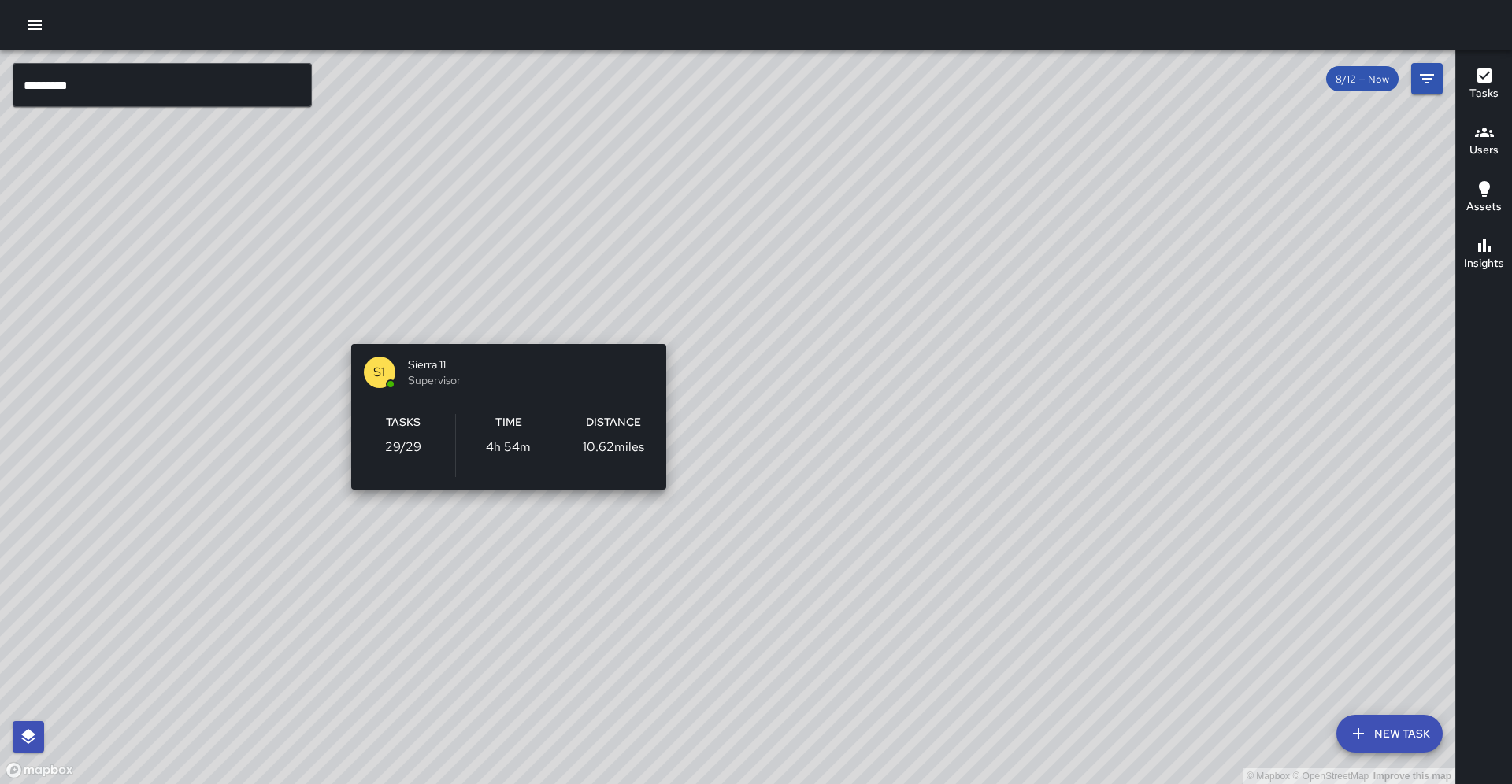
click at [504, 323] on div "© Mapbox © OpenStreetMap Improve this map S1 Sierra 11 Supervisor Tasks 29 / 29…" at bounding box center [728, 416] width 1455 height 734
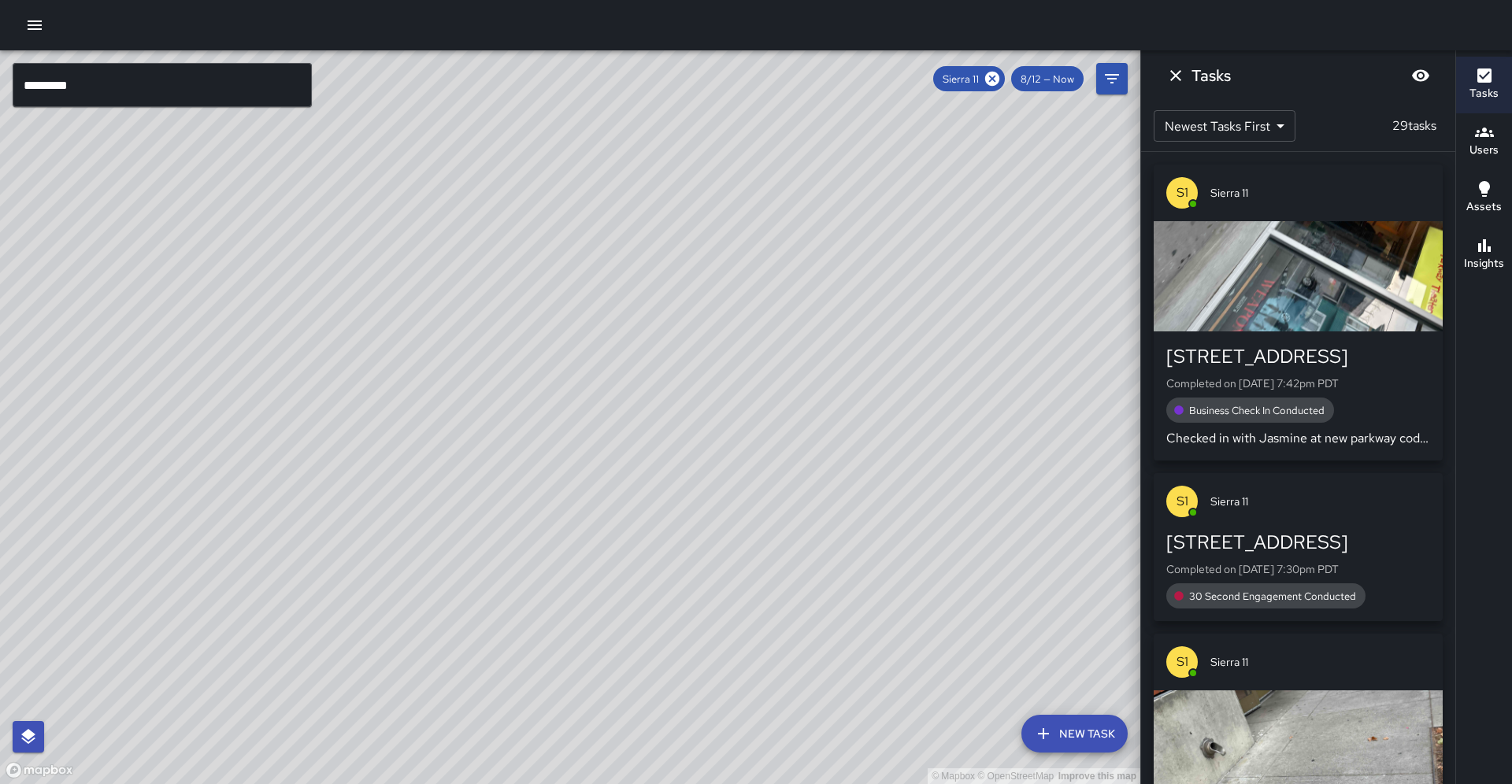
drag, startPoint x: 501, startPoint y: 390, endPoint x: 638, endPoint y: 384, distance: 137.1
click at [638, 384] on div "© Mapbox © OpenStreetMap Improve this map" at bounding box center [570, 416] width 1141 height 734
drag, startPoint x: 638, startPoint y: 422, endPoint x: 635, endPoint y: 440, distance: 18.2
click at [635, 440] on div "© Mapbox © OpenStreetMap Improve this map" at bounding box center [570, 416] width 1141 height 734
click at [1493, 251] on icon "button" at bounding box center [1485, 246] width 19 height 19
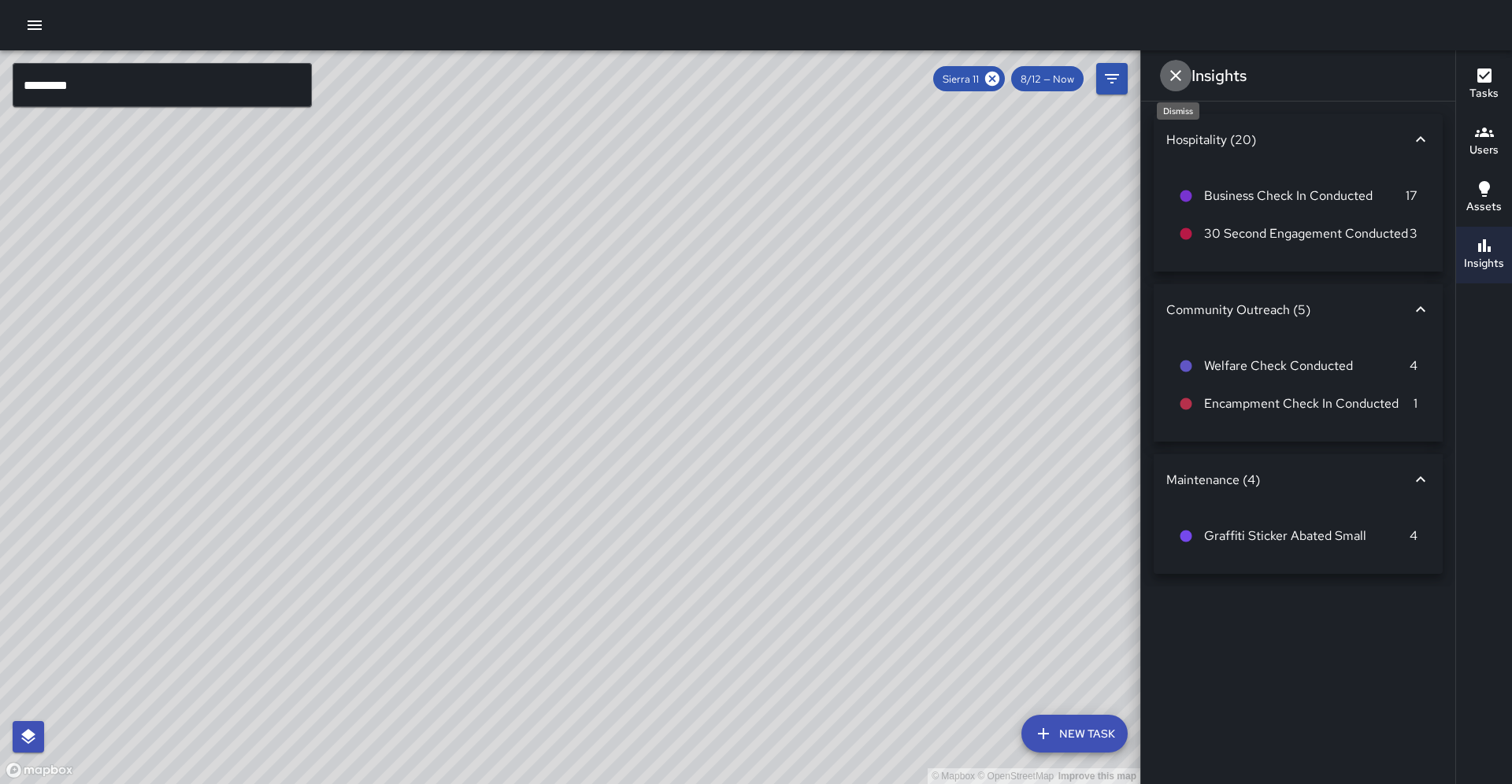
click at [1191, 75] on button "Dismiss" at bounding box center [1175, 75] width 31 height 31
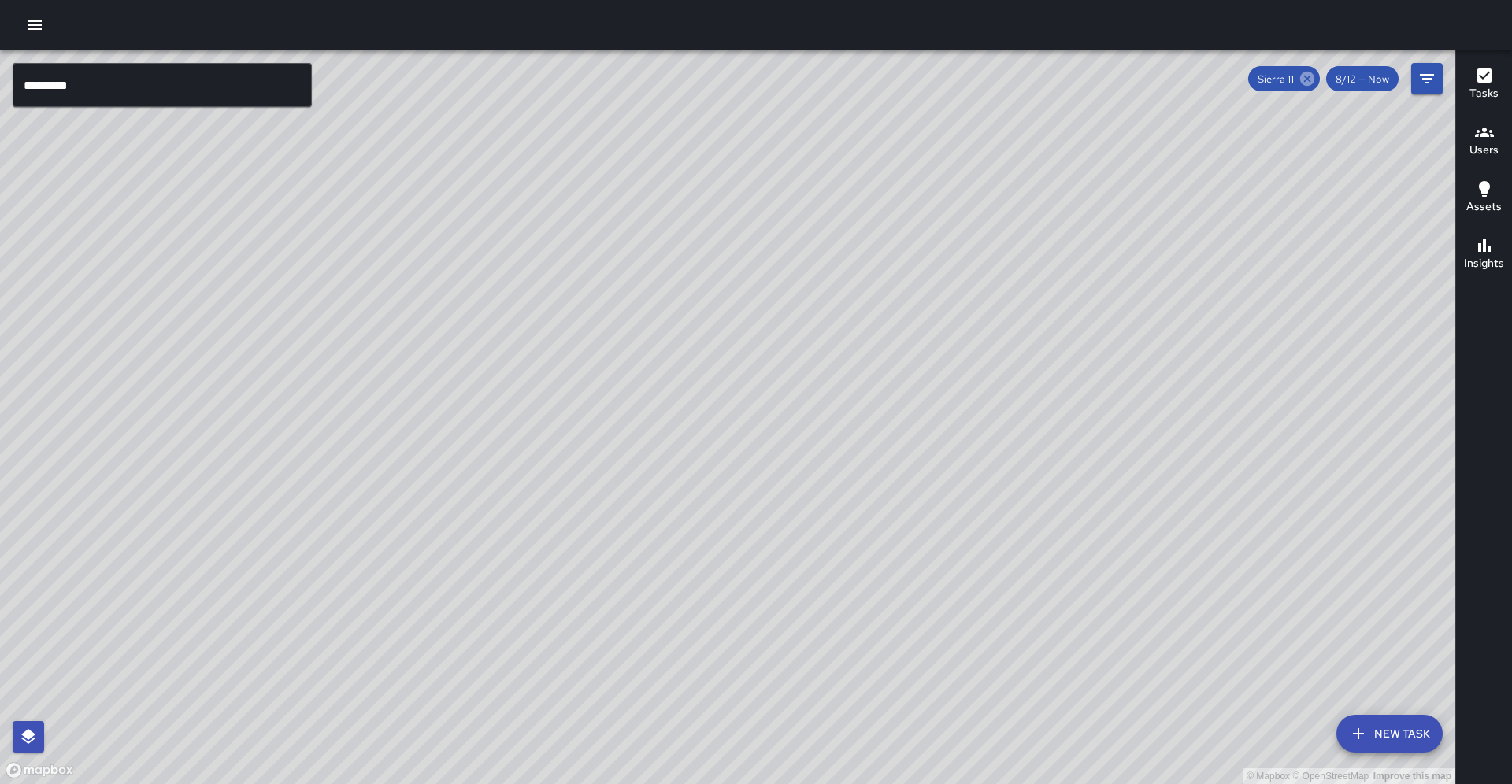
click at [1310, 74] on icon at bounding box center [1307, 78] width 17 height 17
drag, startPoint x: 865, startPoint y: 282, endPoint x: 895, endPoint y: 177, distance: 109.2
click at [895, 177] on div "© Mapbox © OpenStreetMap Improve this map M5 [PERSON_NAME] 5 [STREET_ADDRESS] C…" at bounding box center [728, 416] width 1455 height 734
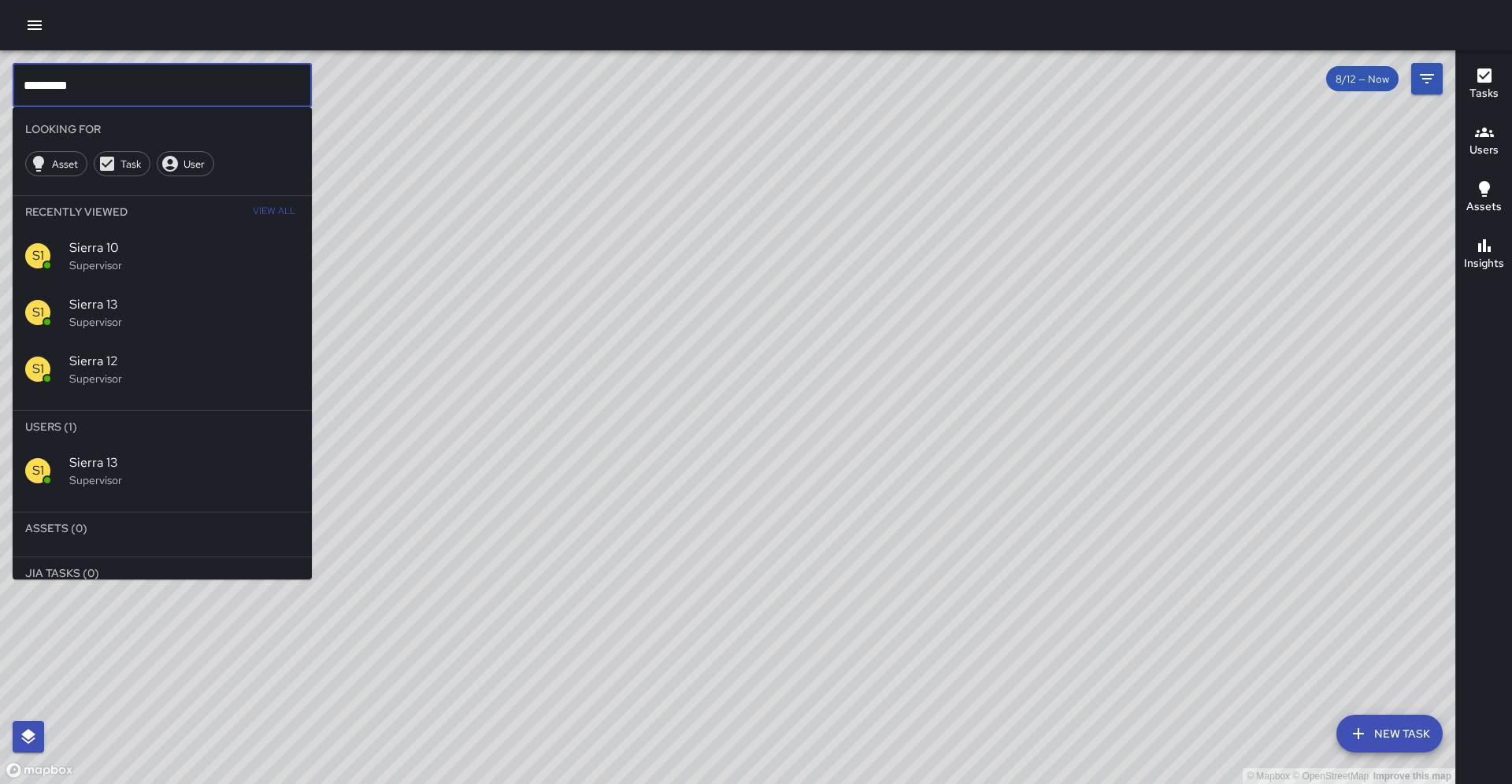
click at [84, 85] on input "*********" at bounding box center [162, 85] width 300 height 44
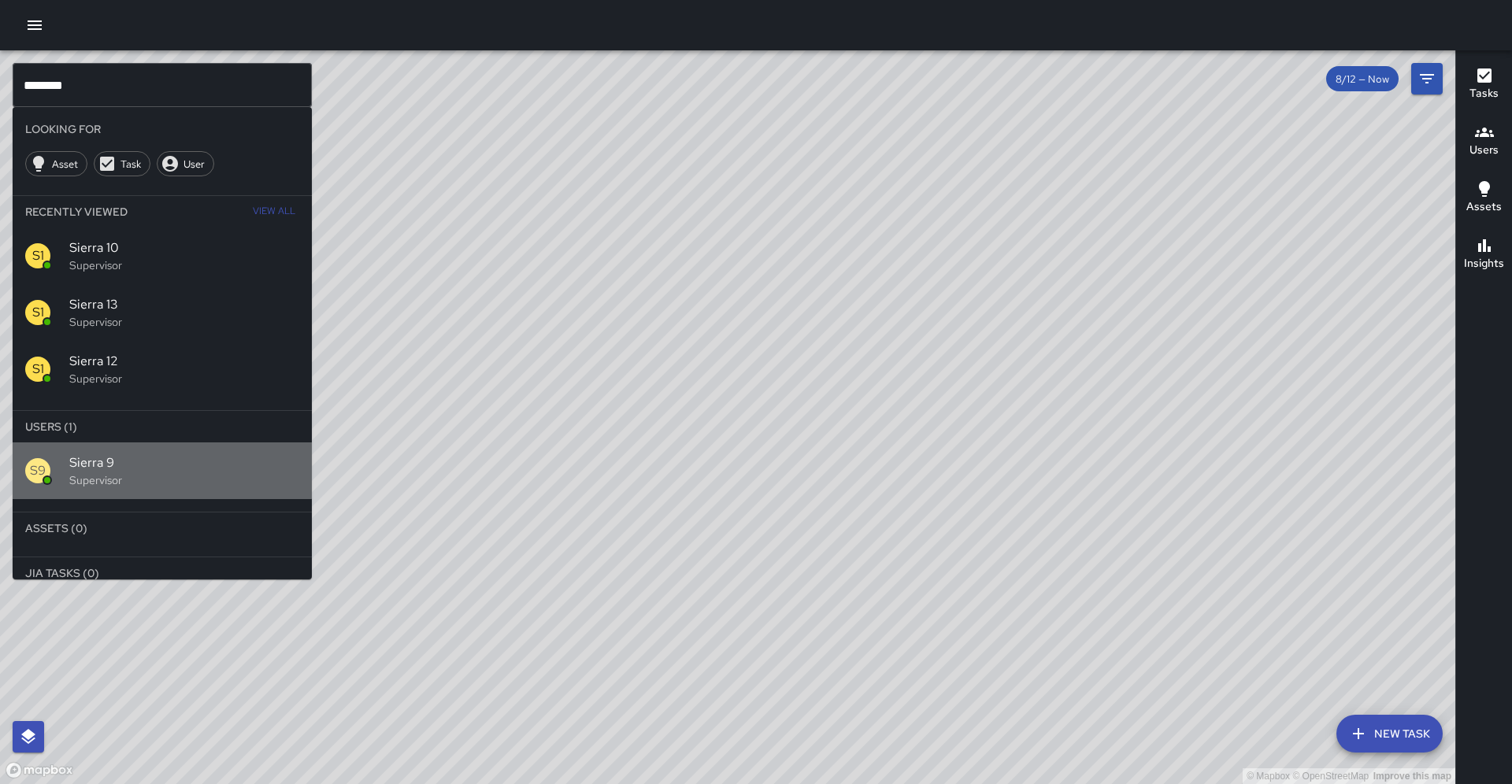
click at [157, 453] on span "Sierra 9" at bounding box center [185, 463] width 230 height 19
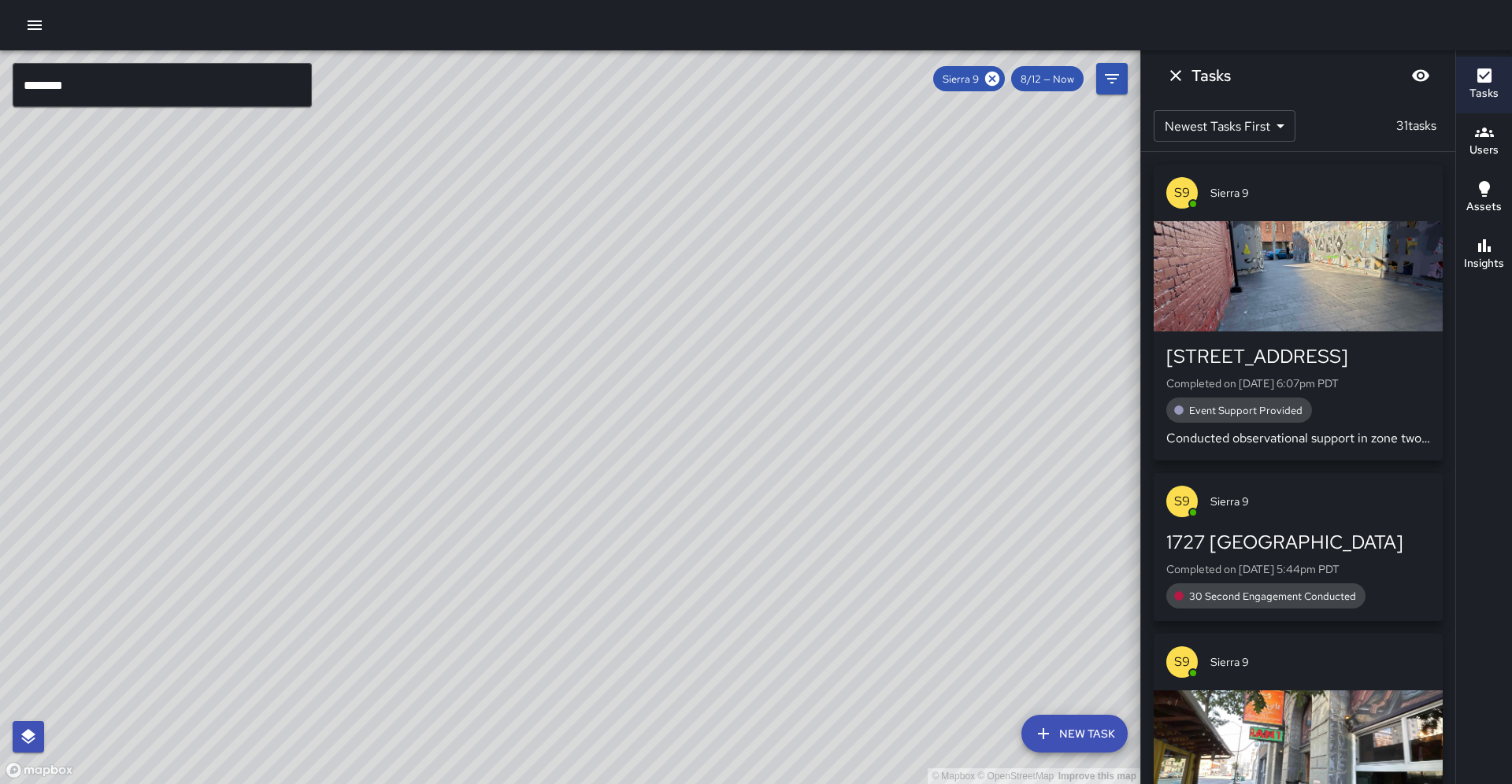
drag, startPoint x: 649, startPoint y: 371, endPoint x: 309, endPoint y: 476, distance: 355.8
click at [308, 476] on div "© Mapbox © OpenStreetMap Improve this map" at bounding box center [570, 416] width 1141 height 734
drag, startPoint x: 348, startPoint y: 480, endPoint x: 359, endPoint y: 482, distance: 11.2
click at [359, 482] on div "© Mapbox © OpenStreetMap Improve this map" at bounding box center [570, 416] width 1141 height 734
click at [1512, 295] on div "Tasks Users Assets Insights" at bounding box center [1484, 416] width 57 height 734
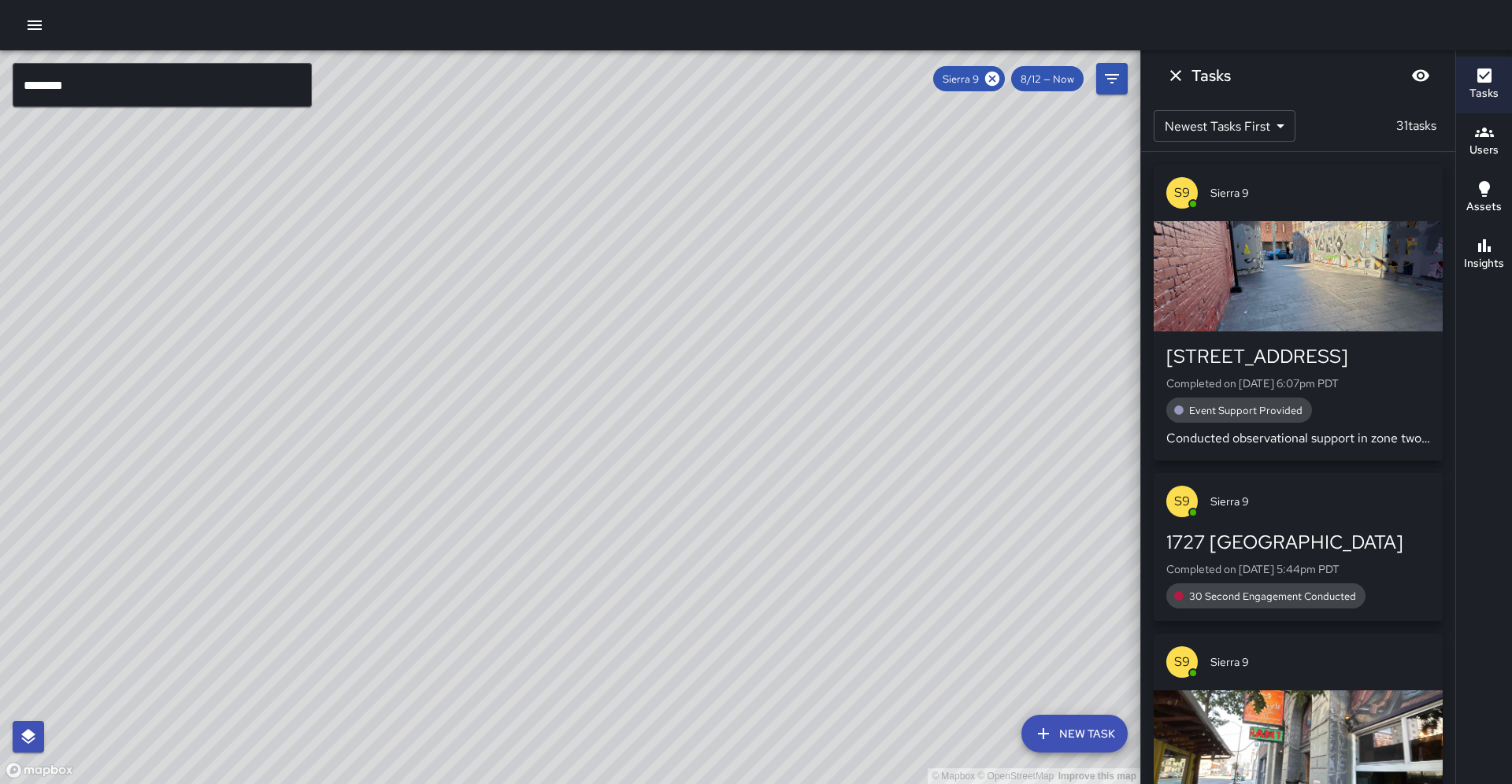
click at [1507, 294] on div "Tasks Users Assets Insights" at bounding box center [1484, 416] width 57 height 734
click at [1507, 271] on button "Insights" at bounding box center [1484, 255] width 56 height 57
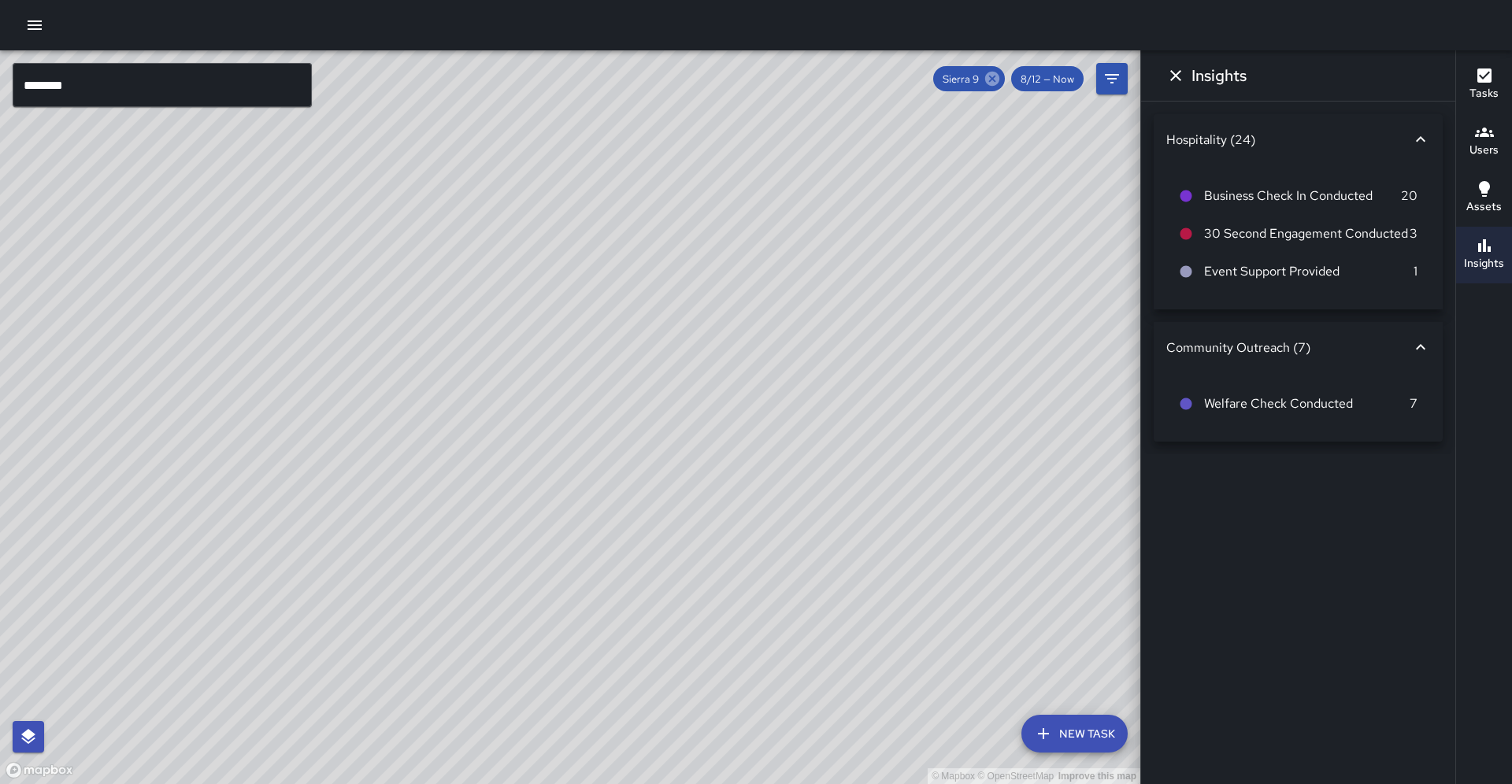
click at [999, 79] on icon at bounding box center [992, 78] width 14 height 14
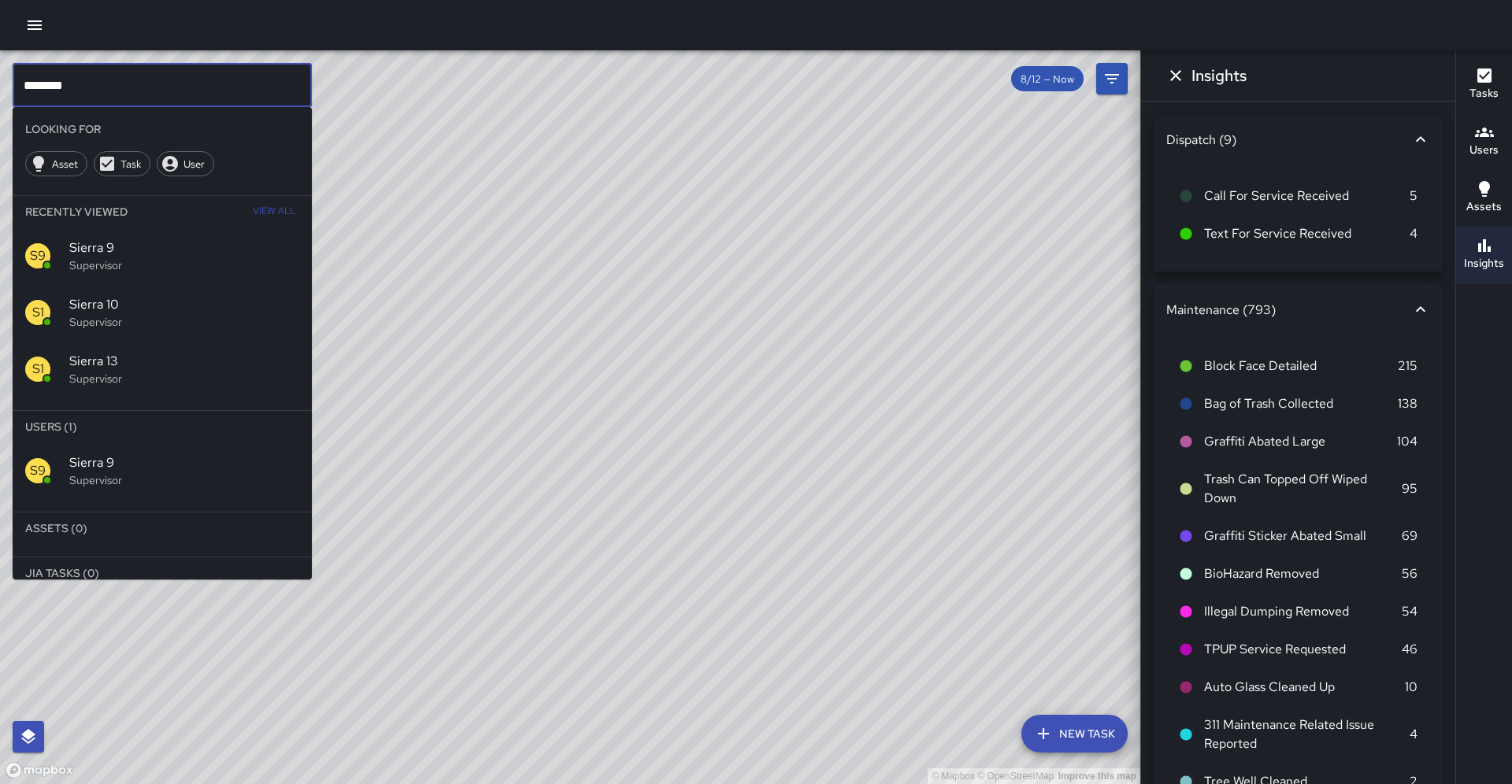
click at [117, 90] on input "********" at bounding box center [162, 85] width 300 height 44
drag, startPoint x: 90, startPoint y: 93, endPoint x: 0, endPoint y: 90, distance: 90.0
click at [0, 91] on div "© Mapbox © OpenStreetMap Improve this map ******** ​ Looking For Asset Task Use…" at bounding box center [570, 416] width 1141 height 734
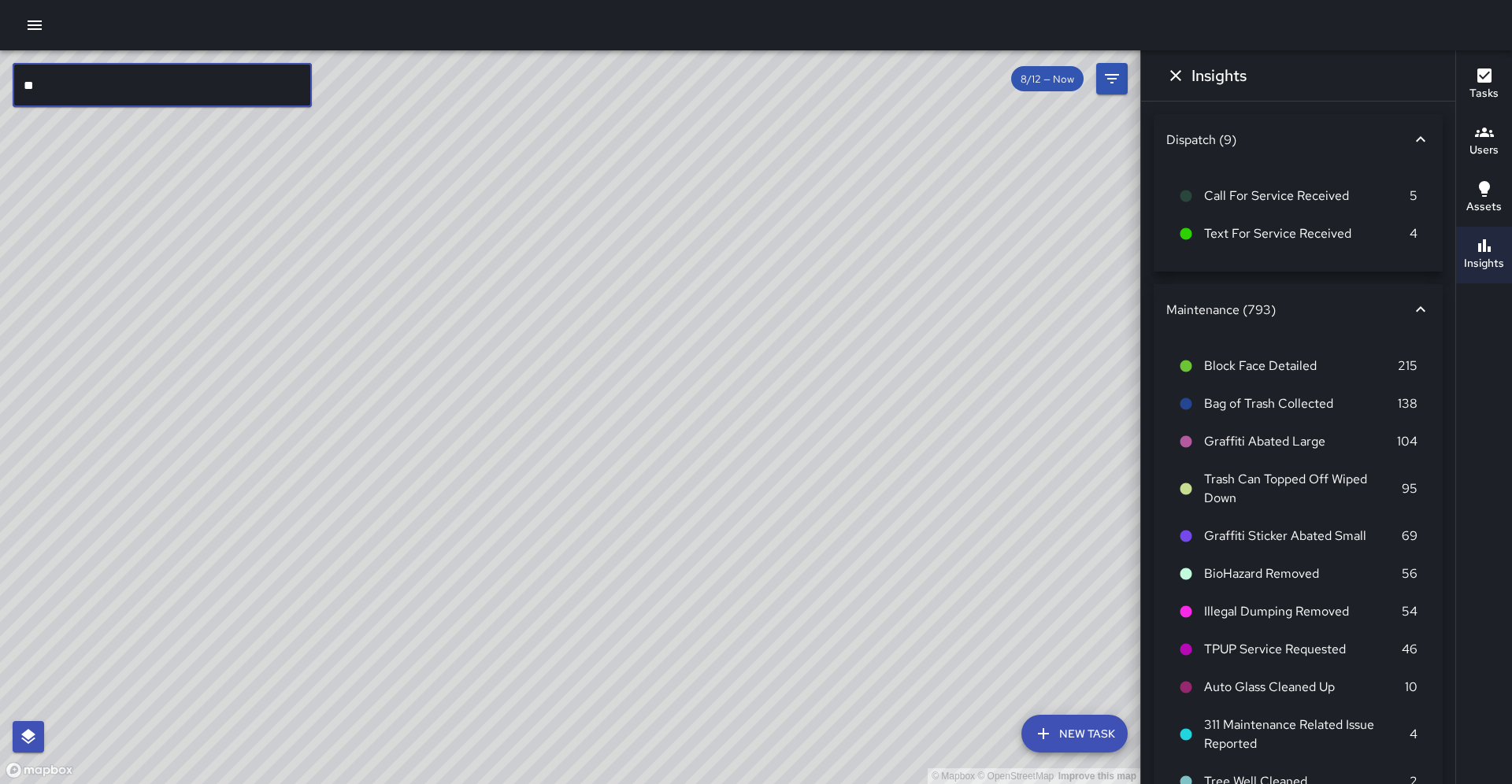
type input "*"
drag, startPoint x: 525, startPoint y: 281, endPoint x: 517, endPoint y: 261, distance: 21.5
click at [517, 261] on div "© Mapbox © OpenStreetMap Improve this map" at bounding box center [570, 416] width 1141 height 734
drag, startPoint x: 574, startPoint y: 256, endPoint x: 534, endPoint y: 318, distance: 73.8
click at [534, 318] on div "© Mapbox © OpenStreetMap Improve this map" at bounding box center [570, 416] width 1141 height 734
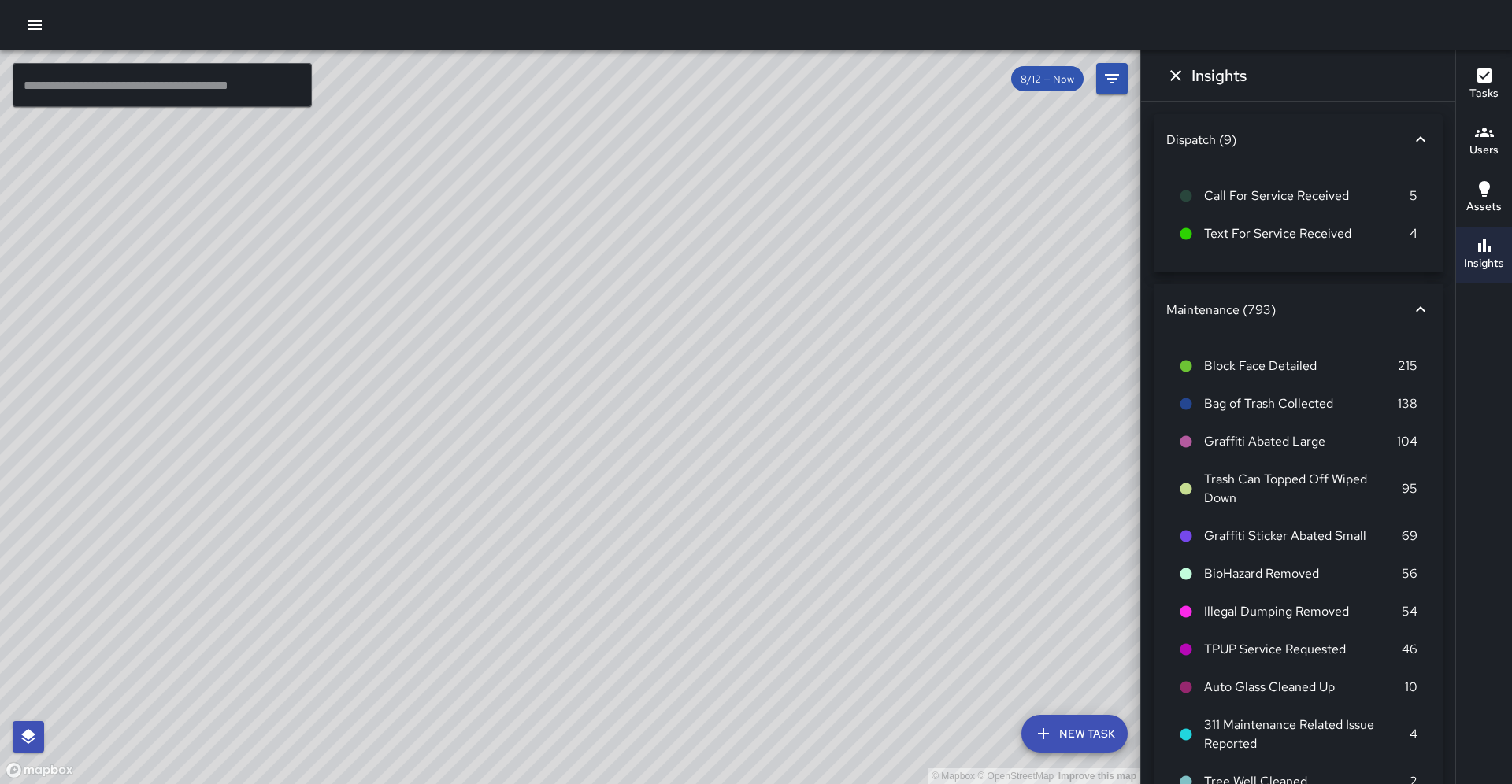
drag, startPoint x: 544, startPoint y: 279, endPoint x: 522, endPoint y: 318, distance: 44.8
click at [522, 318] on div "© Mapbox © OpenStreetMap Improve this map" at bounding box center [570, 416] width 1141 height 734
click at [1170, 77] on icon "Dismiss" at bounding box center [1176, 75] width 19 height 19
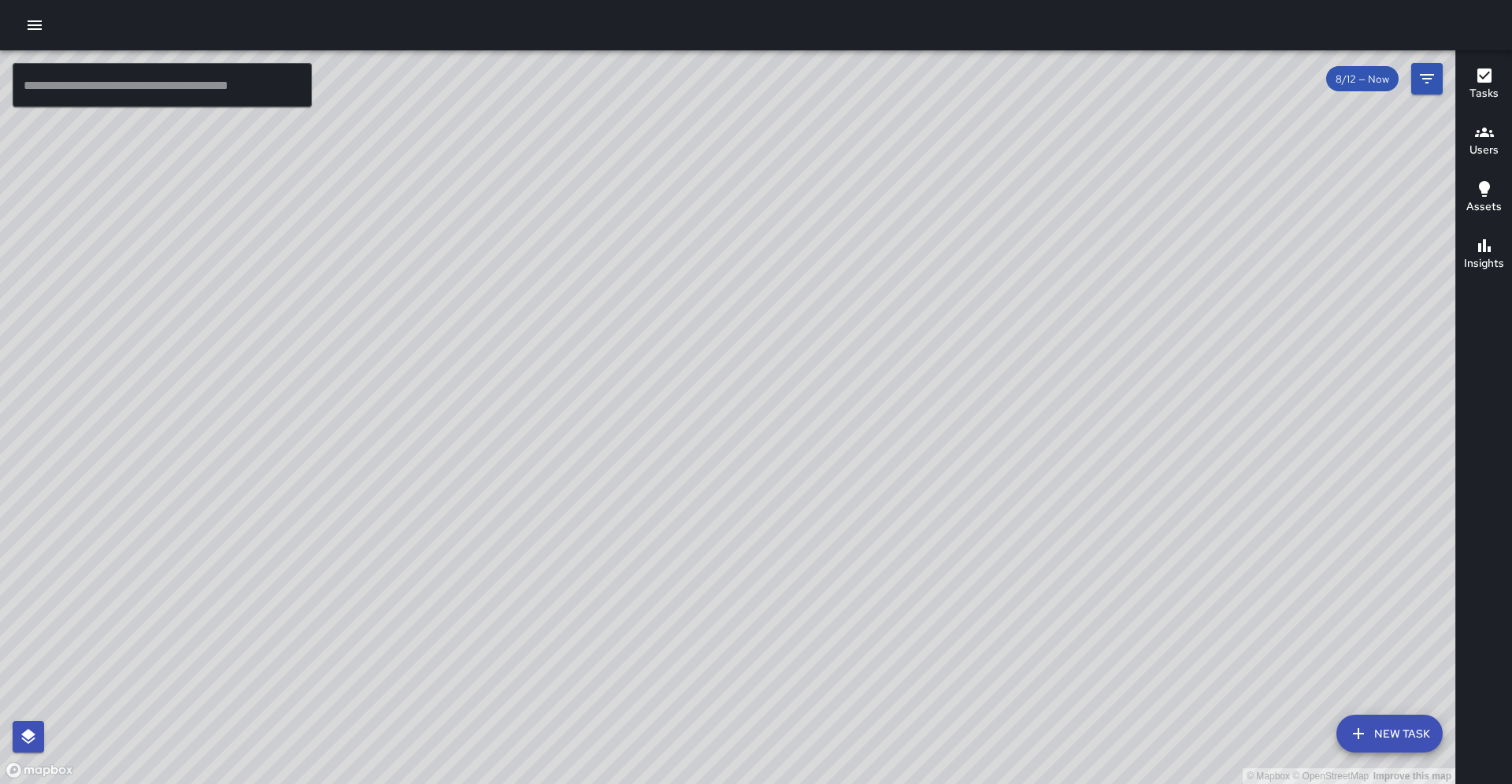
drag, startPoint x: 762, startPoint y: 325, endPoint x: 767, endPoint y: 314, distance: 12.1
click at [767, 314] on div "© Mapbox © OpenStreetMap Improve this map" at bounding box center [728, 416] width 1455 height 734
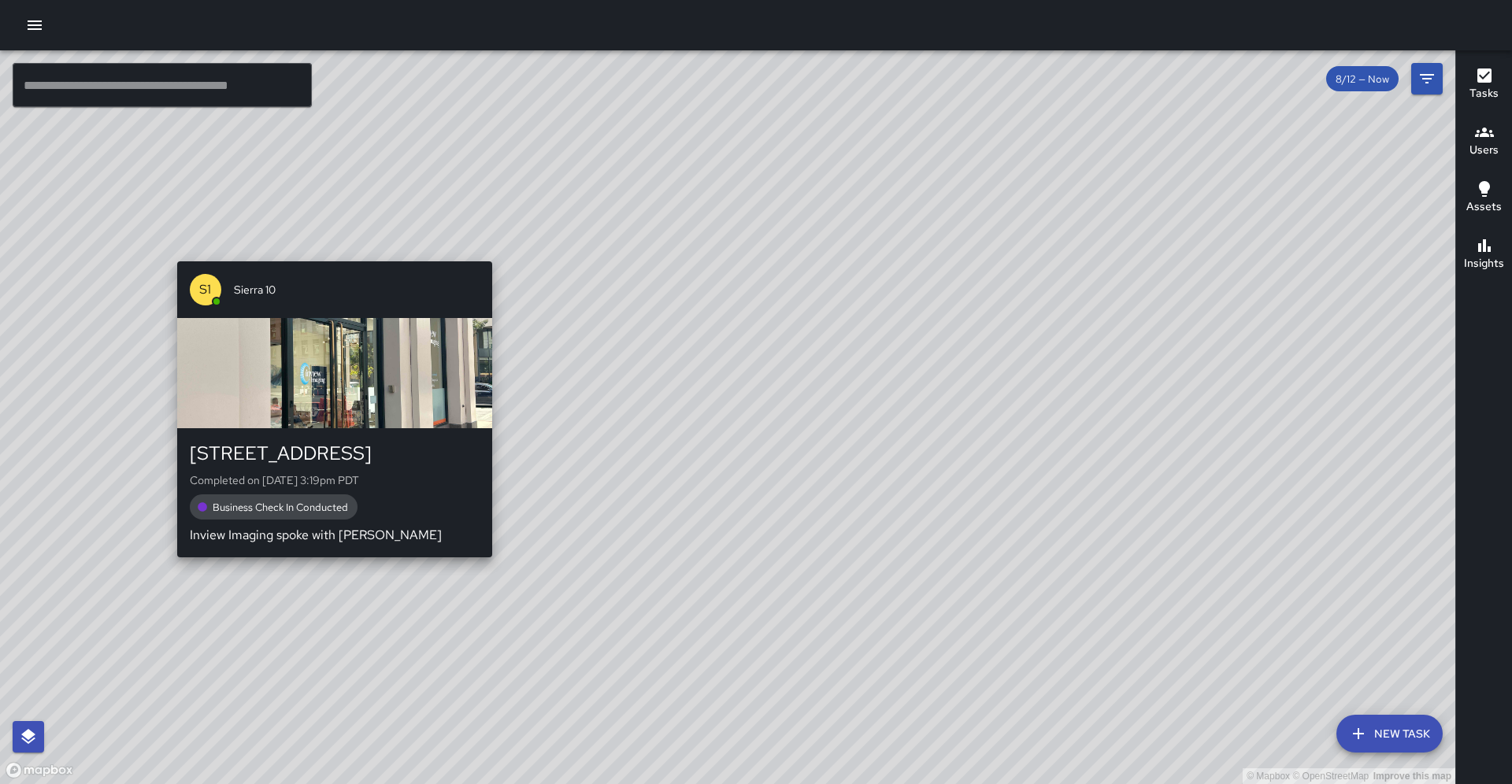
drag, startPoint x: 423, startPoint y: 478, endPoint x: 292, endPoint y: 584, distance: 168.5
click at [293, 585] on div "© Mapbox © OpenStreetMap Improve this map S1 Sierra [GEOGRAPHIC_DATA][STREET_AD…" at bounding box center [728, 416] width 1455 height 734
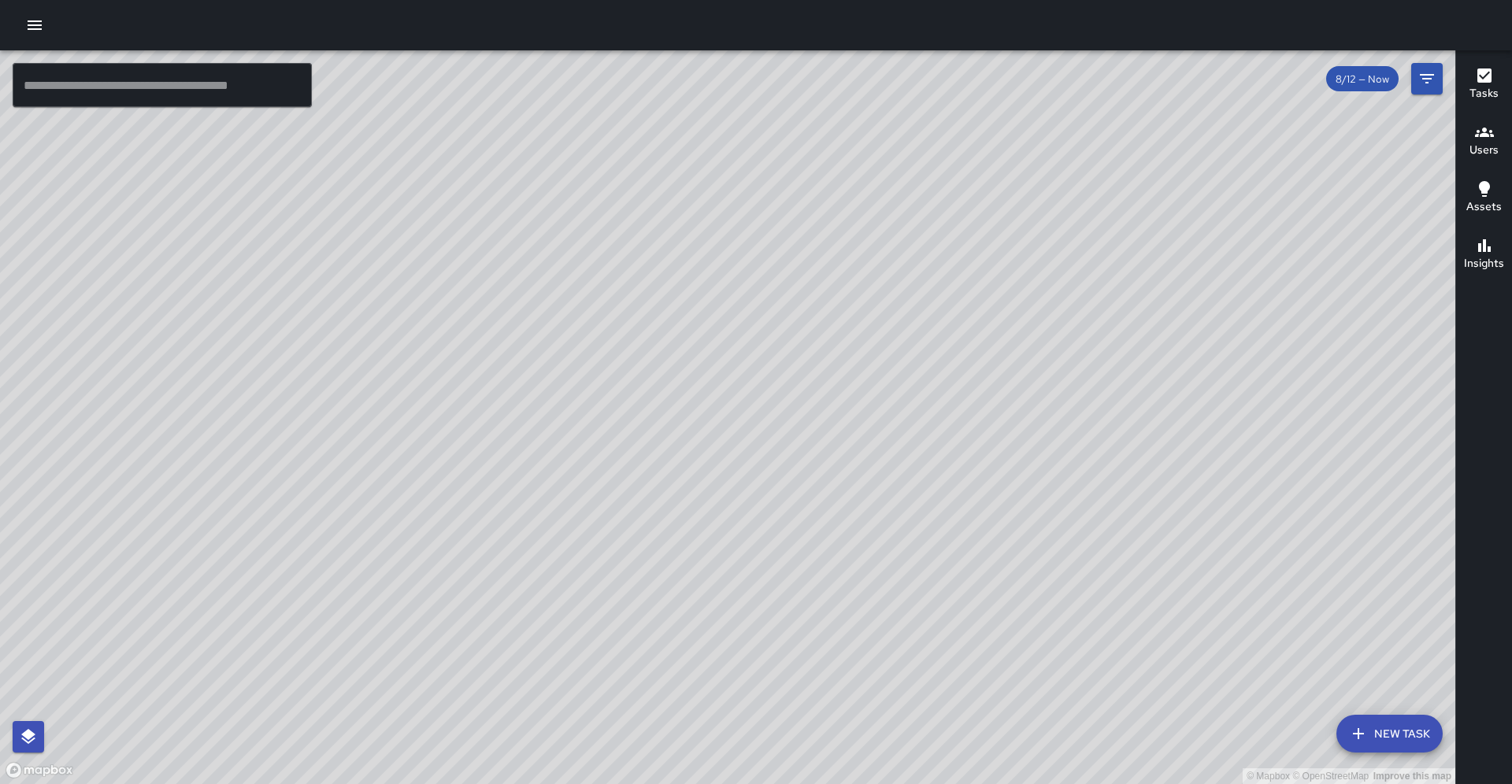
click at [130, 95] on input "text" at bounding box center [162, 85] width 300 height 44
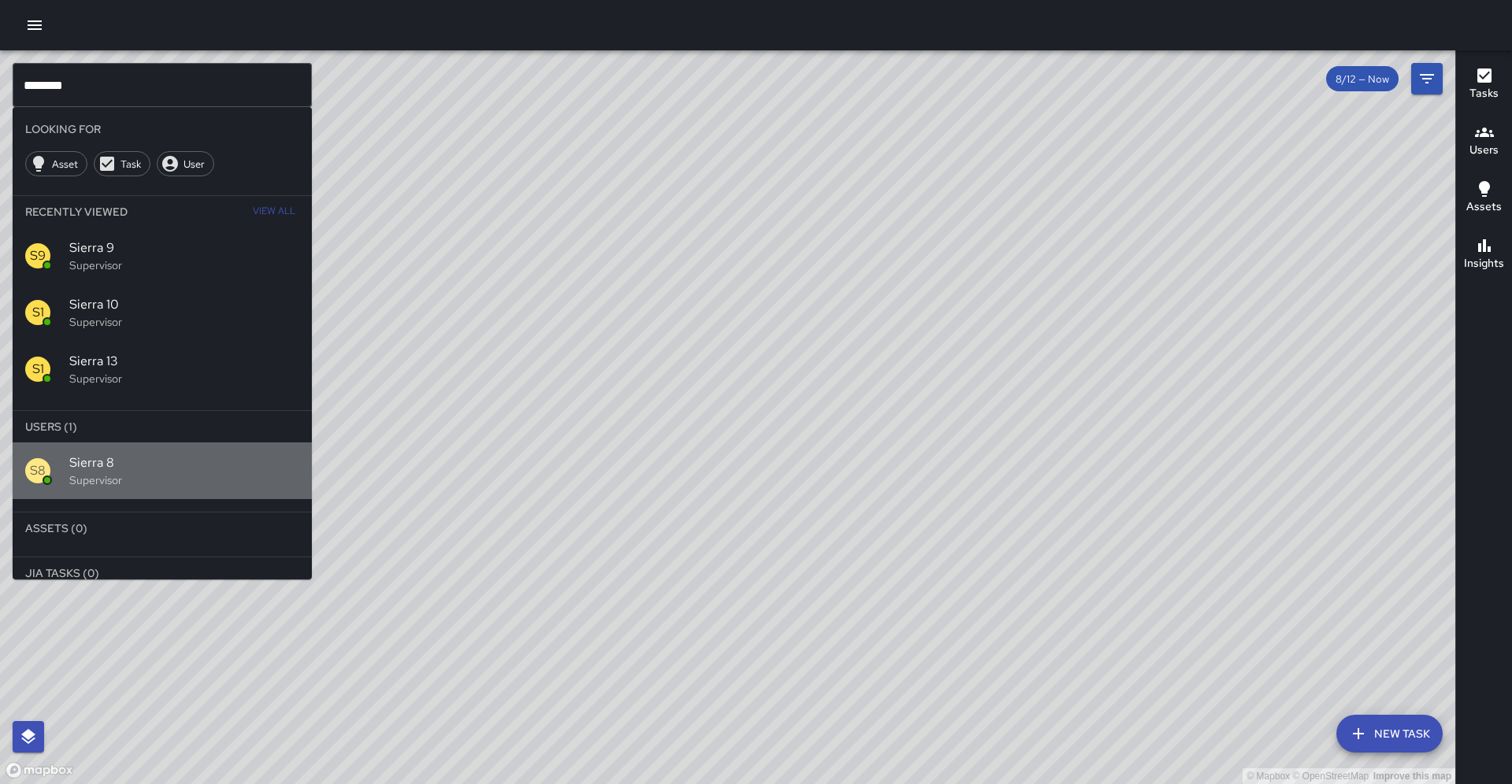
click at [123, 472] on p "Supervisor" at bounding box center [185, 480] width 230 height 16
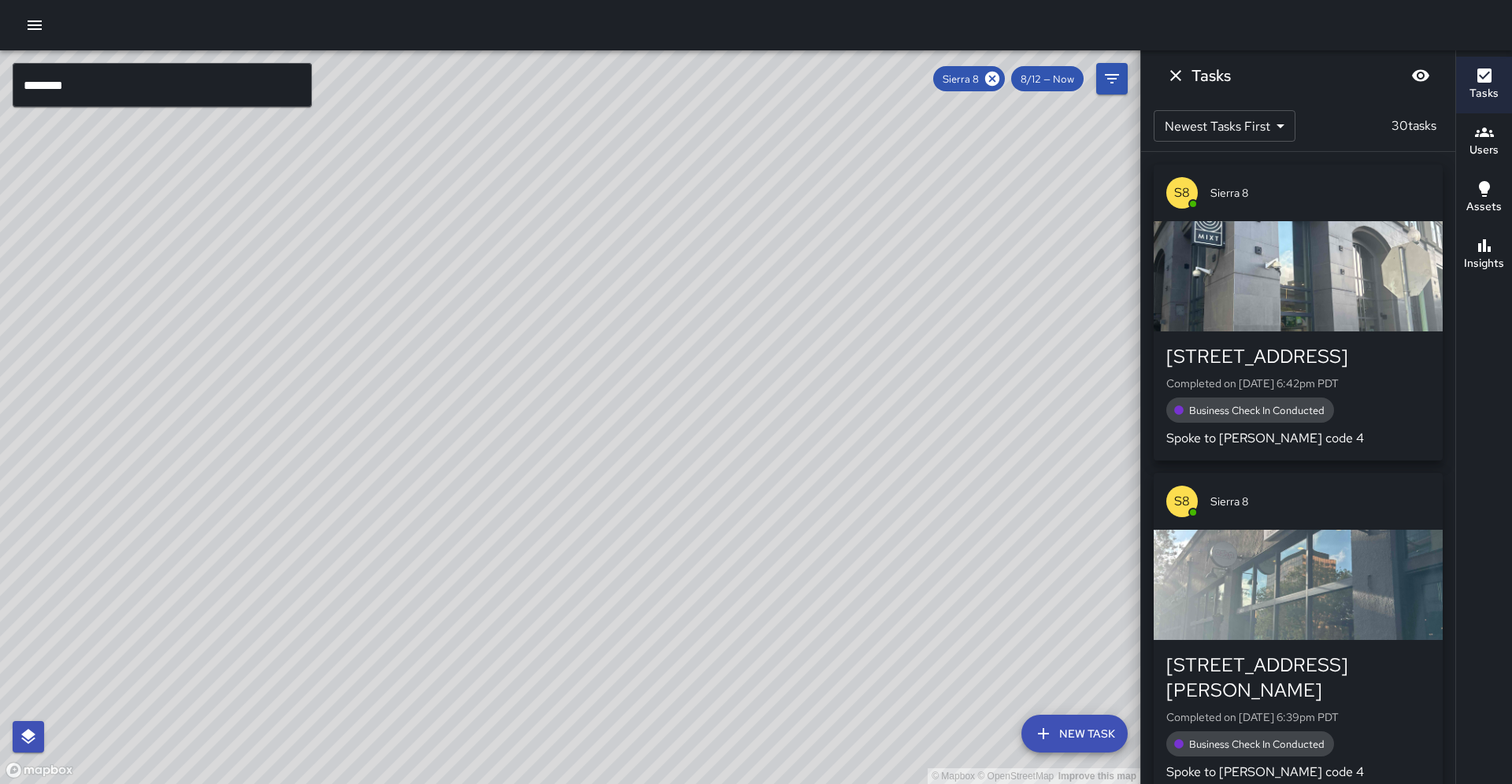
drag, startPoint x: 351, startPoint y: 400, endPoint x: 294, endPoint y: 454, distance: 78.5
click at [294, 455] on div "© Mapbox © OpenStreetMap Improve this map" at bounding box center [570, 416] width 1141 height 734
drag, startPoint x: 219, startPoint y: 405, endPoint x: 374, endPoint y: 243, distance: 224.2
click at [374, 243] on div "© Mapbox © OpenStreetMap Improve this map" at bounding box center [570, 416] width 1141 height 734
click at [175, 93] on input "********" at bounding box center [162, 85] width 300 height 44
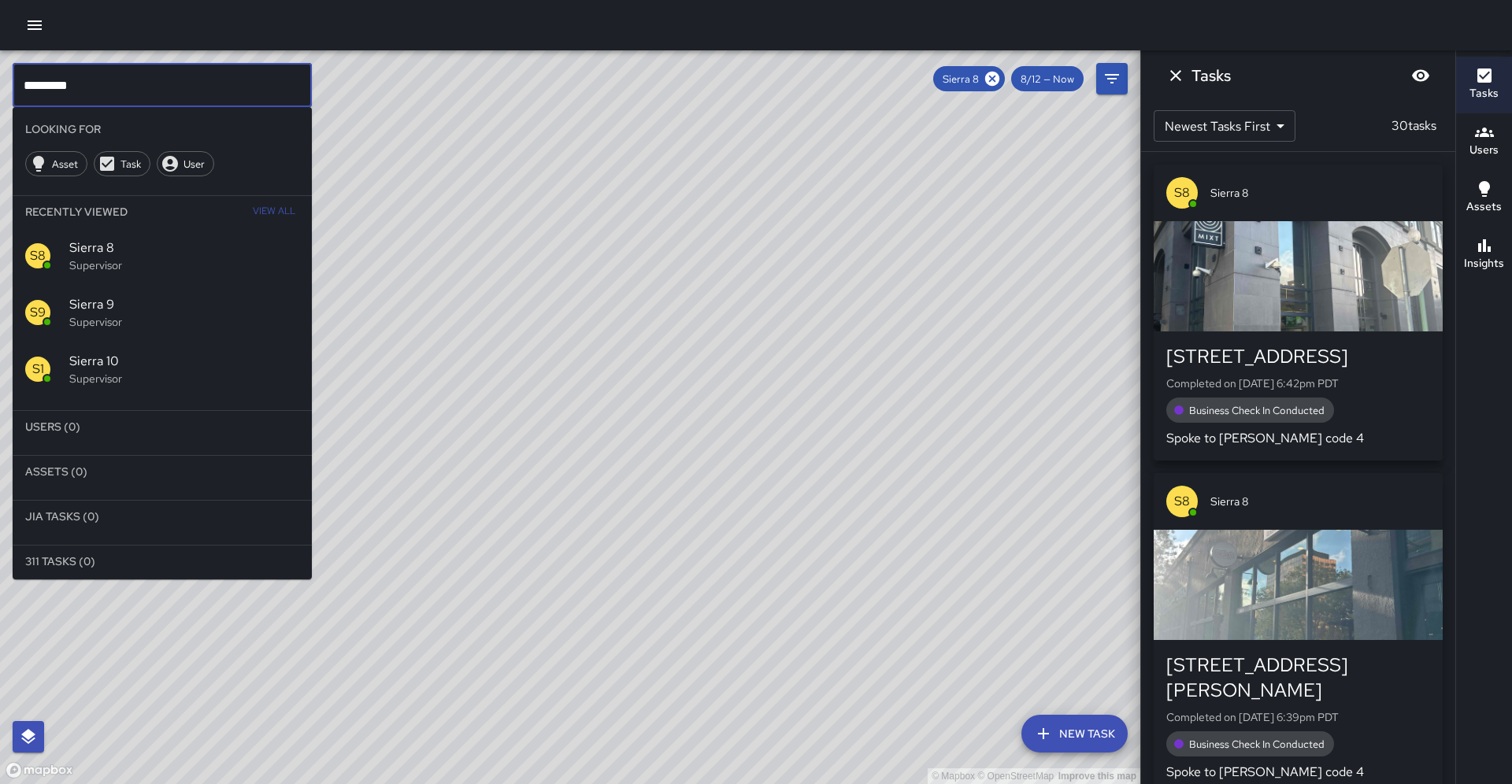
type input "*********"
click at [72, 352] on span "Sierra 10" at bounding box center [185, 362] width 230 height 19
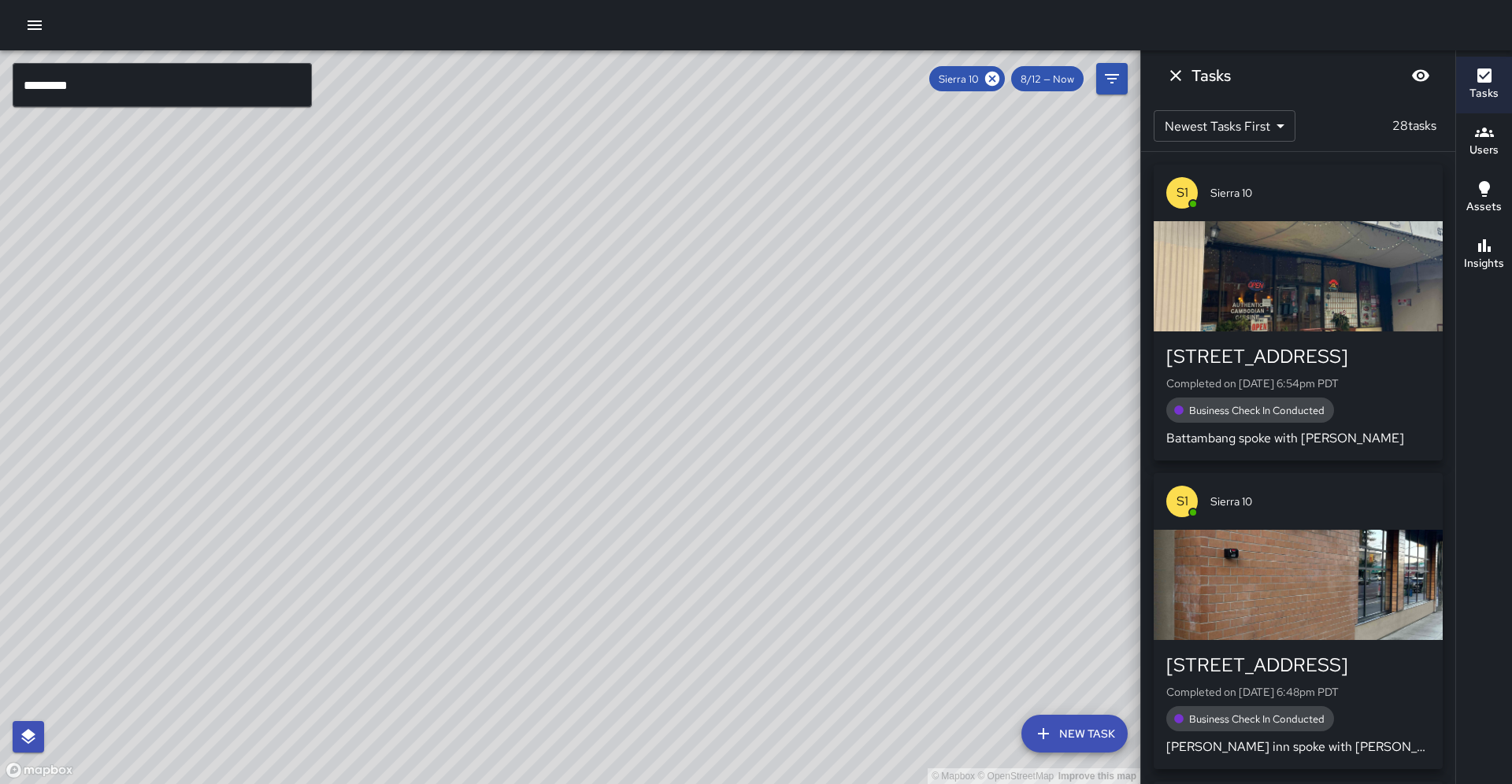
drag, startPoint x: 243, startPoint y: 598, endPoint x: 353, endPoint y: 332, distance: 287.8
click at [353, 332] on div "© Mapbox © OpenStreetMap Improve this map" at bounding box center [570, 416] width 1141 height 734
drag, startPoint x: 277, startPoint y: 516, endPoint x: 402, endPoint y: 396, distance: 173.3
click at [402, 396] on div "© Mapbox © OpenStreetMap Improve this map" at bounding box center [570, 416] width 1141 height 734
drag, startPoint x: 311, startPoint y: 533, endPoint x: 386, endPoint y: 447, distance: 114.1
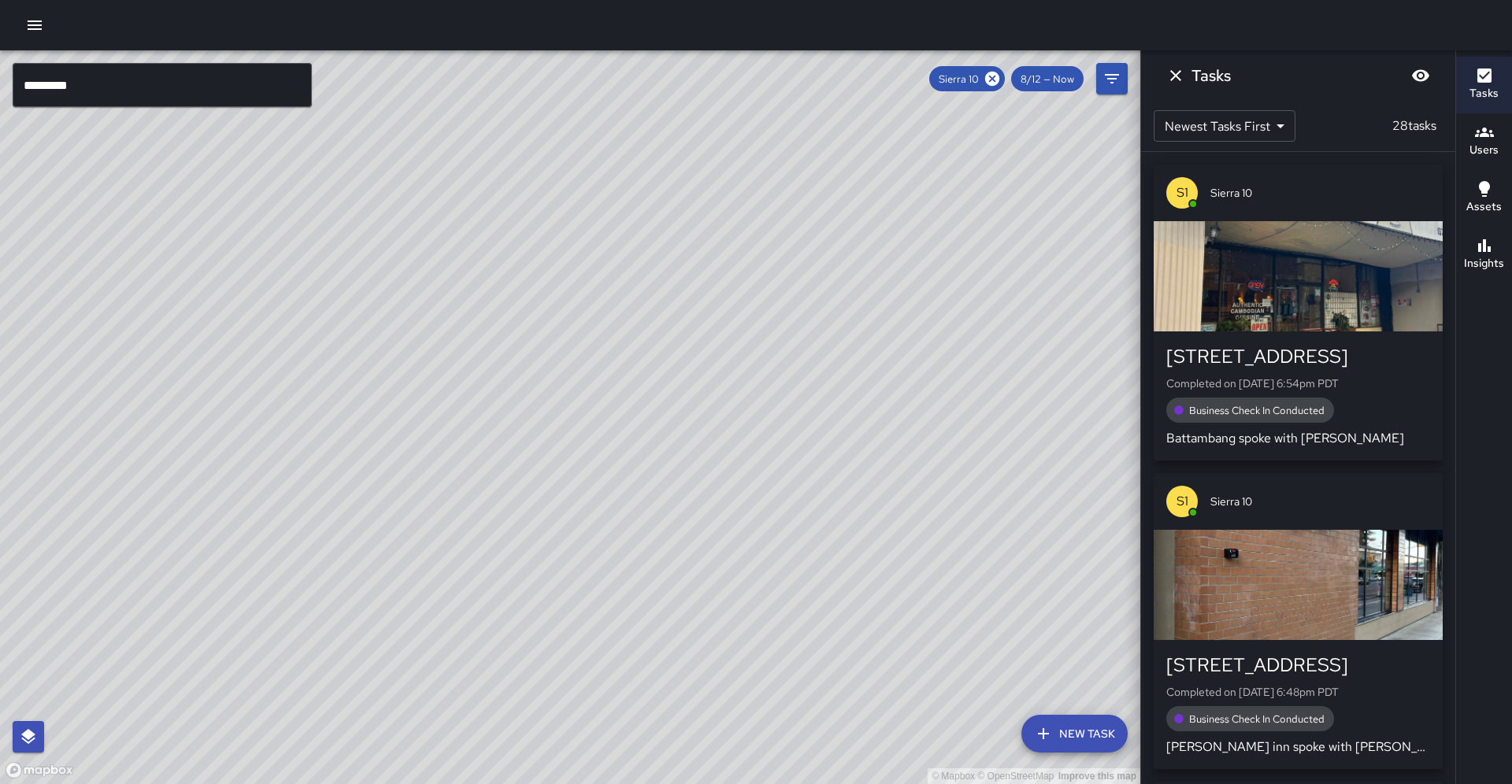
click at [386, 447] on div "© Mapbox © OpenStreetMap Improve this map" at bounding box center [570, 416] width 1141 height 734
drag, startPoint x: 220, startPoint y: 661, endPoint x: 239, endPoint y: 616, distance: 48.8
click at [239, 616] on div "© Mapbox © OpenStreetMap Improve this map" at bounding box center [570, 416] width 1141 height 734
drag, startPoint x: 282, startPoint y: 500, endPoint x: 268, endPoint y: 525, distance: 28.7
click at [268, 525] on div "© Mapbox © OpenStreetMap Improve this map" at bounding box center [570, 416] width 1141 height 734
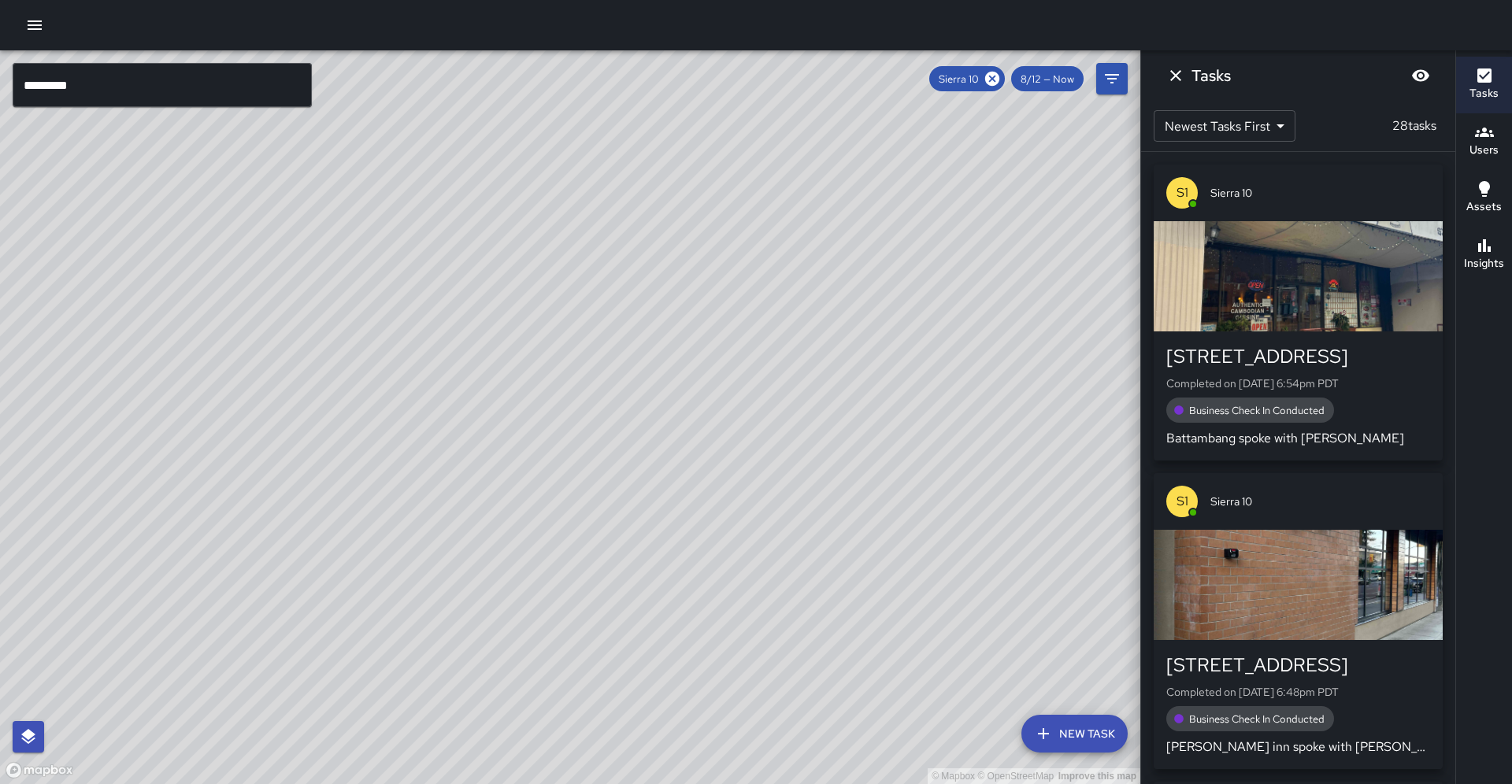
drag, startPoint x: 219, startPoint y: 482, endPoint x: 179, endPoint y: 517, distance: 53.2
click at [179, 517] on div "© Mapbox © OpenStreetMap Improve this map" at bounding box center [570, 416] width 1141 height 734
drag, startPoint x: 348, startPoint y: 412, endPoint x: 353, endPoint y: 397, distance: 15.8
click at [353, 397] on div "© Mapbox © OpenStreetMap Improve this map" at bounding box center [570, 416] width 1141 height 734
click at [999, 77] on icon at bounding box center [993, 78] width 17 height 17
